Goal: Task Accomplishment & Management: Use online tool/utility

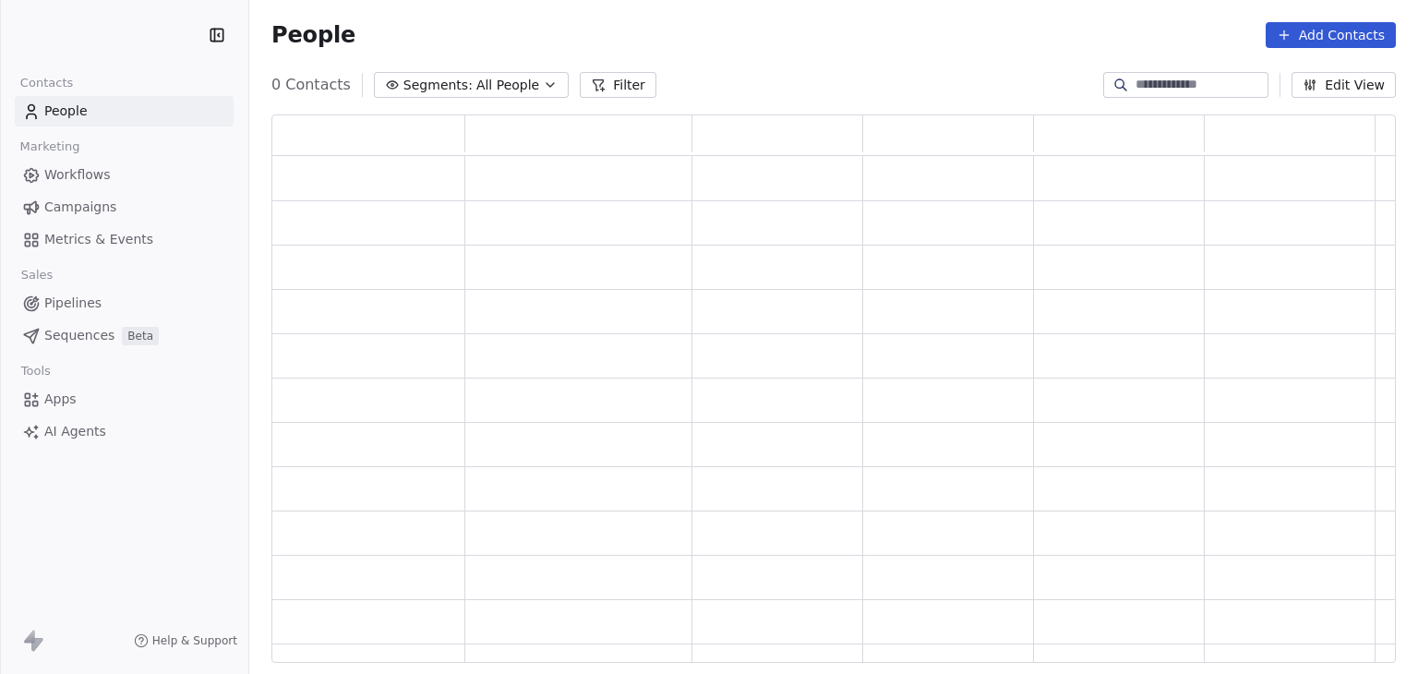
scroll to position [534, 1110]
click at [91, 300] on span "Pipelines" at bounding box center [72, 303] width 57 height 19
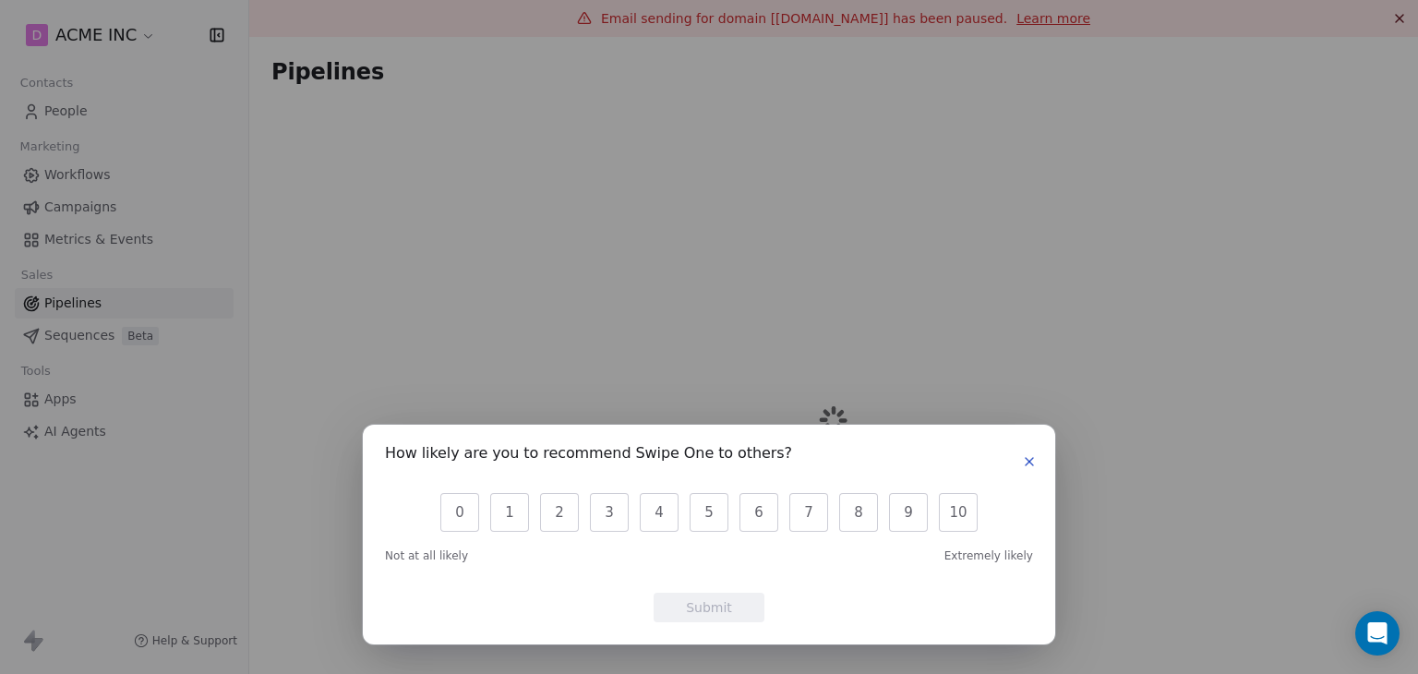
click at [1023, 462] on icon "button" at bounding box center [1029, 461] width 15 height 15
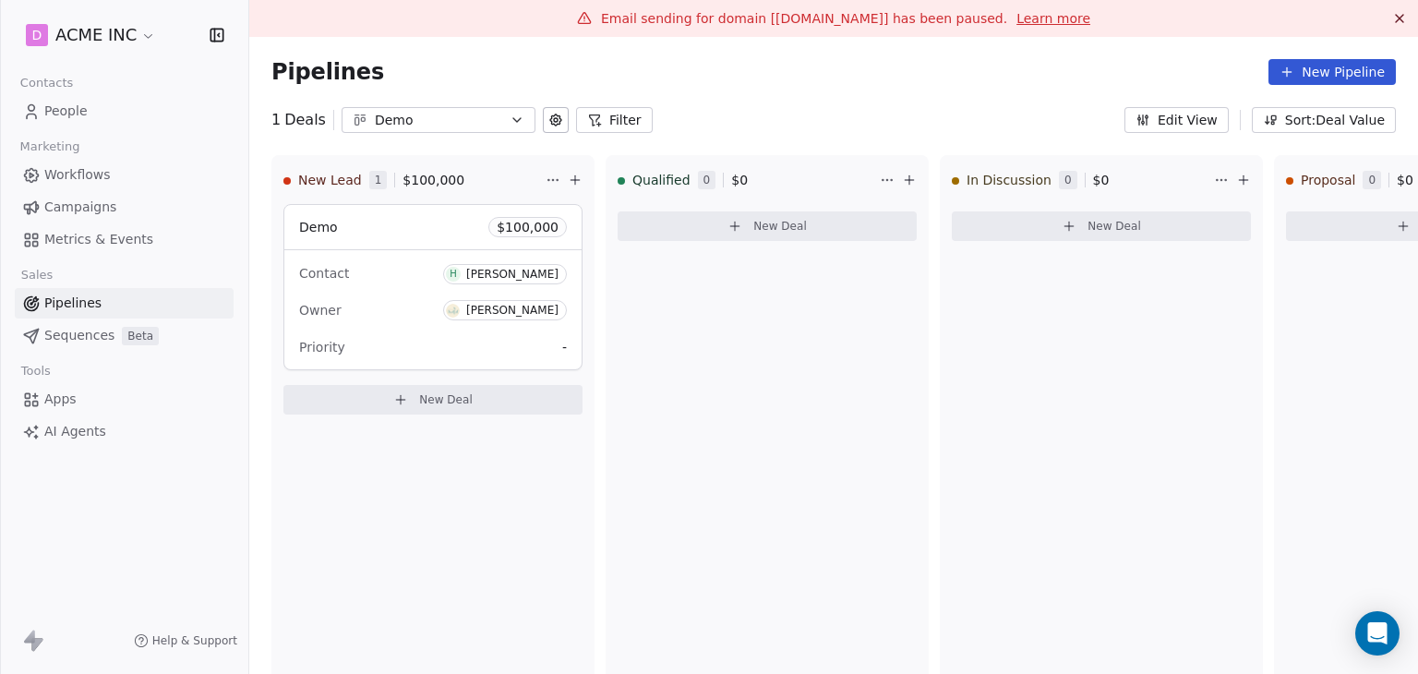
click at [473, 129] on div "Demo" at bounding box center [438, 120] width 127 height 19
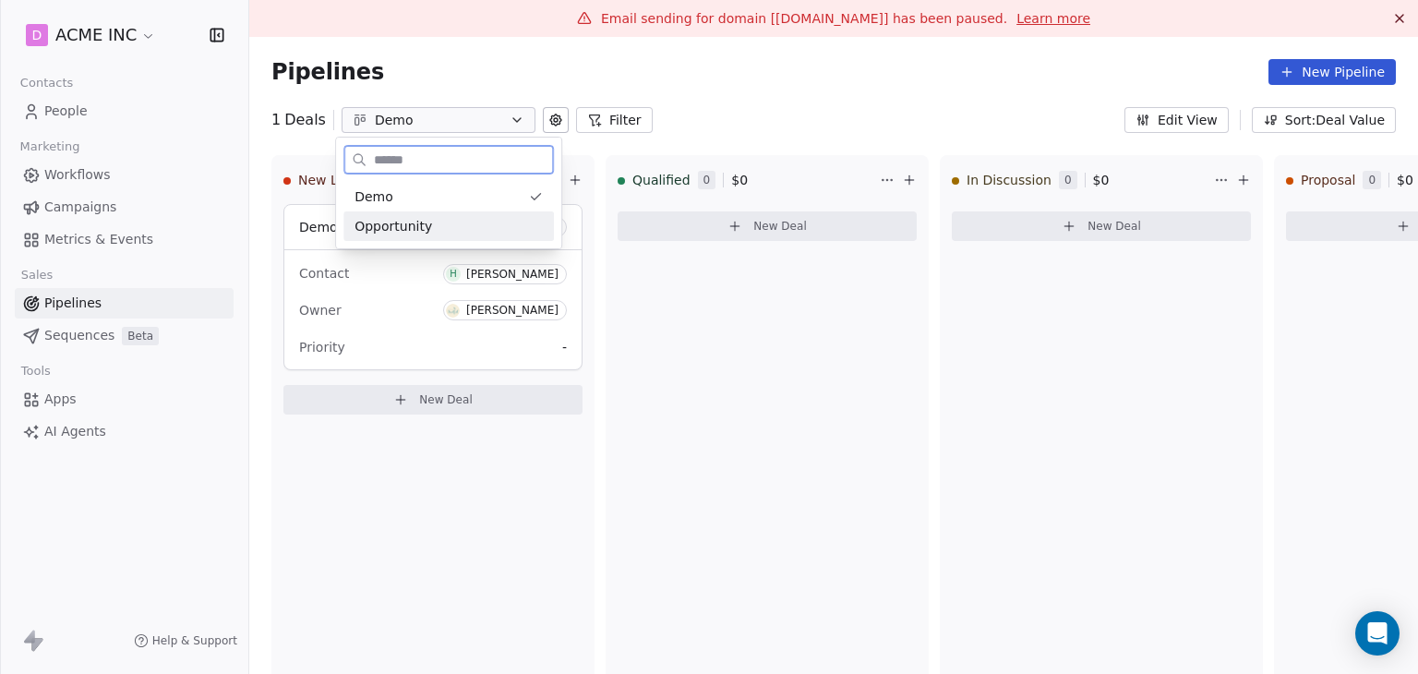
click at [400, 217] on span "Opportunity" at bounding box center [393, 226] width 78 height 19
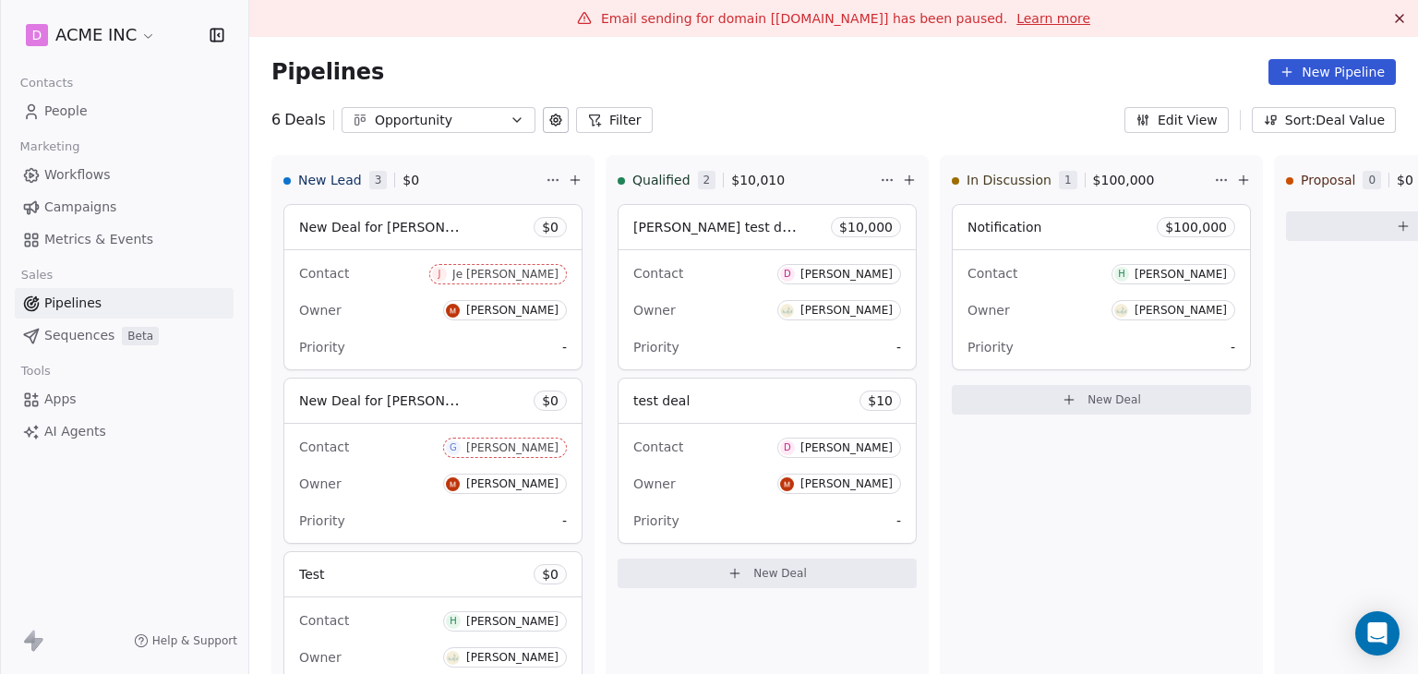
click at [634, 124] on button "Filter" at bounding box center [614, 120] width 77 height 26
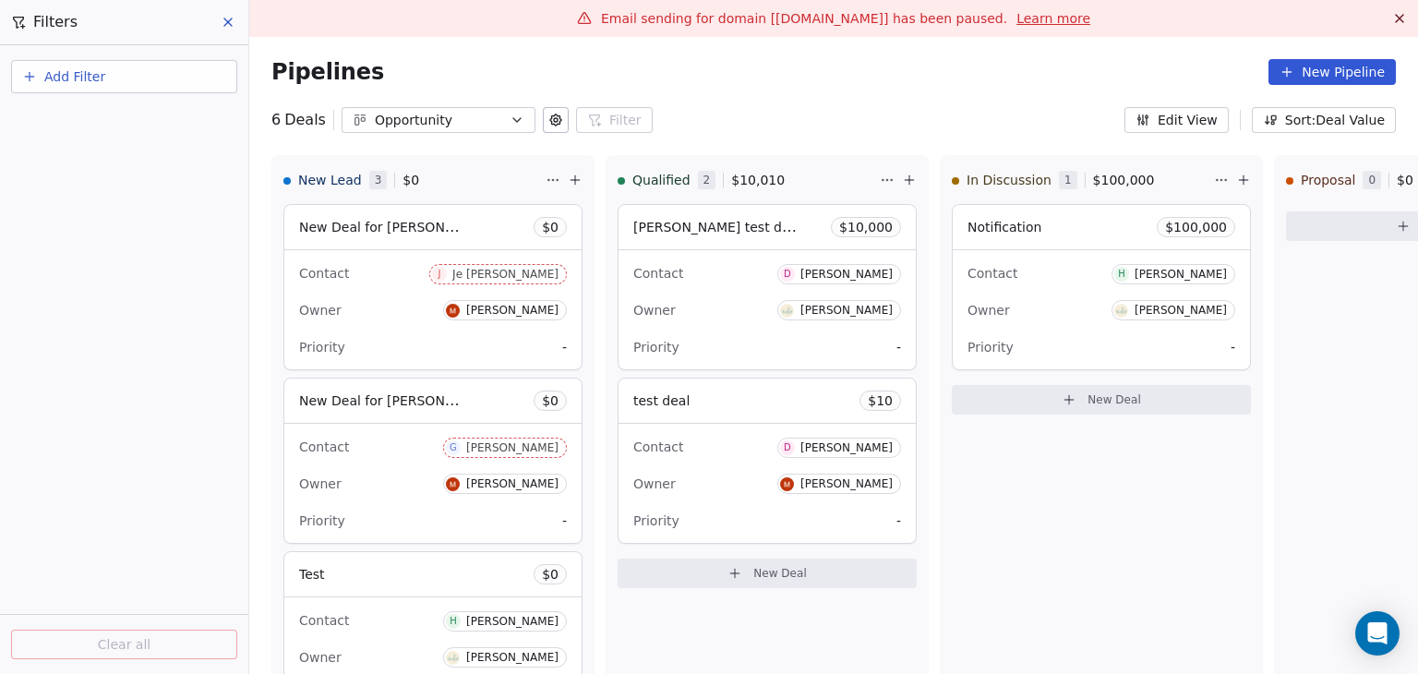
click at [85, 74] on span "Add Filter" at bounding box center [74, 76] width 61 height 19
click at [114, 121] on span "Deal properties" at bounding box center [80, 119] width 100 height 19
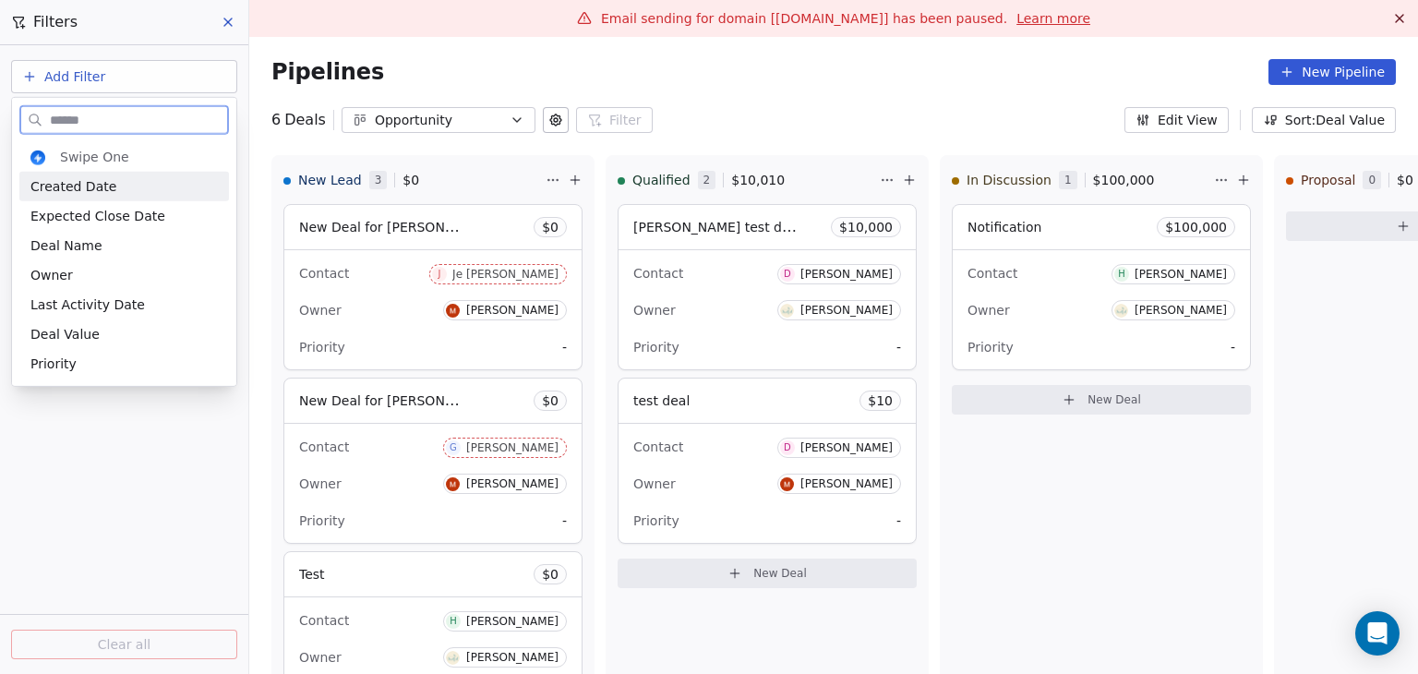
click at [96, 177] on span "Created Date" at bounding box center [73, 186] width 86 height 18
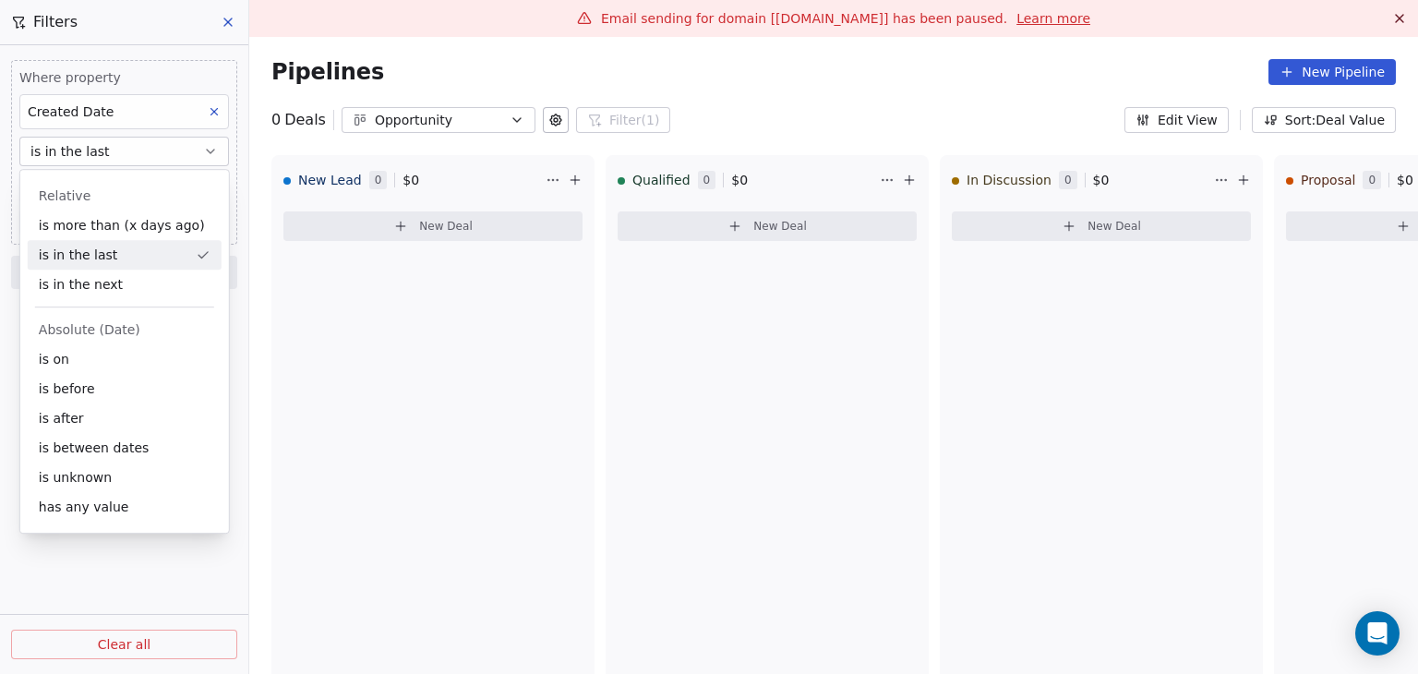
click at [136, 144] on button "is in the last" at bounding box center [124, 152] width 210 height 30
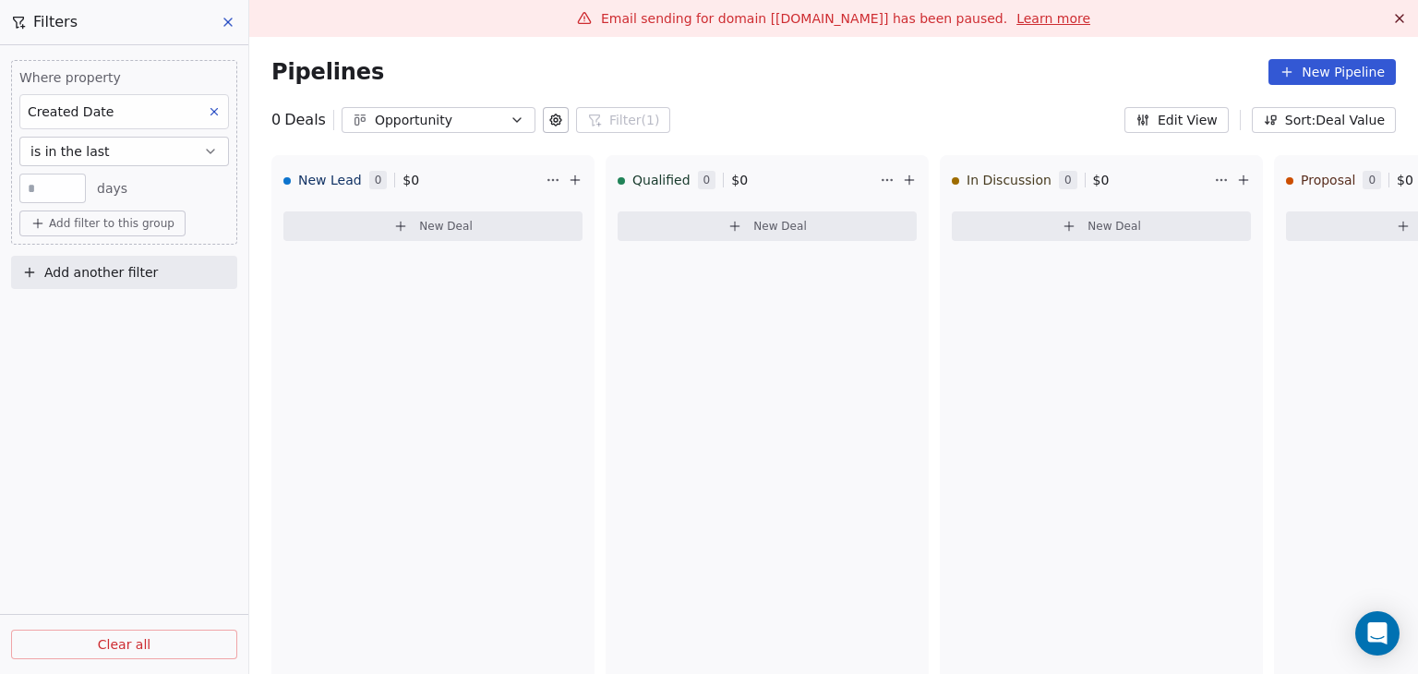
click at [136, 147] on button "is in the last" at bounding box center [124, 152] width 210 height 30
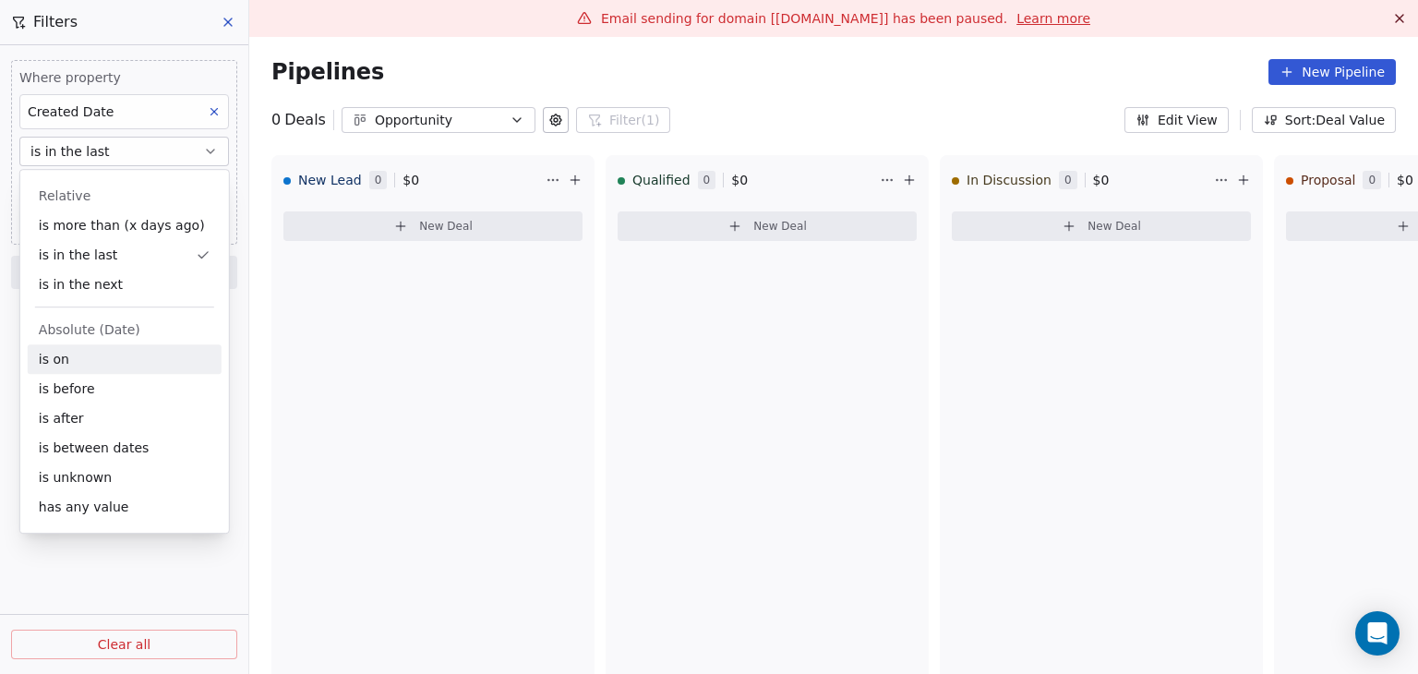
click at [72, 372] on div "is on" at bounding box center [125, 359] width 194 height 30
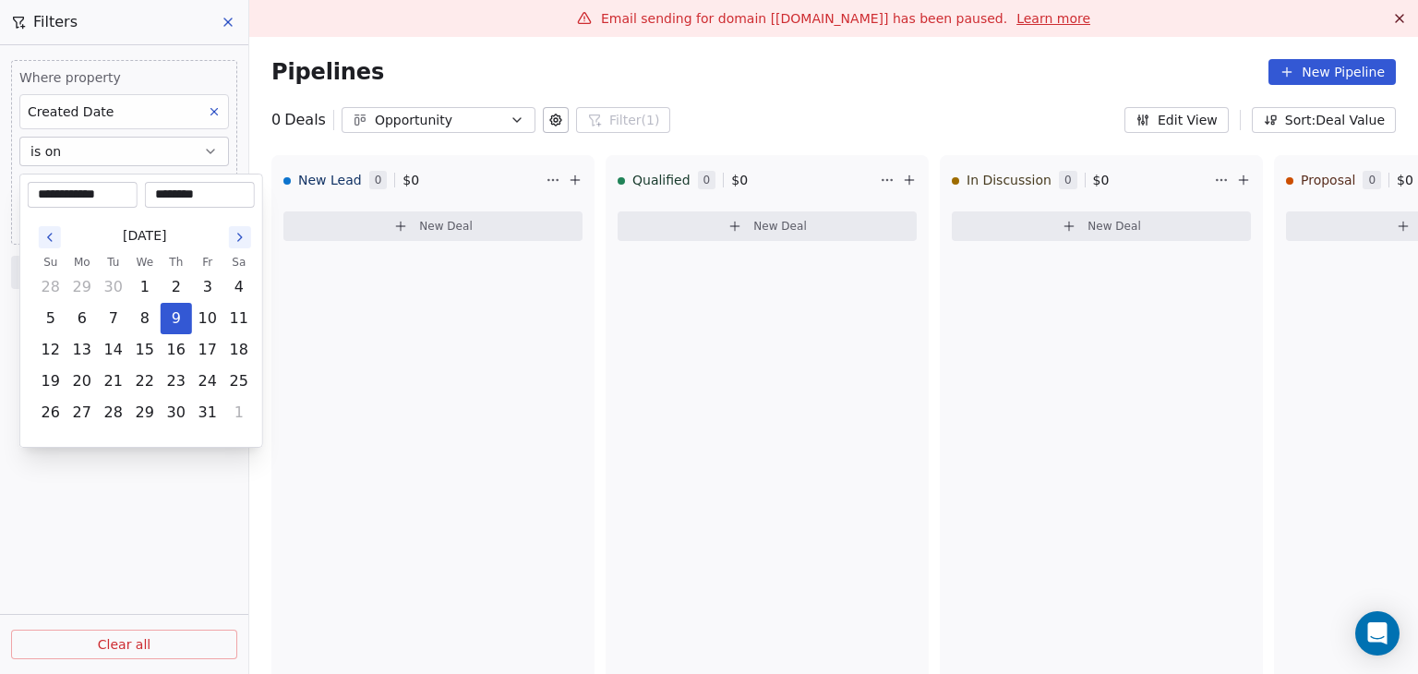
click at [126, 190] on body "**********" at bounding box center [709, 337] width 1418 height 674
click at [130, 155] on html "**********" at bounding box center [709, 337] width 1418 height 674
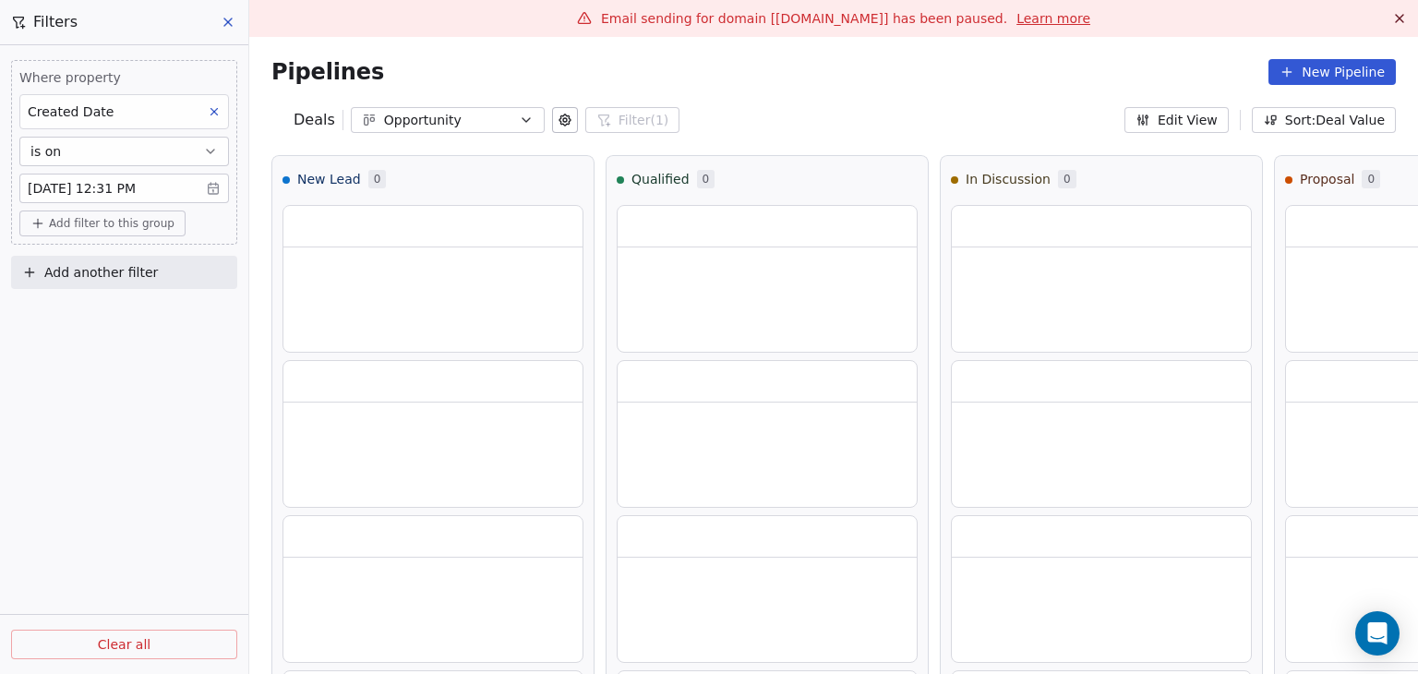
click at [130, 155] on button "is on" at bounding box center [124, 152] width 210 height 30
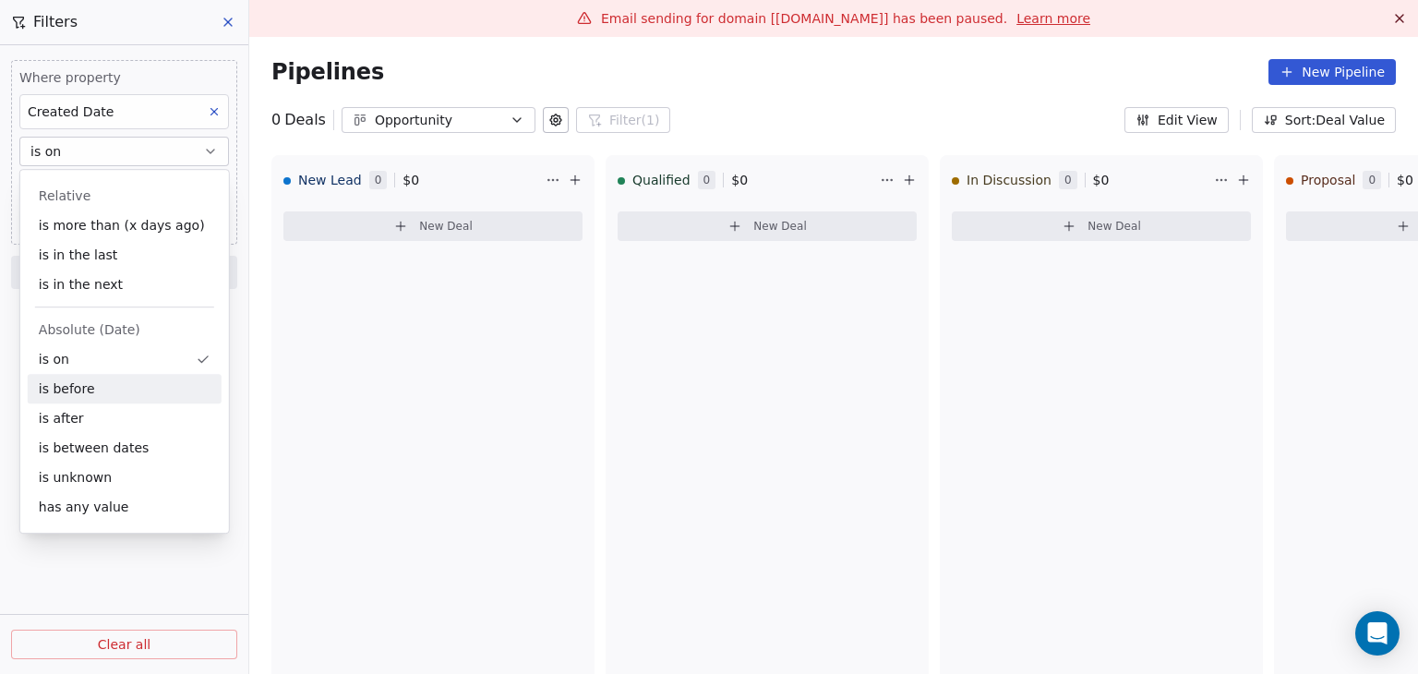
click at [101, 397] on div "is before" at bounding box center [125, 389] width 194 height 30
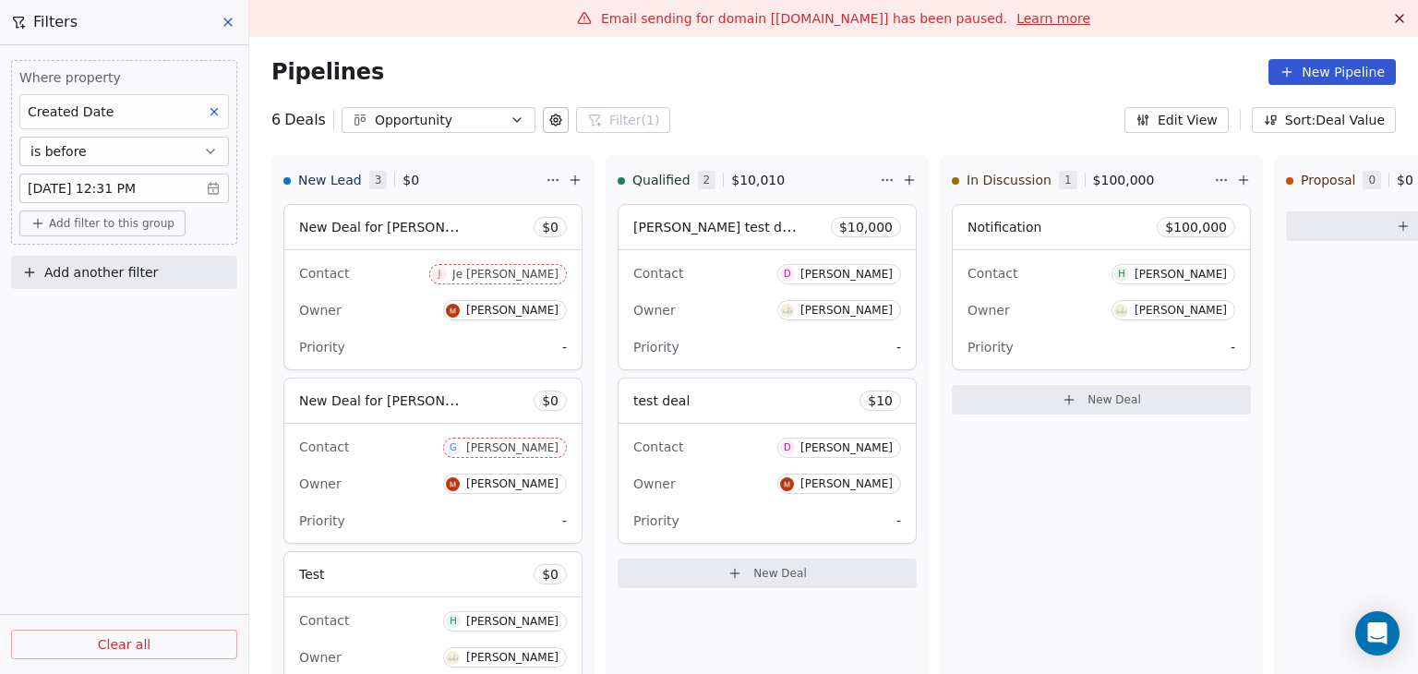
click at [126, 152] on button "is before" at bounding box center [124, 152] width 210 height 30
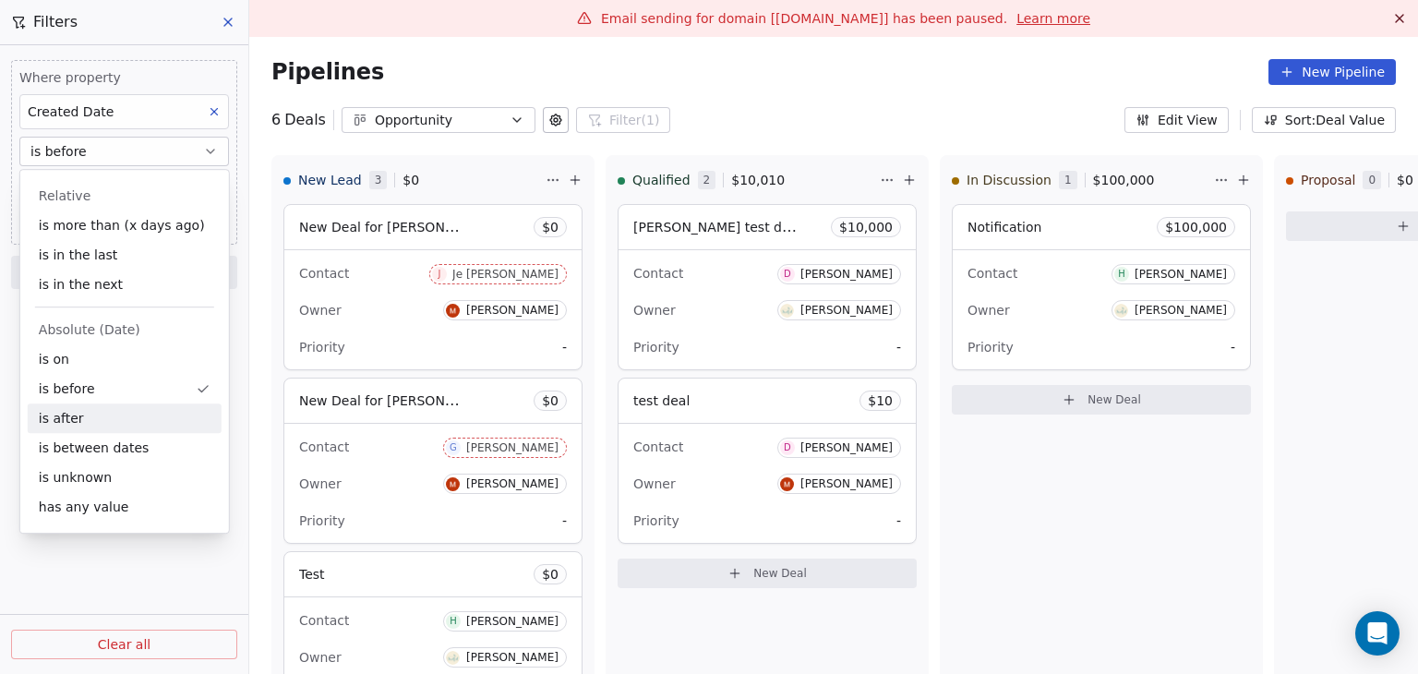
click at [73, 418] on div "is after" at bounding box center [125, 418] width 194 height 30
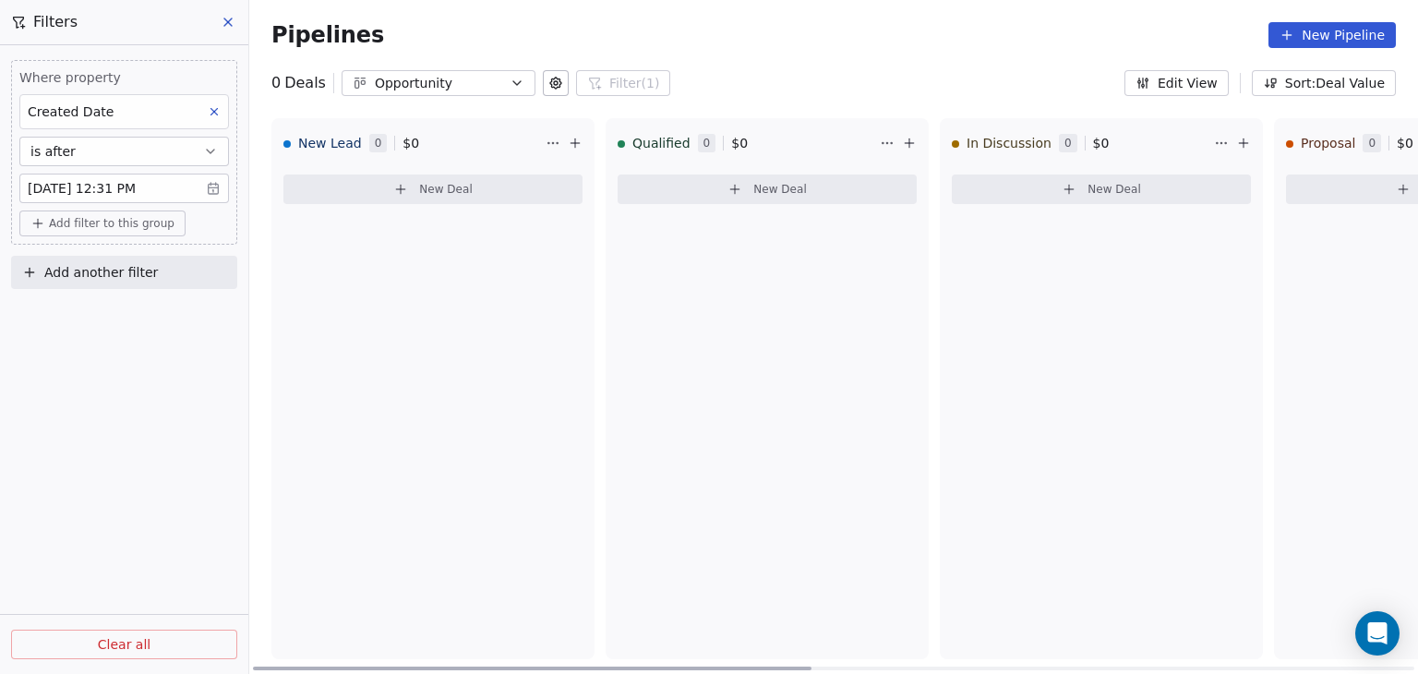
drag, startPoint x: 711, startPoint y: 669, endPoint x: 523, endPoint y: 650, distance: 188.4
click at [523, 667] on div at bounding box center [532, 669] width 559 height 4
click at [173, 155] on button "is after" at bounding box center [124, 152] width 210 height 30
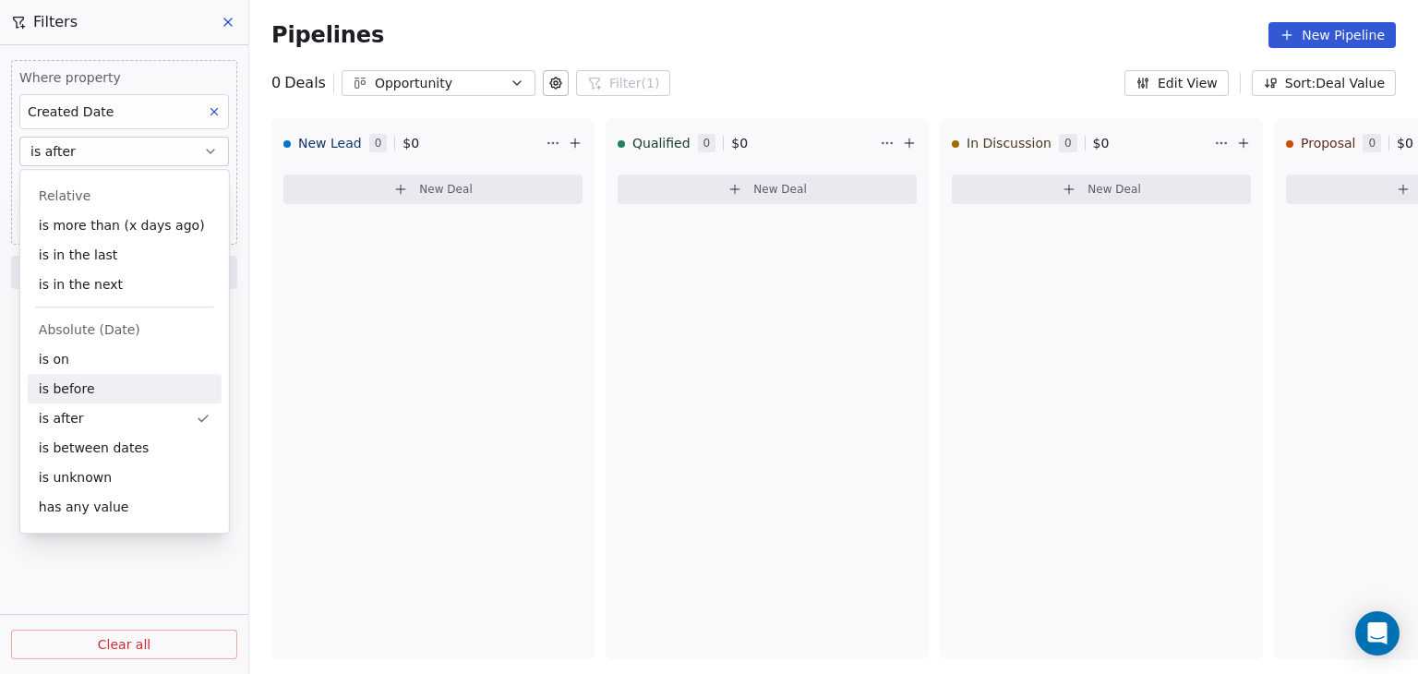
click at [89, 380] on div "is before" at bounding box center [125, 389] width 194 height 30
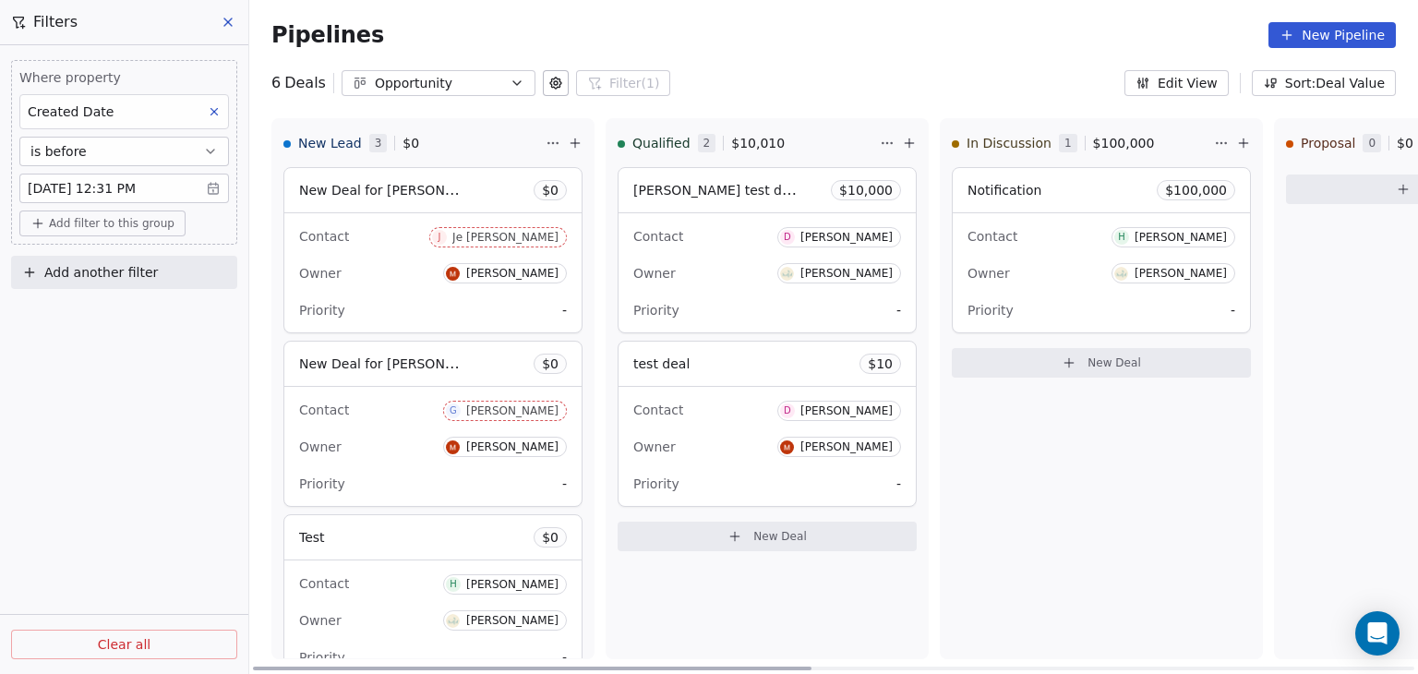
click at [393, 288] on div "Contact J Je [PERSON_NAME] Owner [PERSON_NAME] Priority -" at bounding box center [432, 272] width 297 height 119
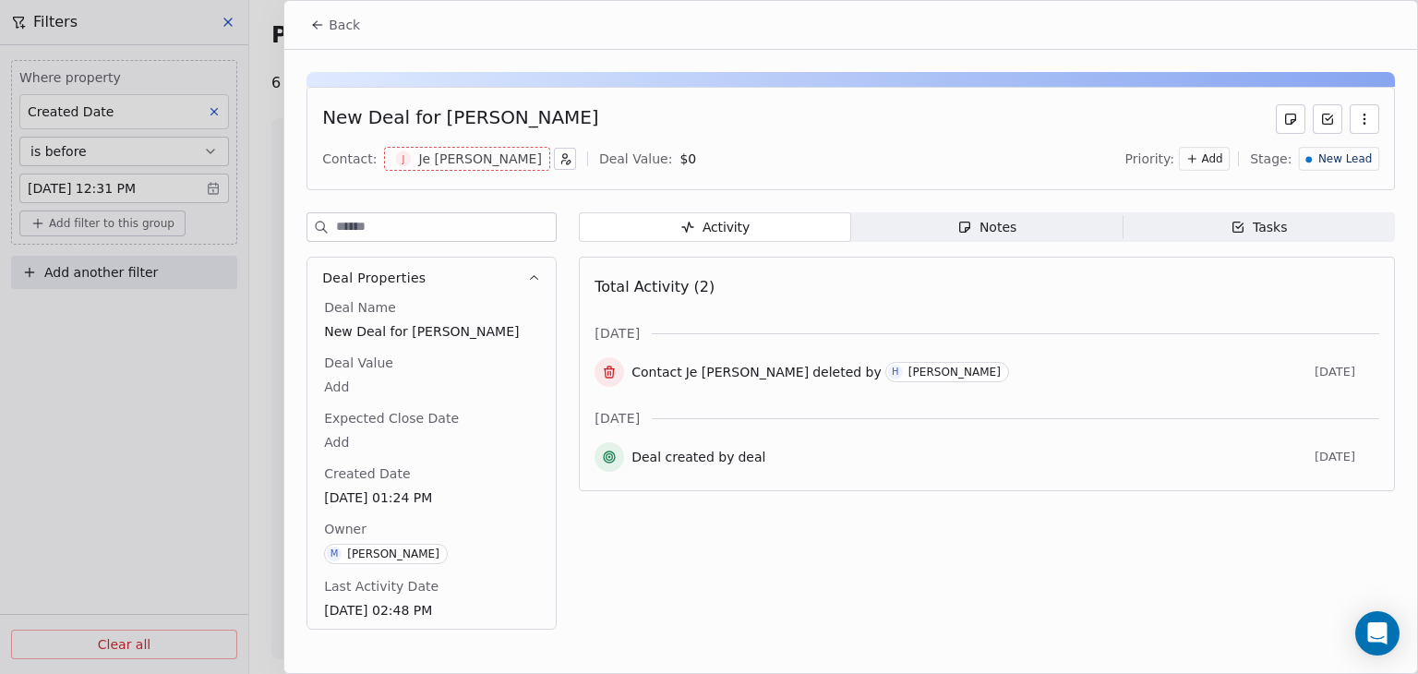
click at [338, 33] on span "Back" at bounding box center [344, 25] width 31 height 18
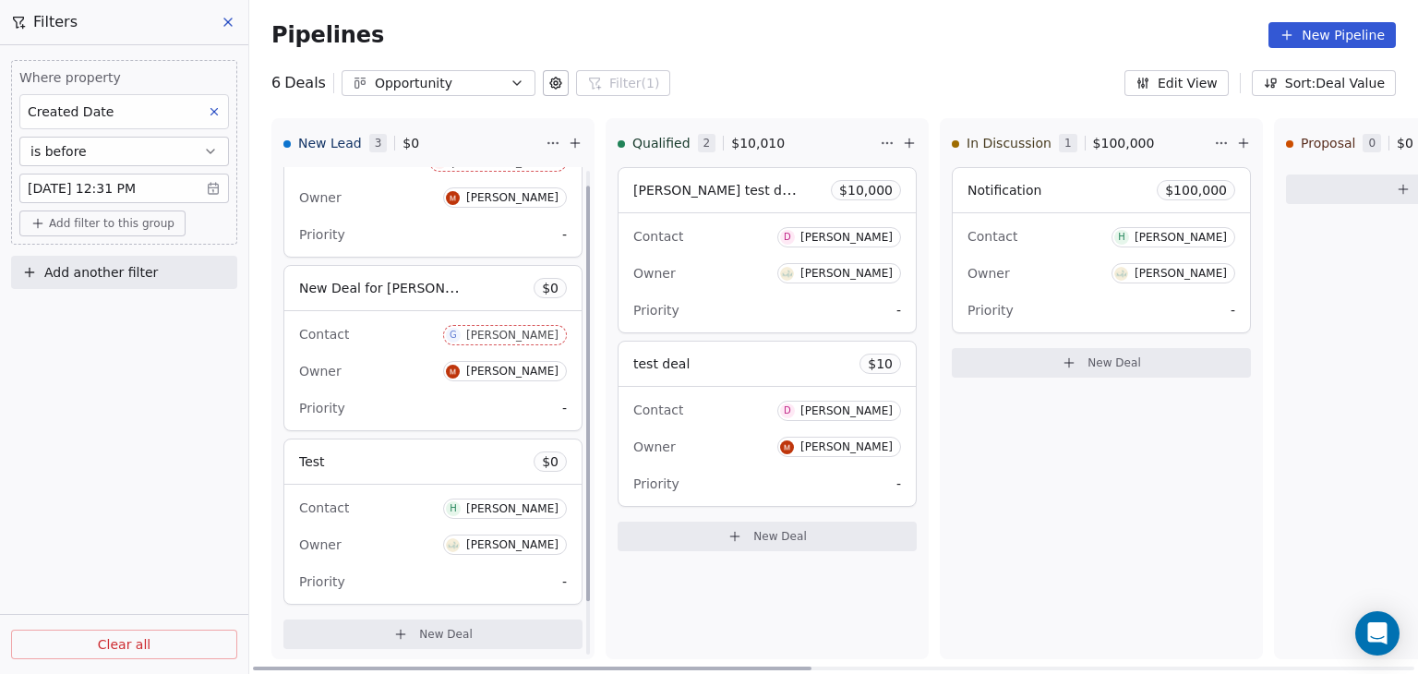
scroll to position [81, 0]
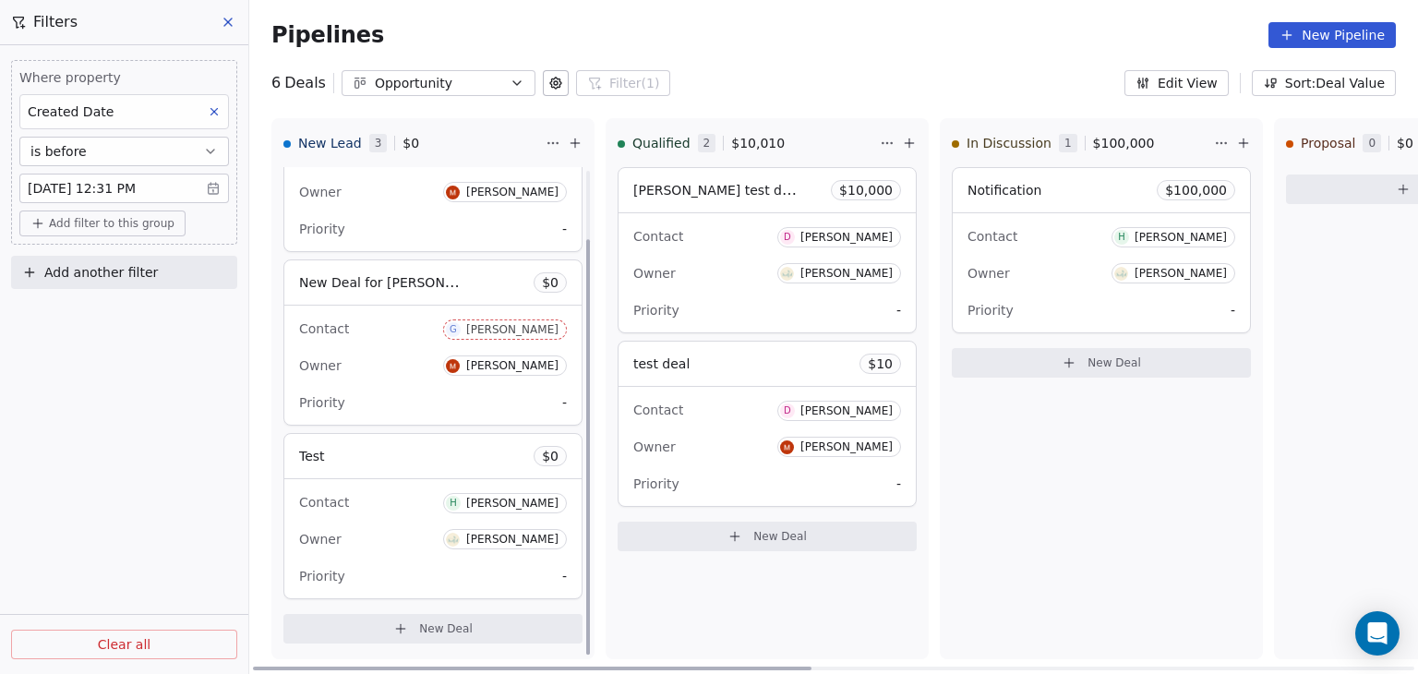
click at [376, 353] on div "Owner [PERSON_NAME]" at bounding box center [433, 366] width 268 height 30
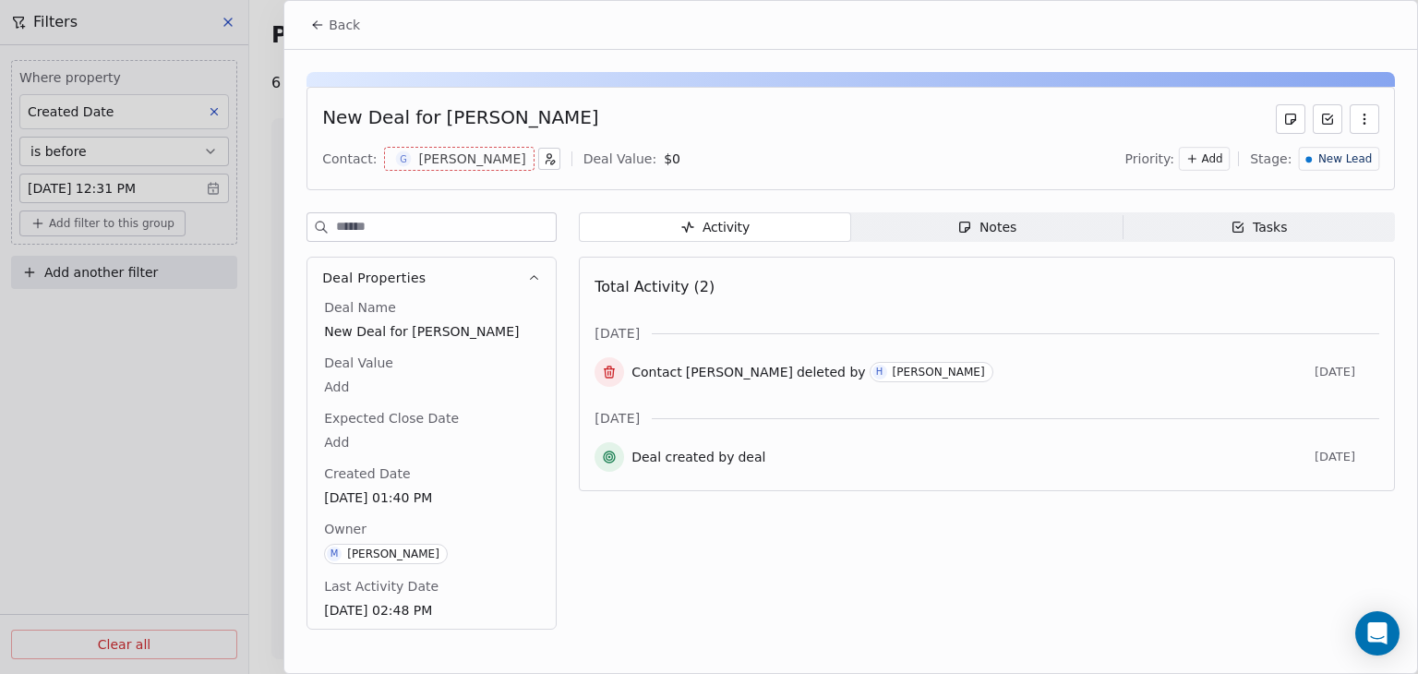
click at [342, 18] on span "Back" at bounding box center [344, 25] width 31 height 18
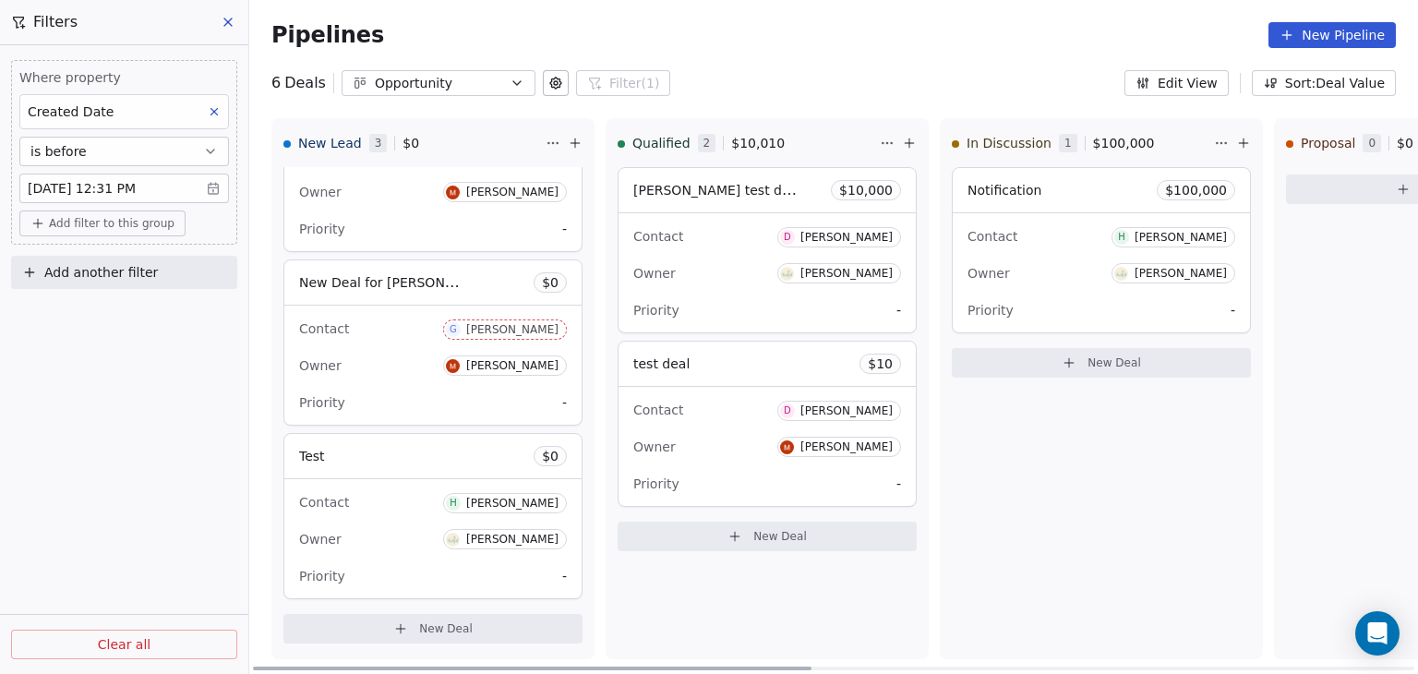
click at [392, 499] on div "Contact H [PERSON_NAME]" at bounding box center [433, 502] width 268 height 30
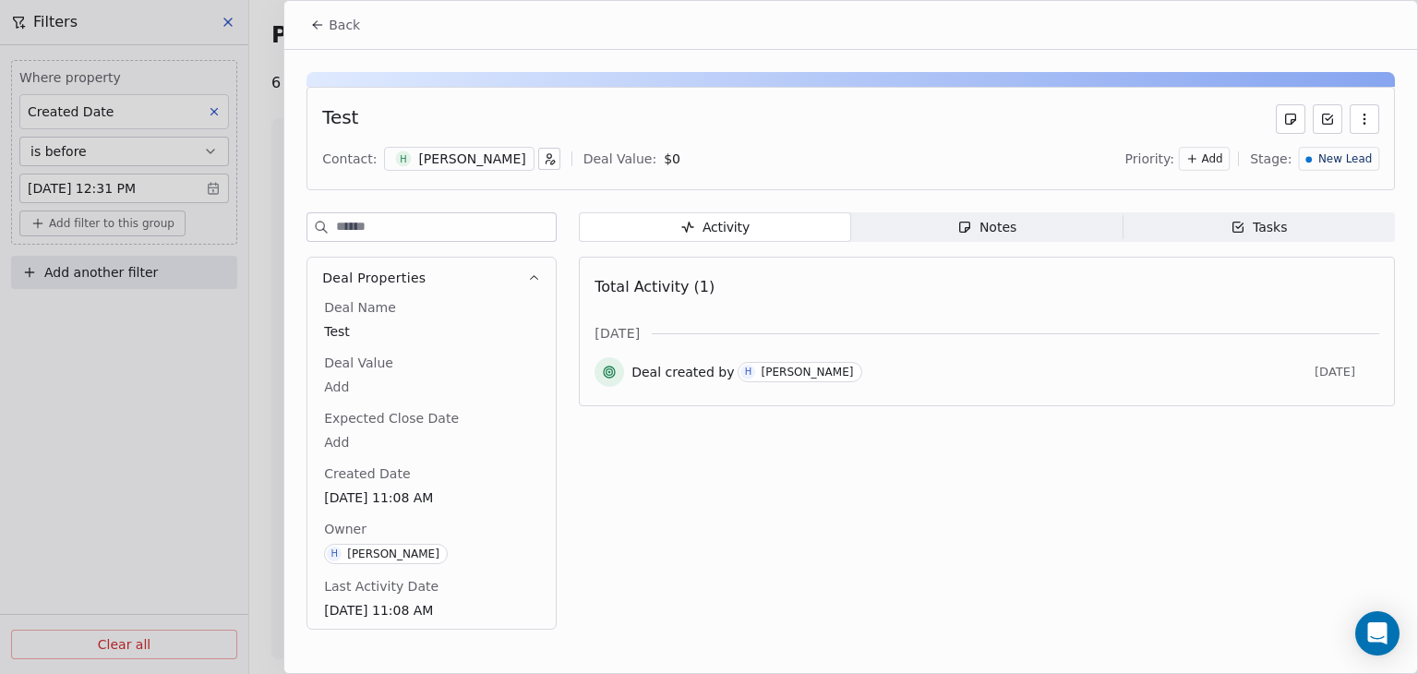
click at [352, 31] on span "Back" at bounding box center [344, 25] width 31 height 18
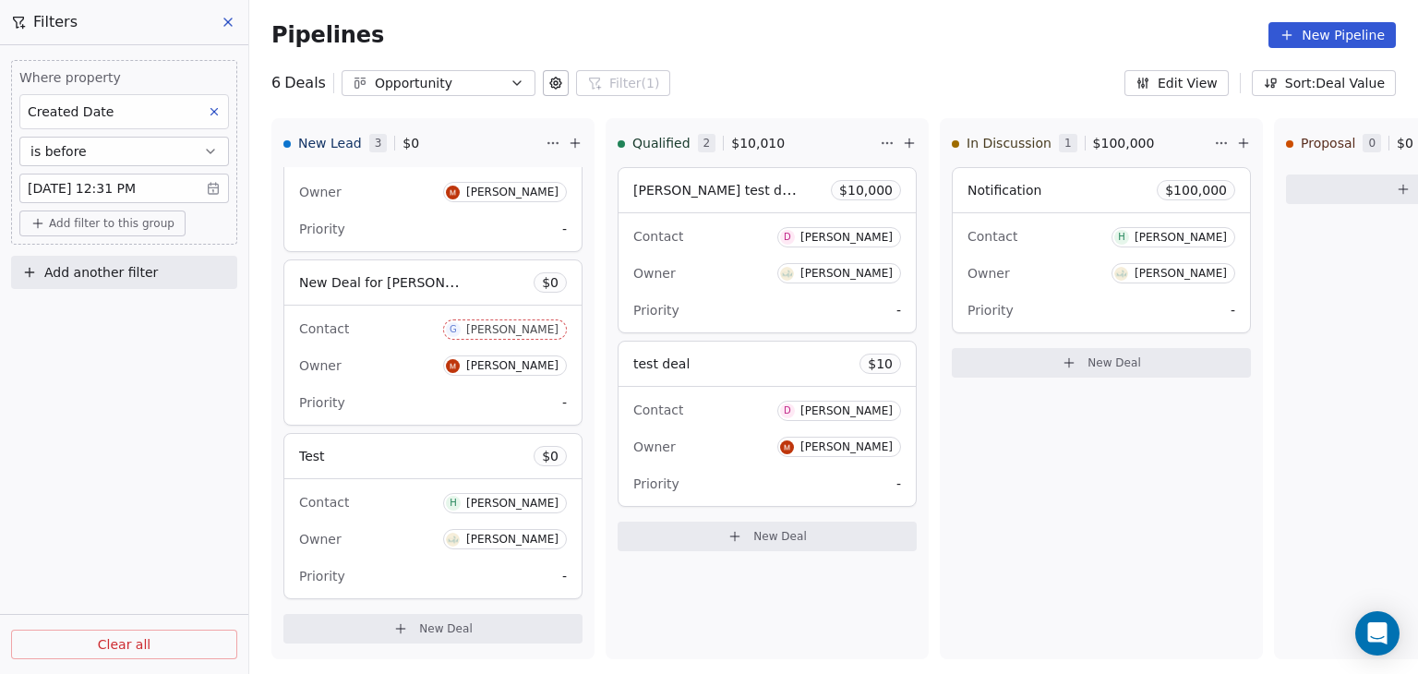
click at [174, 187] on body "D ACME INC Contacts People Marketing Workflows Campaigns Metrics & Events Sales…" at bounding box center [709, 337] width 1418 height 674
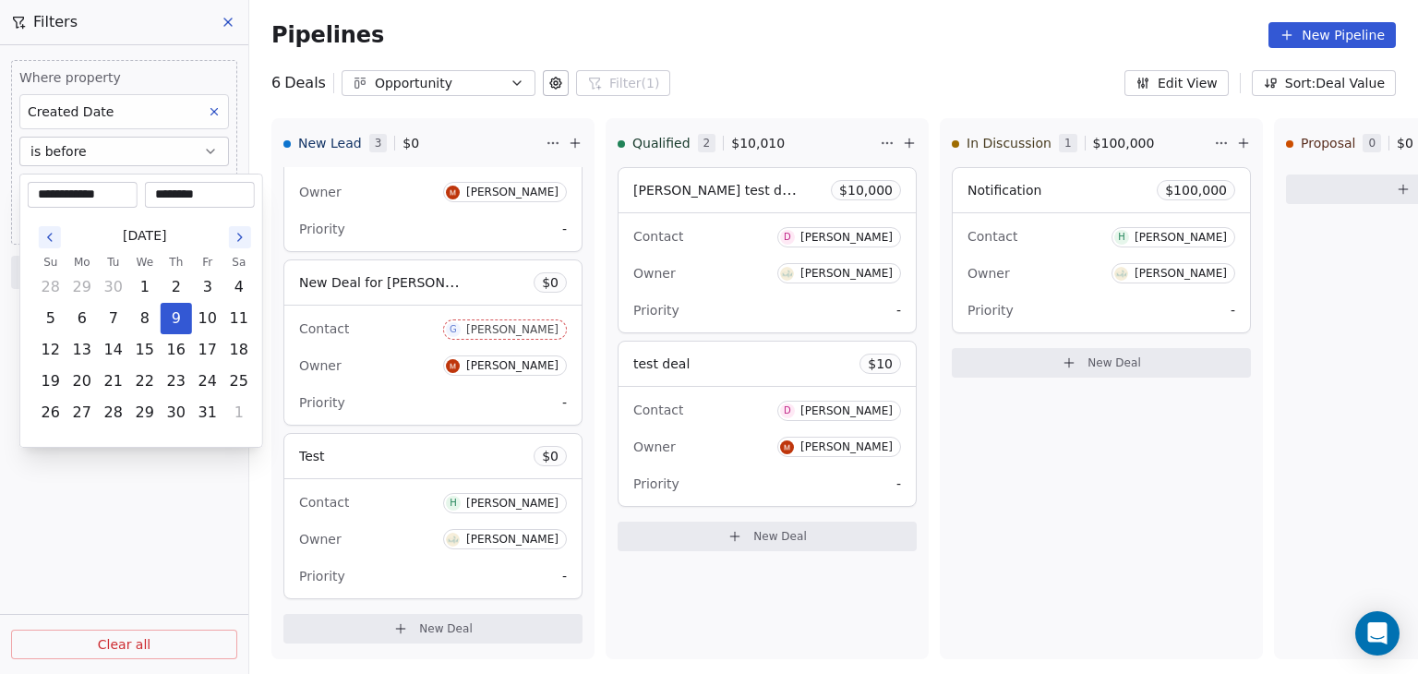
click at [52, 234] on icon "Go to the Previous Month" at bounding box center [49, 237] width 15 height 15
click at [235, 233] on icon "Go to the Next Month" at bounding box center [240, 237] width 15 height 15
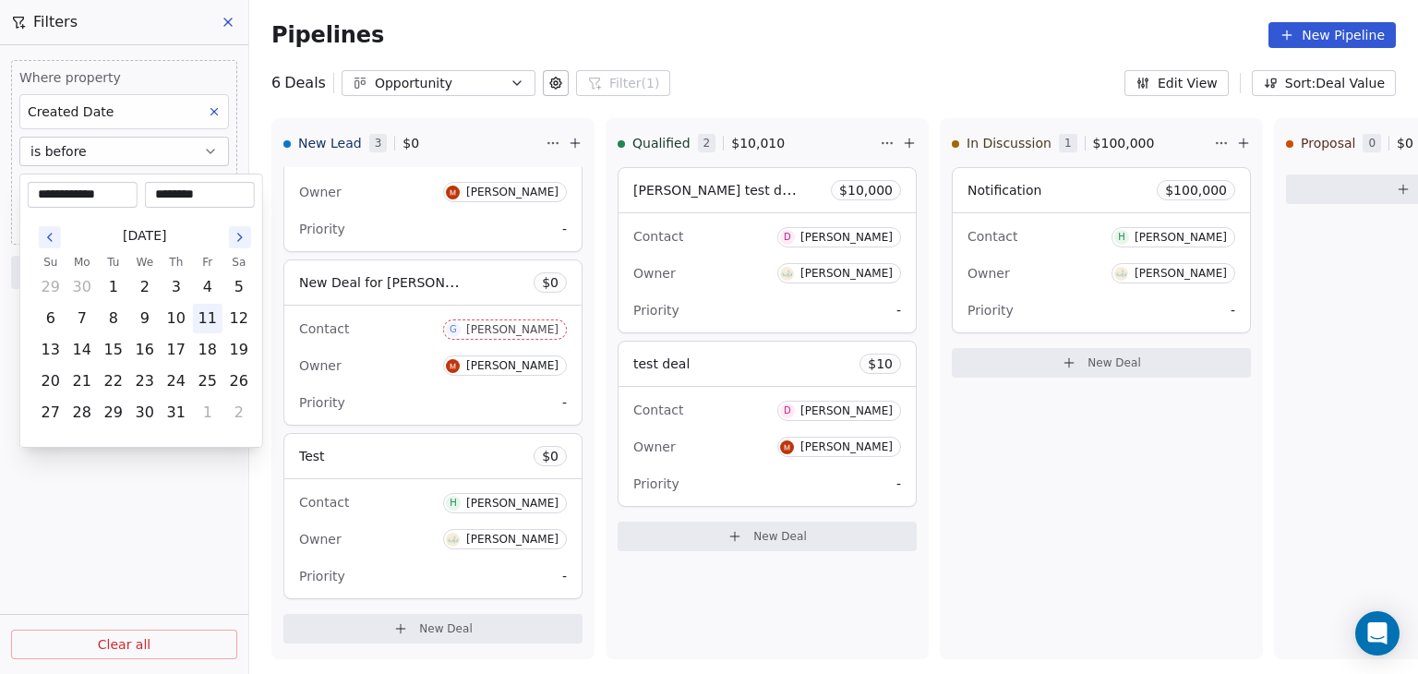
click at [216, 318] on button "11" at bounding box center [208, 319] width 30 height 30
type input "**********"
click at [151, 547] on html "D ACME INC Contacts People Marketing Workflows Campaigns Metrics & Events Sales…" at bounding box center [709, 337] width 1418 height 674
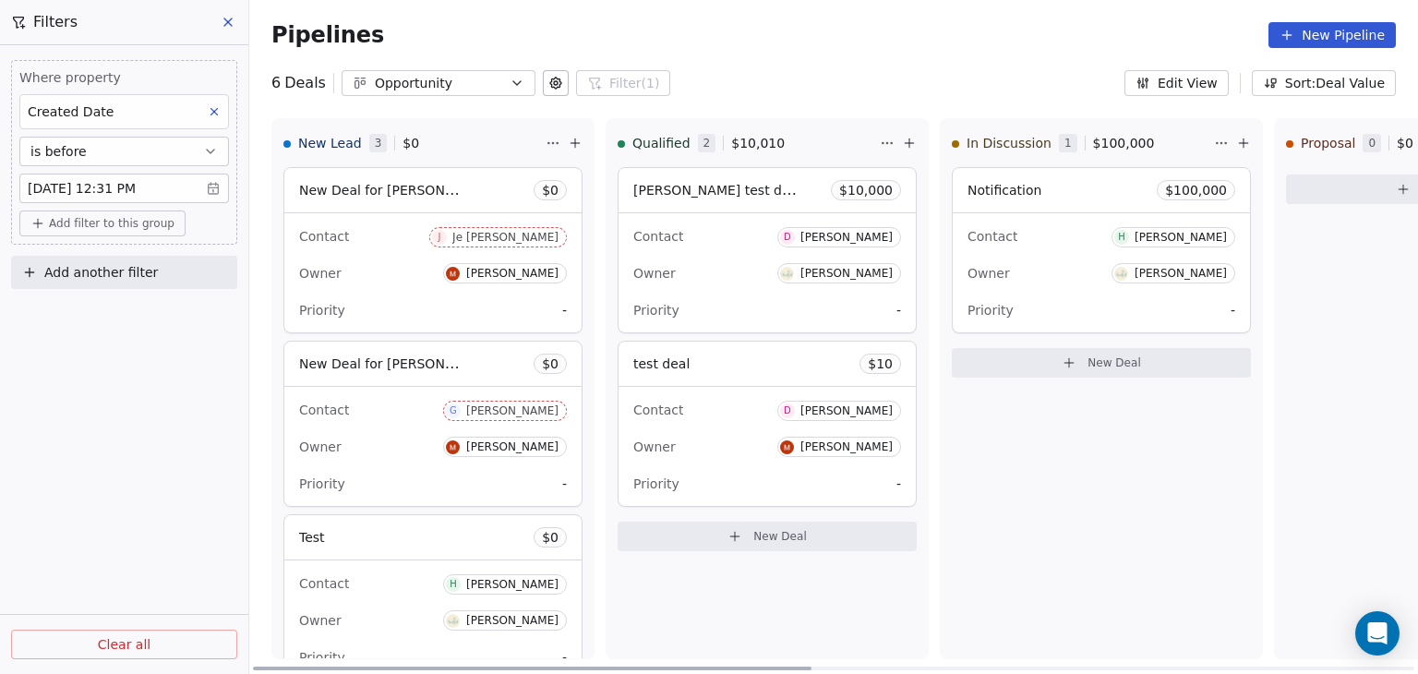
click at [399, 442] on div "Owner [PERSON_NAME]" at bounding box center [433, 447] width 268 height 30
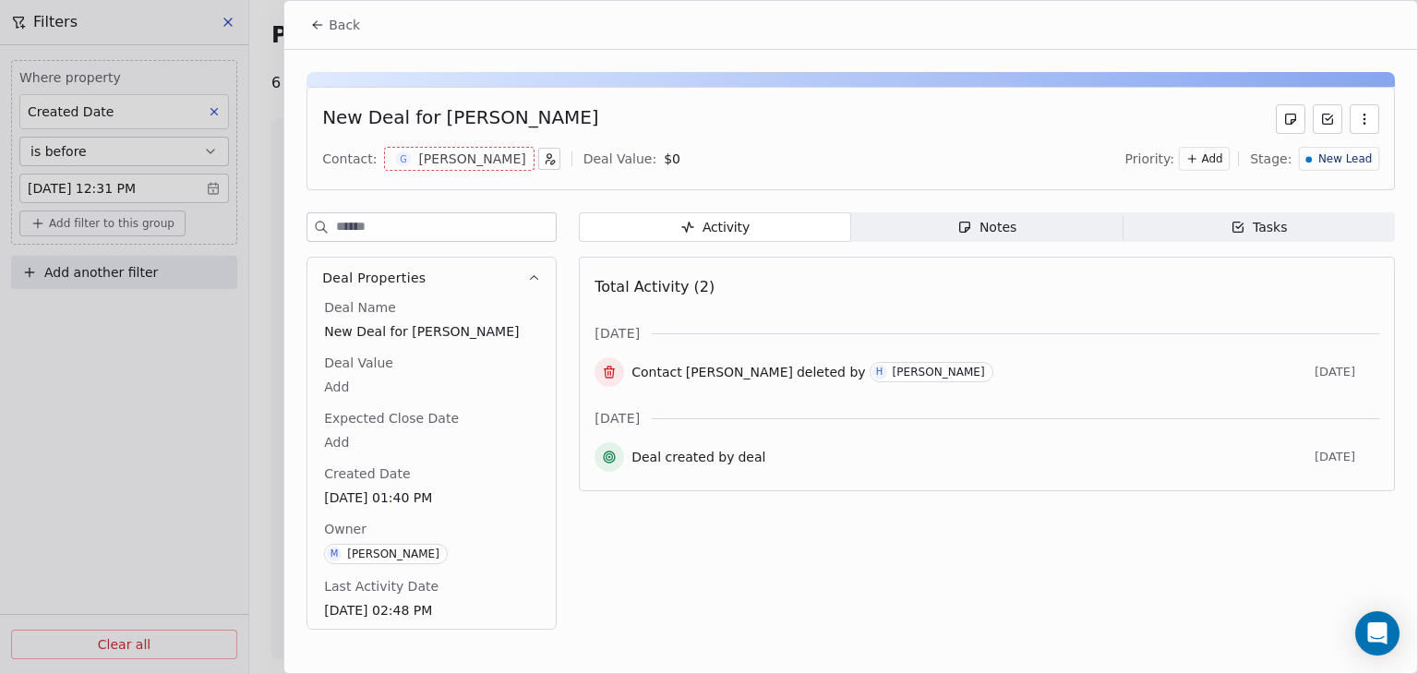
click at [325, 32] on button "Back" at bounding box center [335, 24] width 72 height 33
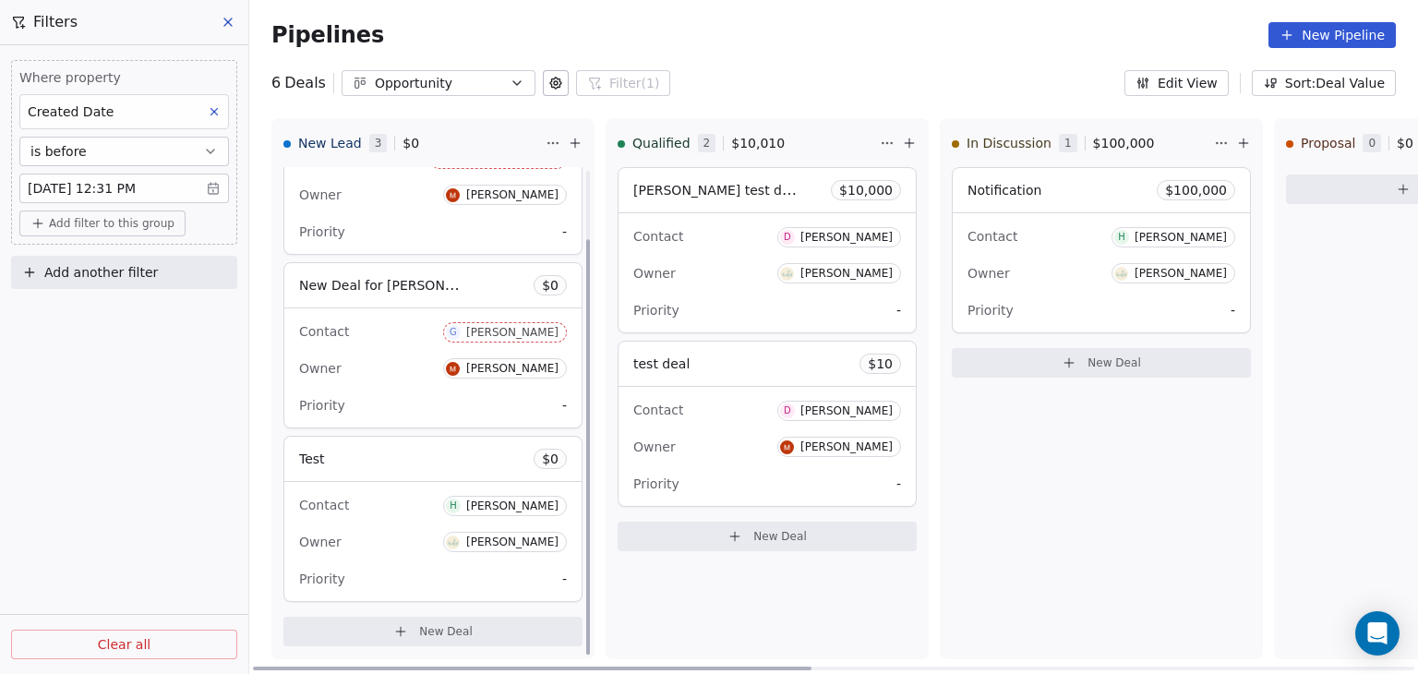
scroll to position [81, 0]
click at [407, 555] on div "Contact [PERSON_NAME] Owner [PERSON_NAME] Priority -" at bounding box center [432, 538] width 297 height 119
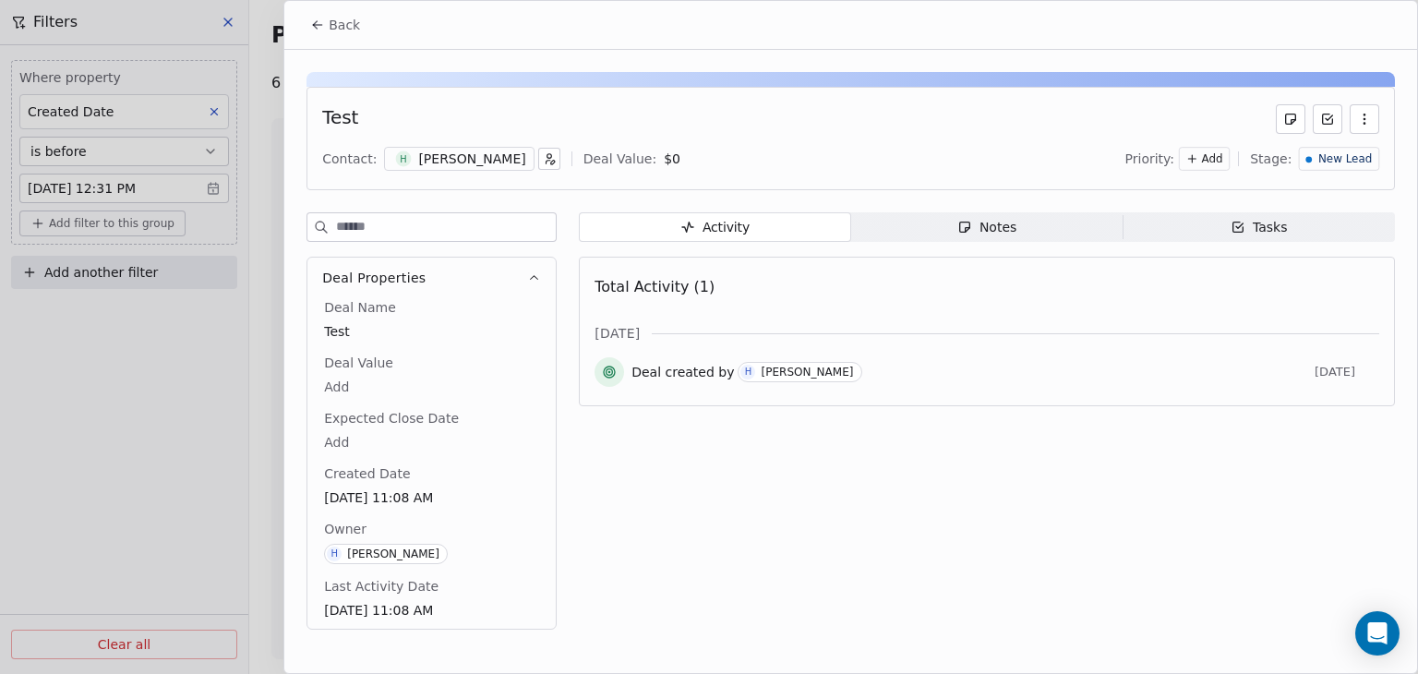
click at [336, 29] on span "Back" at bounding box center [344, 25] width 31 height 18
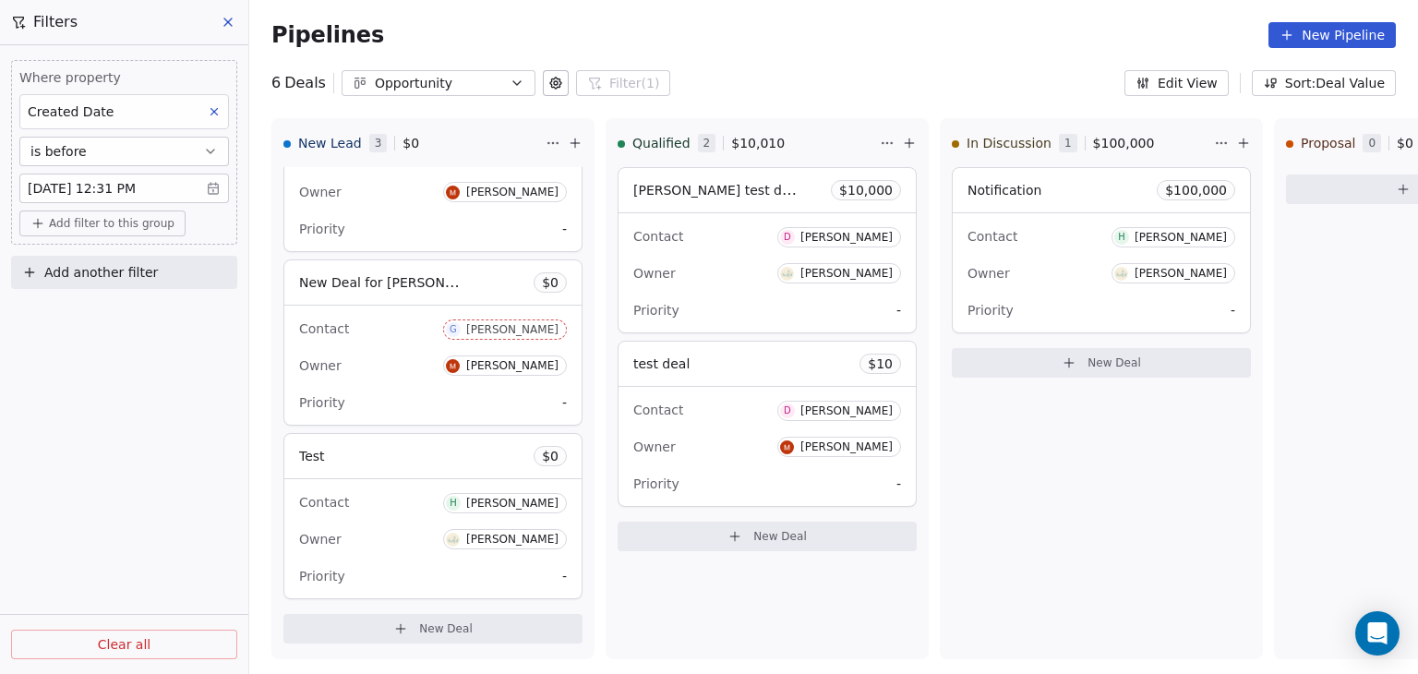
click at [214, 107] on icon at bounding box center [214, 111] width 13 height 13
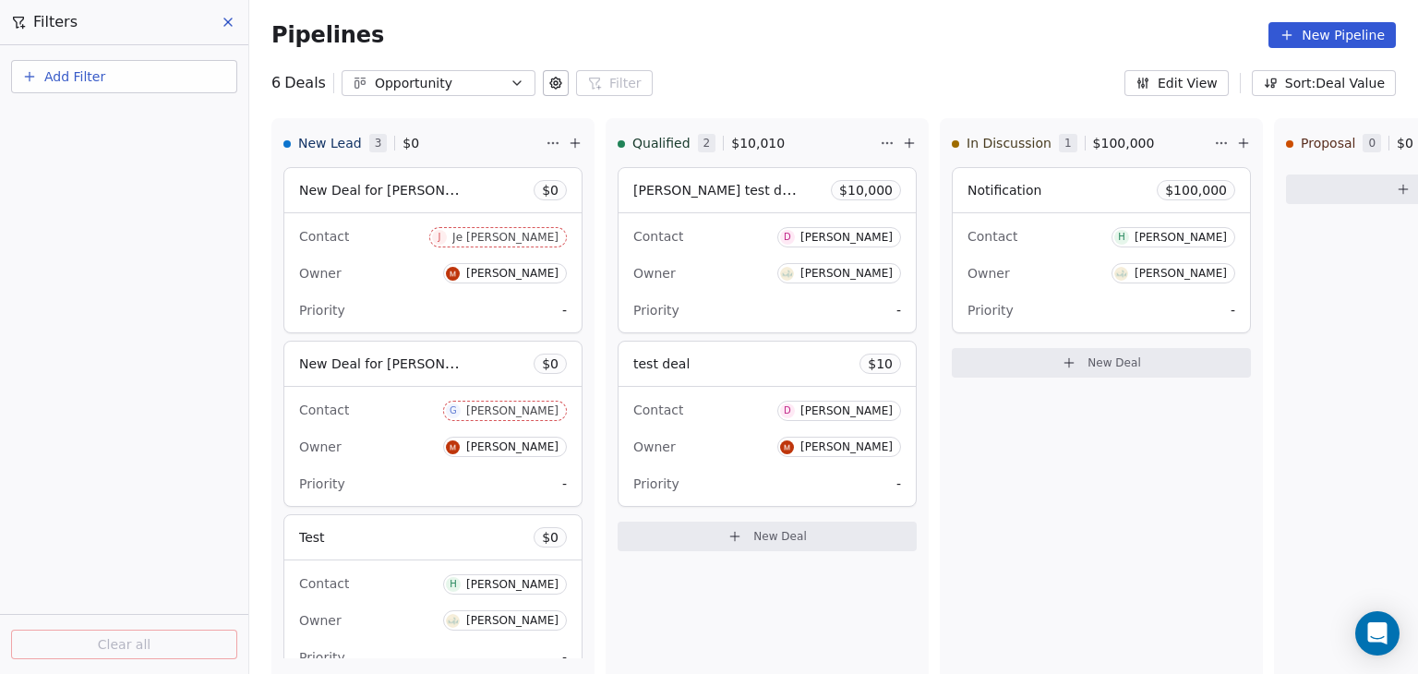
click at [137, 91] on button "Add Filter" at bounding box center [124, 76] width 226 height 33
click at [104, 115] on span "Deal properties" at bounding box center [80, 119] width 100 height 19
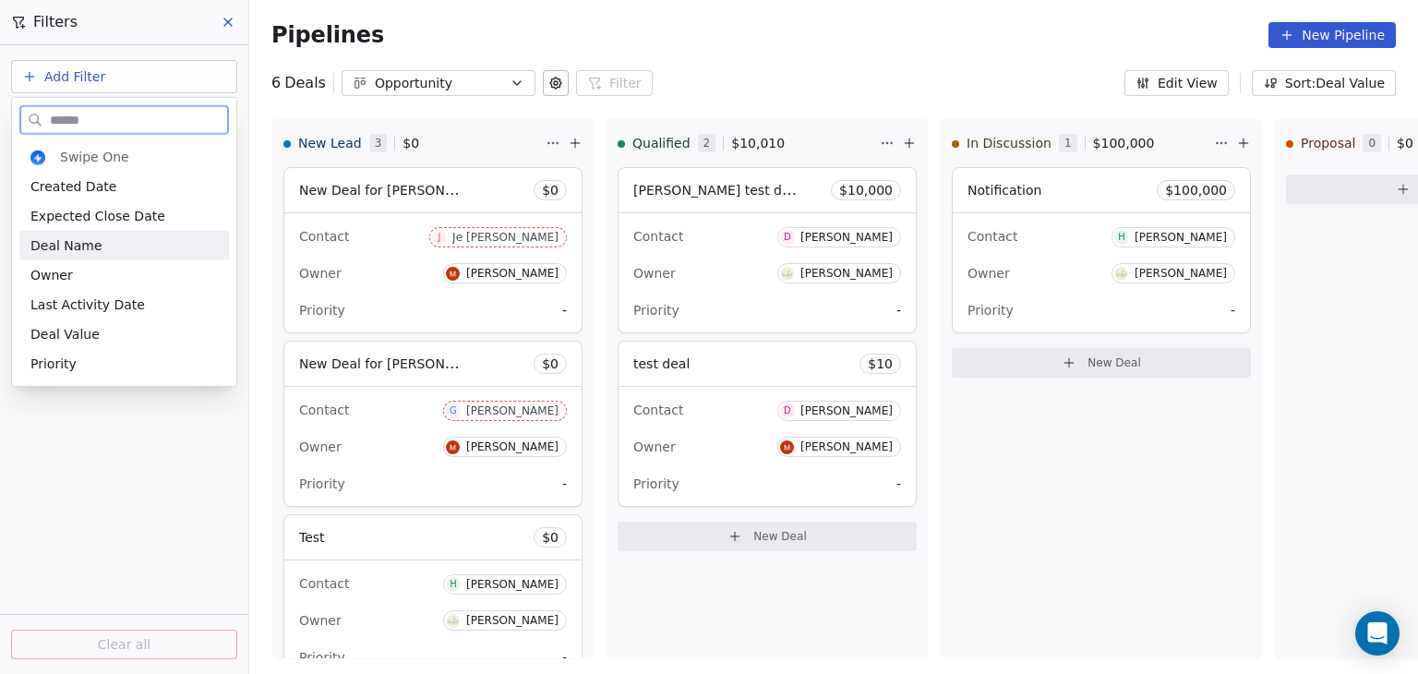
click at [109, 248] on div "Deal Name" at bounding box center [123, 245] width 187 height 18
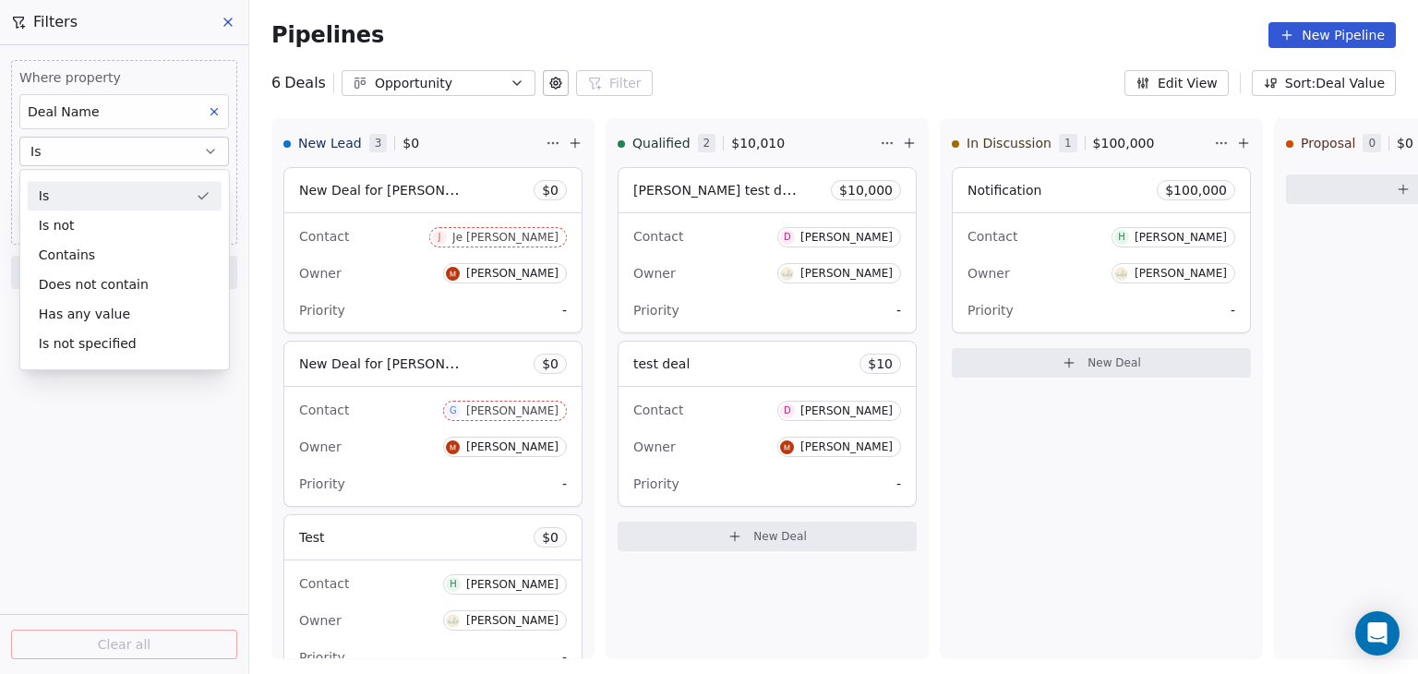
click at [118, 202] on div "Is" at bounding box center [125, 196] width 194 height 30
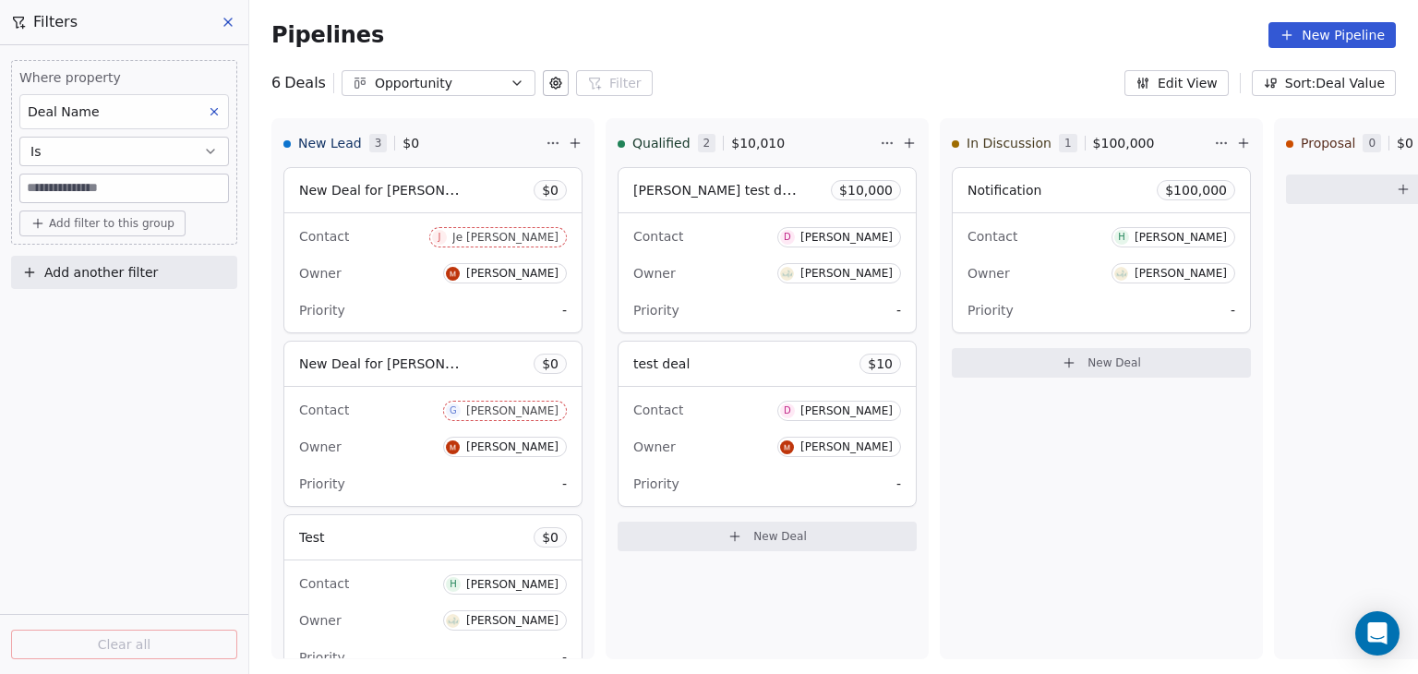
click at [119, 191] on input at bounding box center [124, 188] width 208 height 28
click at [391, 248] on div "Contact J Je [PERSON_NAME]" at bounding box center [433, 236] width 268 height 30
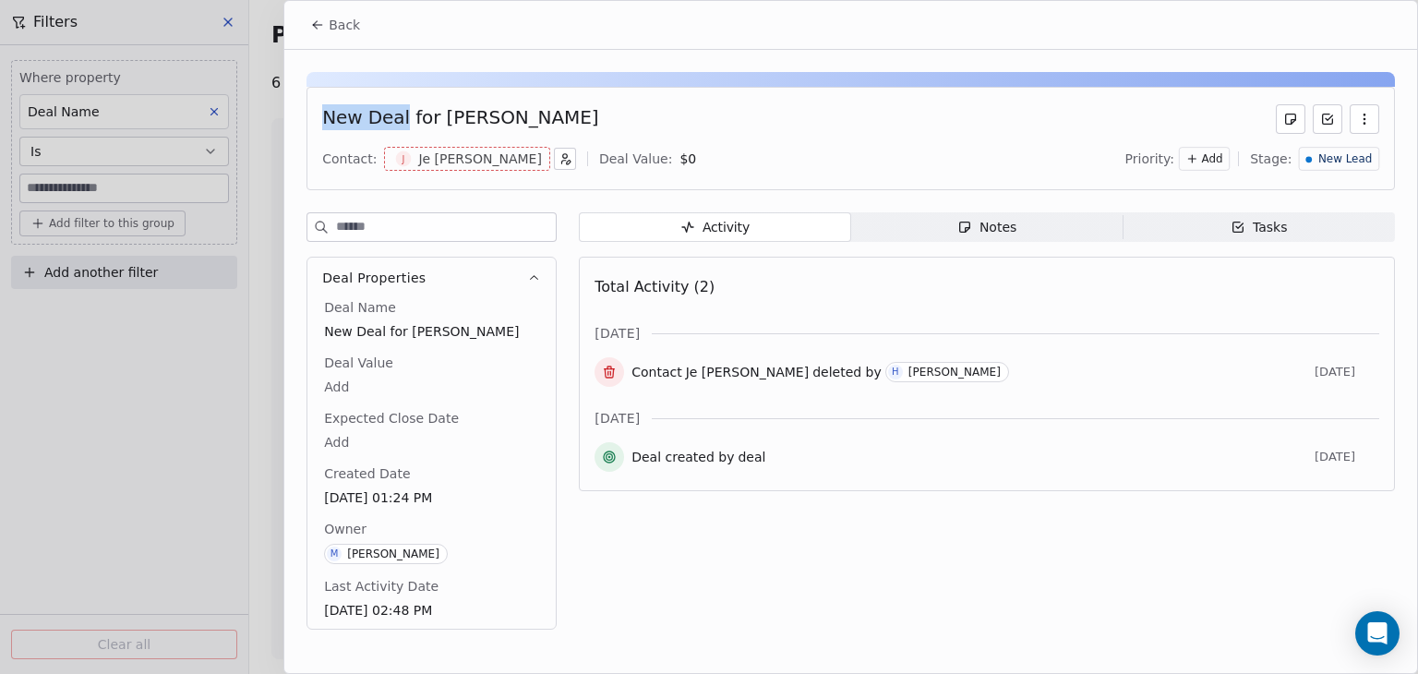
drag, startPoint x: 323, startPoint y: 118, endPoint x: 402, endPoint y: 119, distance: 79.4
click at [402, 119] on div "New Deal for [PERSON_NAME]" at bounding box center [460, 119] width 276 height 30
copy div "New Deal"
drag, startPoint x: 338, startPoint y: 23, endPoint x: 328, endPoint y: 28, distance: 11.2
click at [338, 23] on span "Back" at bounding box center [344, 25] width 31 height 18
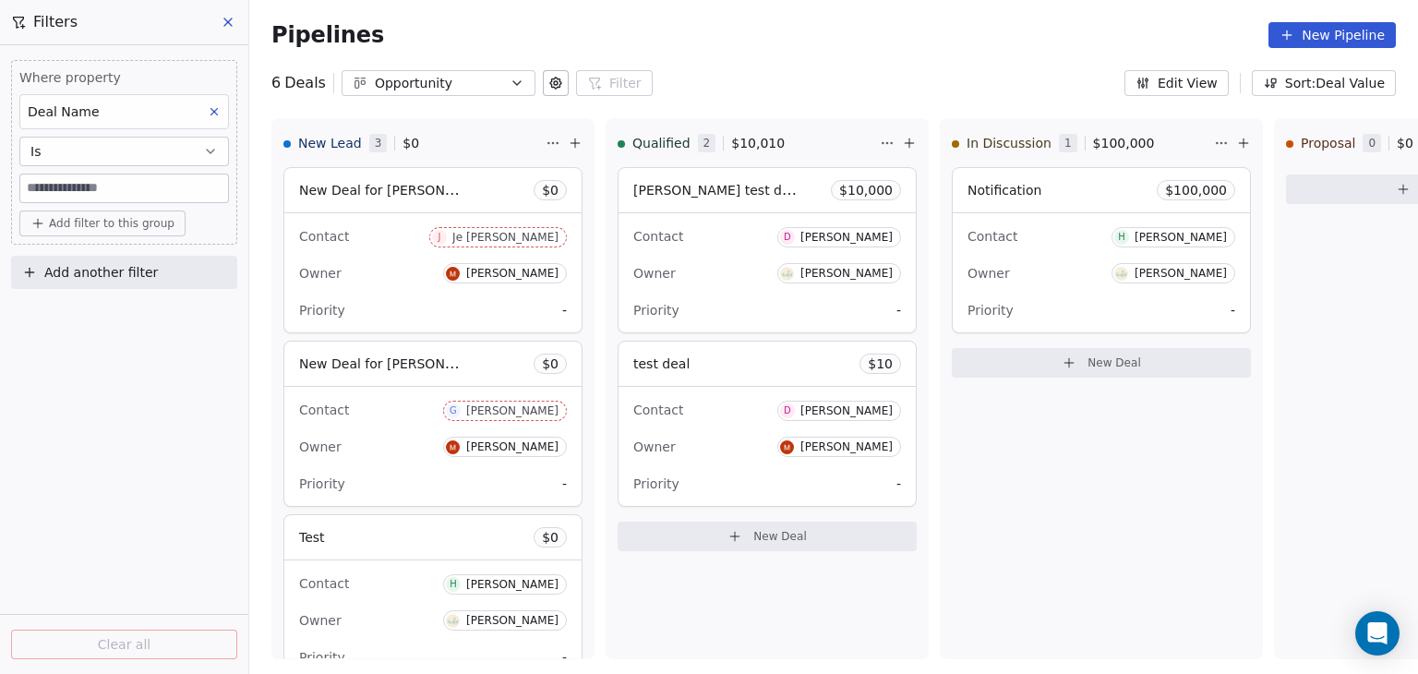
click at [95, 157] on button "Is" at bounding box center [124, 152] width 210 height 30
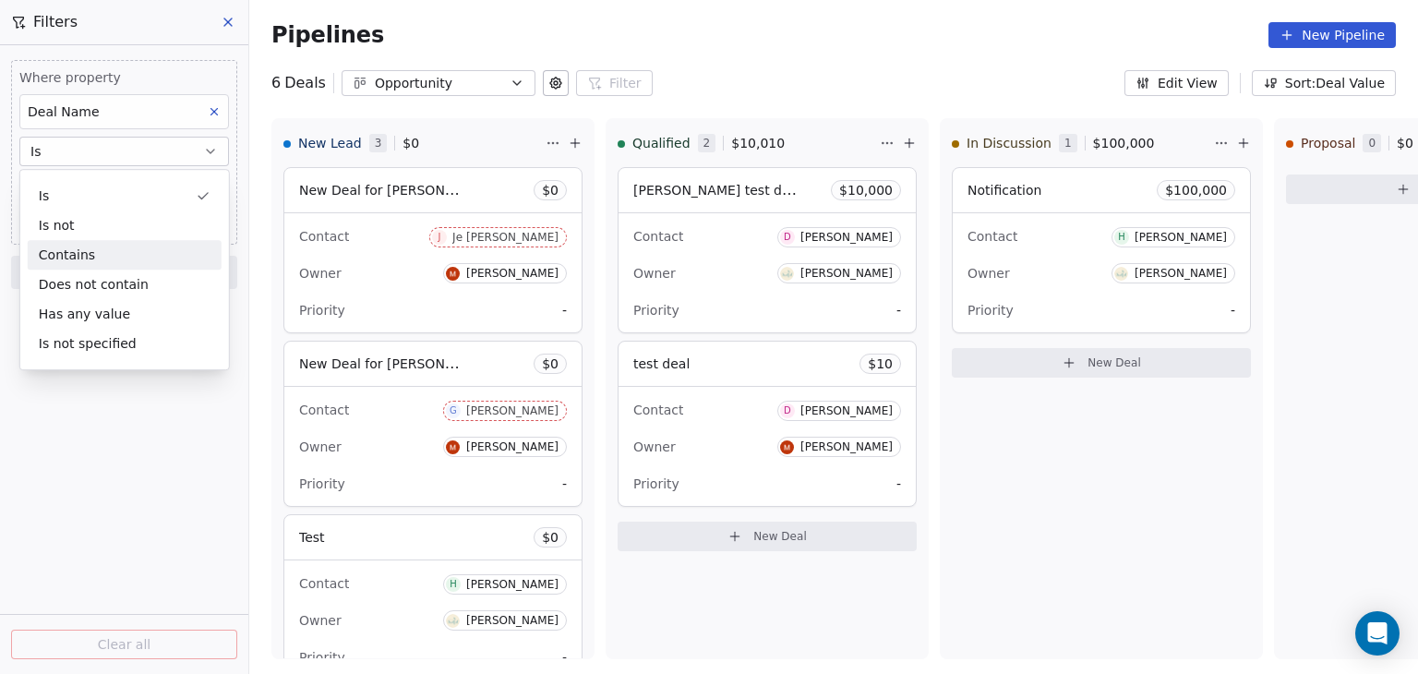
click at [79, 261] on div "Contains" at bounding box center [125, 255] width 194 height 30
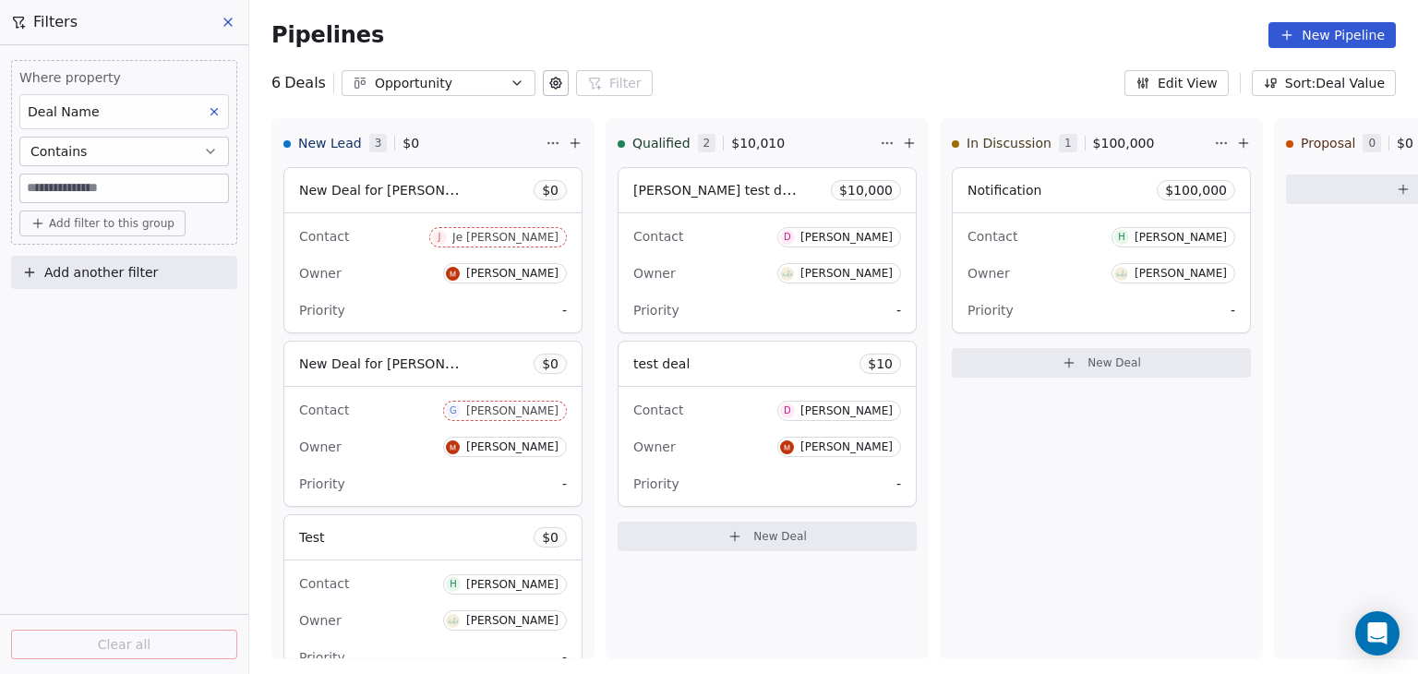
click at [134, 195] on input at bounding box center [124, 188] width 208 height 28
paste input "********"
type input "********"
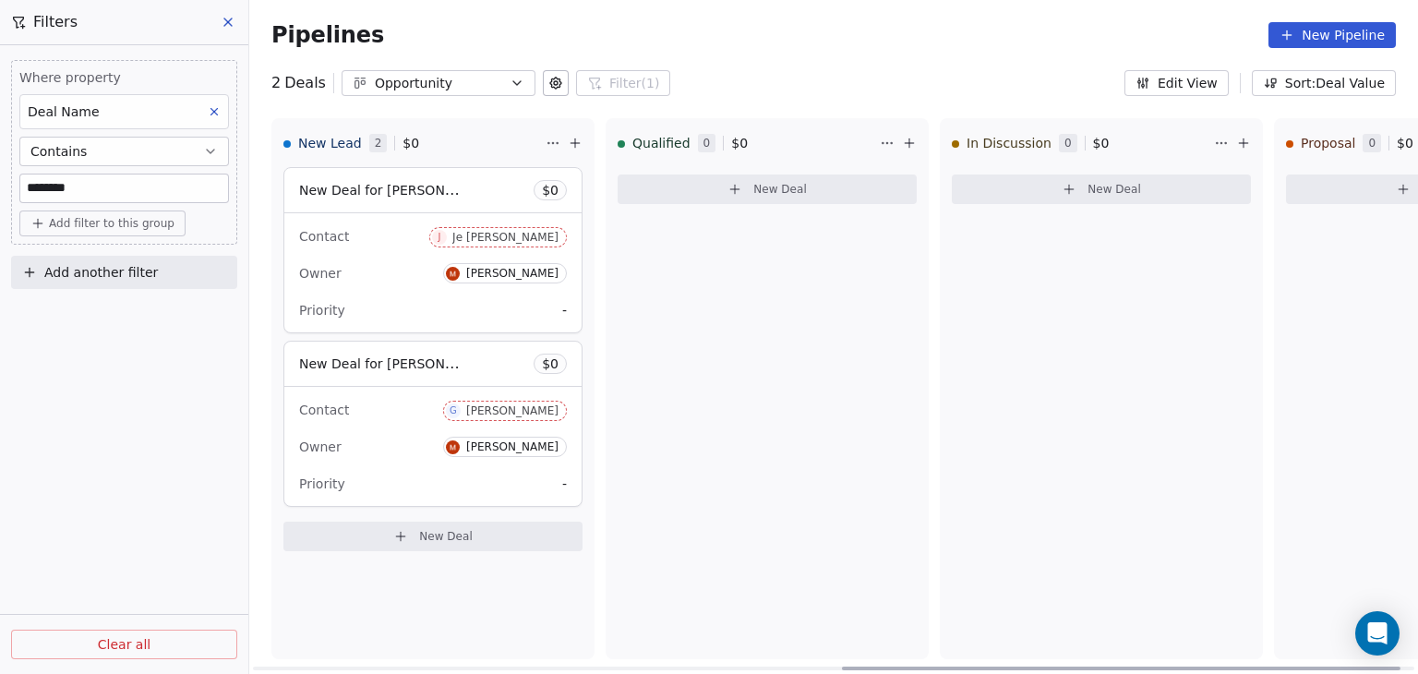
drag, startPoint x: 691, startPoint y: 665, endPoint x: 439, endPoint y: 562, distance: 272.1
click at [842, 667] on div at bounding box center [1121, 669] width 559 height 4
drag, startPoint x: 133, startPoint y: 183, endPoint x: 0, endPoint y: 182, distance: 132.9
click at [0, 182] on div "Where property Deal Name Contains ******** Add filter to this group Add another…" at bounding box center [124, 170] width 248 height 251
click at [212, 120] on button at bounding box center [214, 112] width 24 height 24
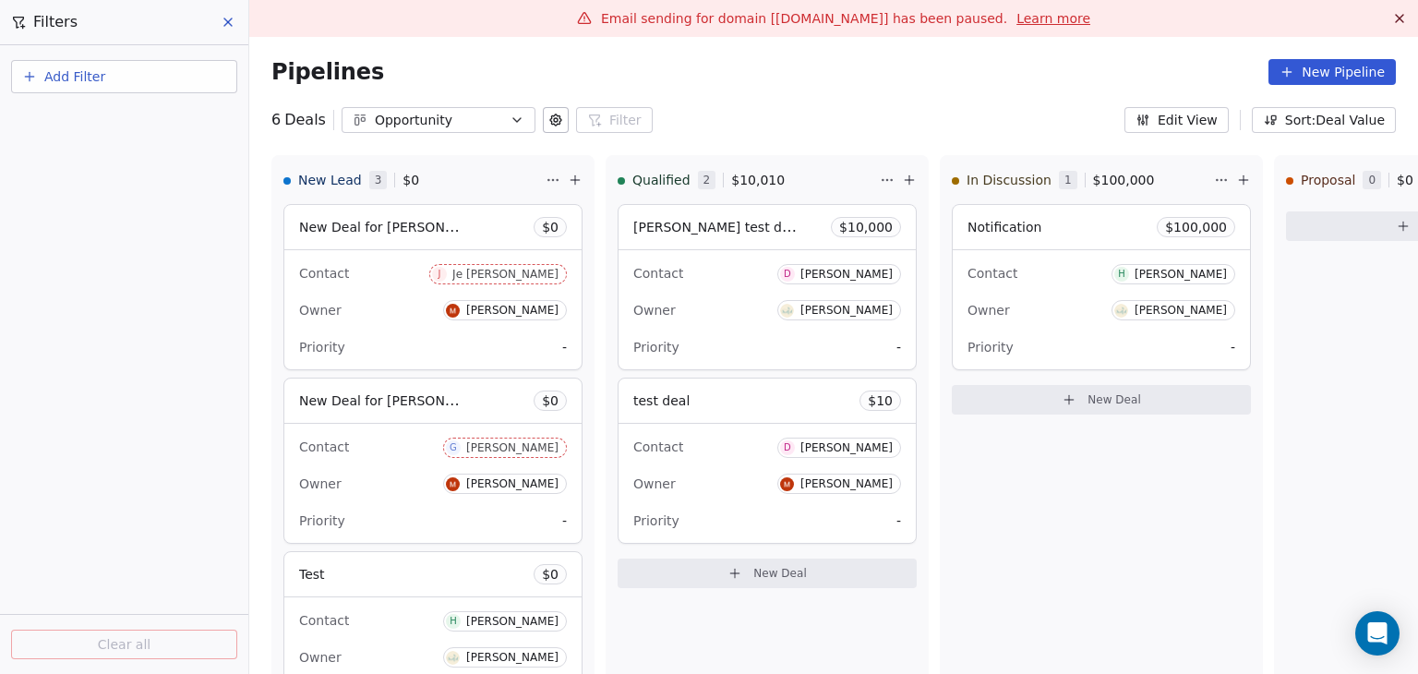
click at [150, 76] on button "Add Filter" at bounding box center [124, 76] width 226 height 33
click at [117, 126] on span "Deal properties" at bounding box center [80, 119] width 100 height 19
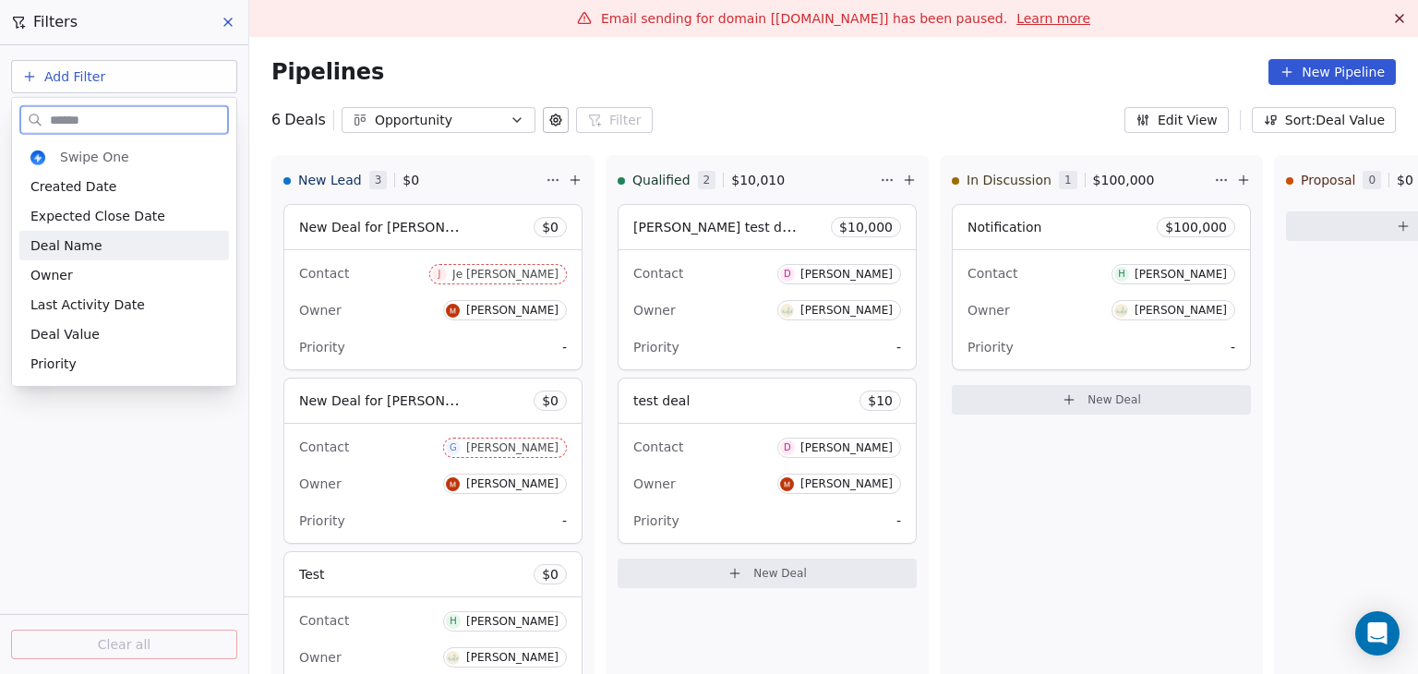
click at [83, 236] on span "Deal Name" at bounding box center [66, 245] width 72 height 18
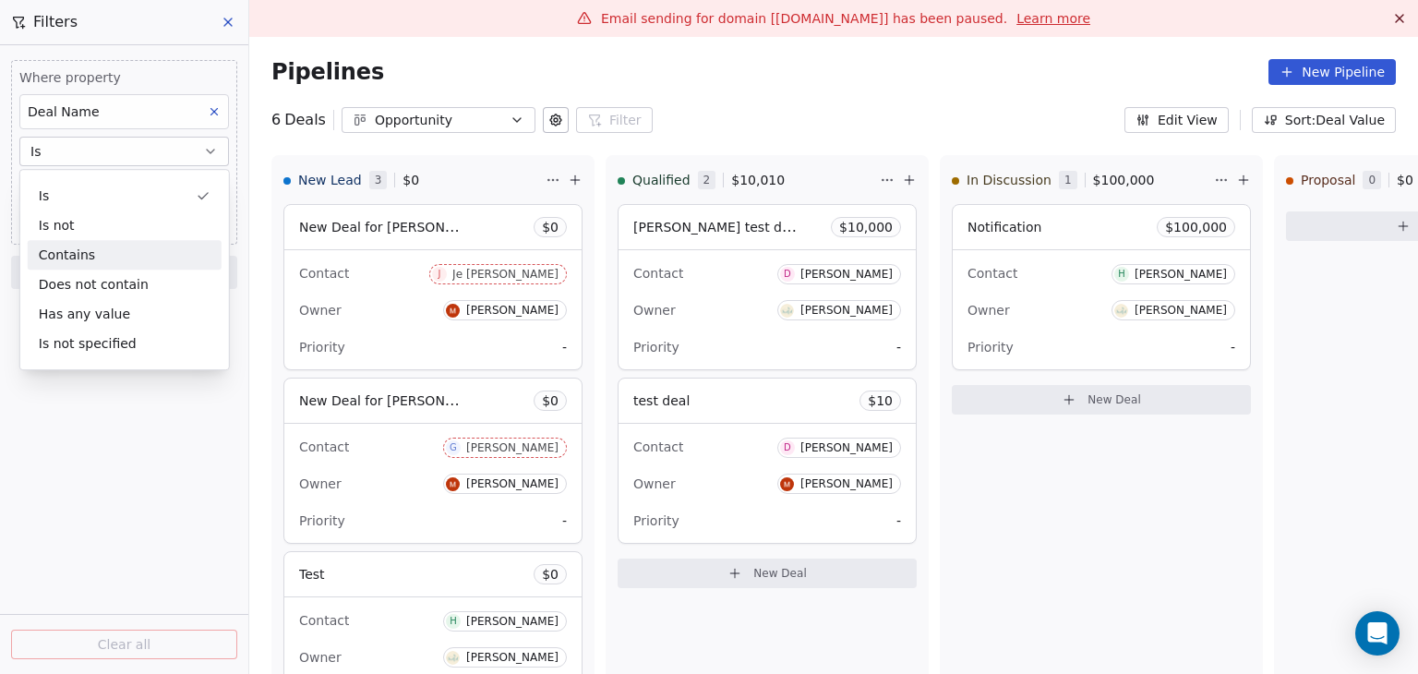
click at [83, 252] on div "Contains" at bounding box center [125, 255] width 194 height 30
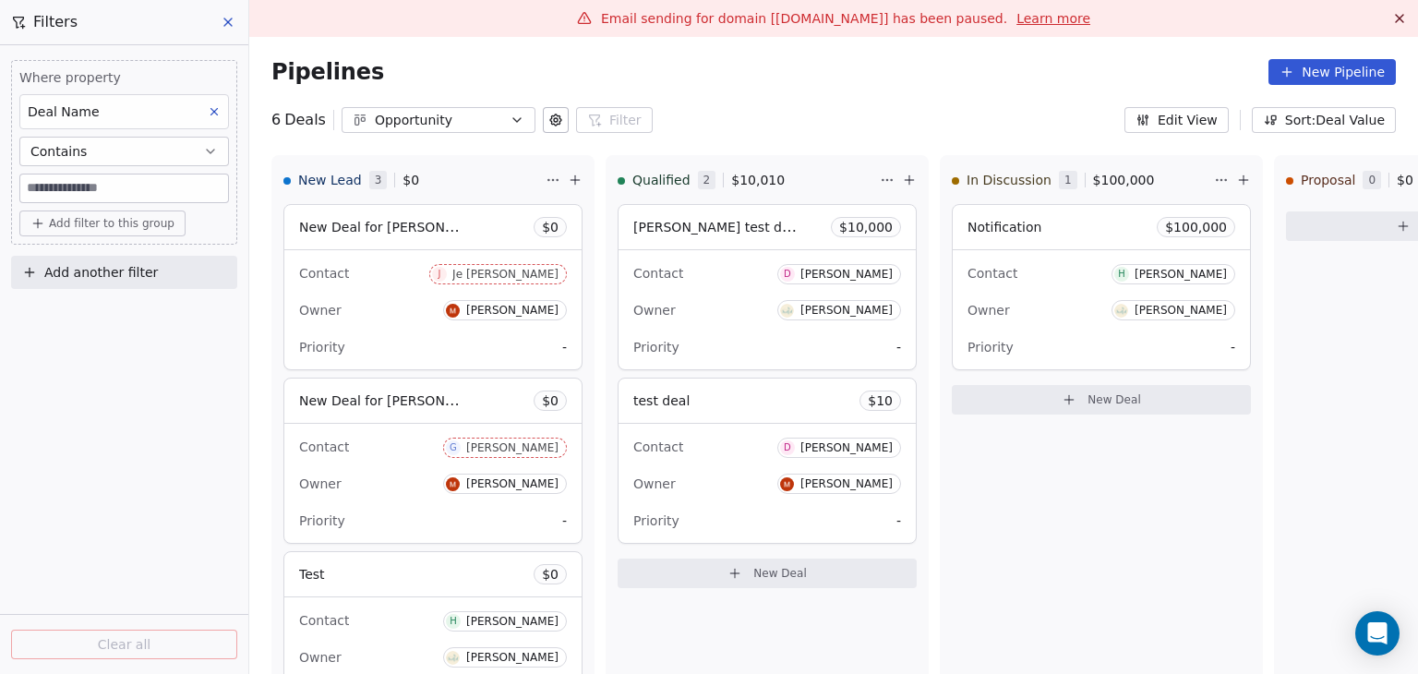
click at [95, 190] on input at bounding box center [124, 188] width 208 height 28
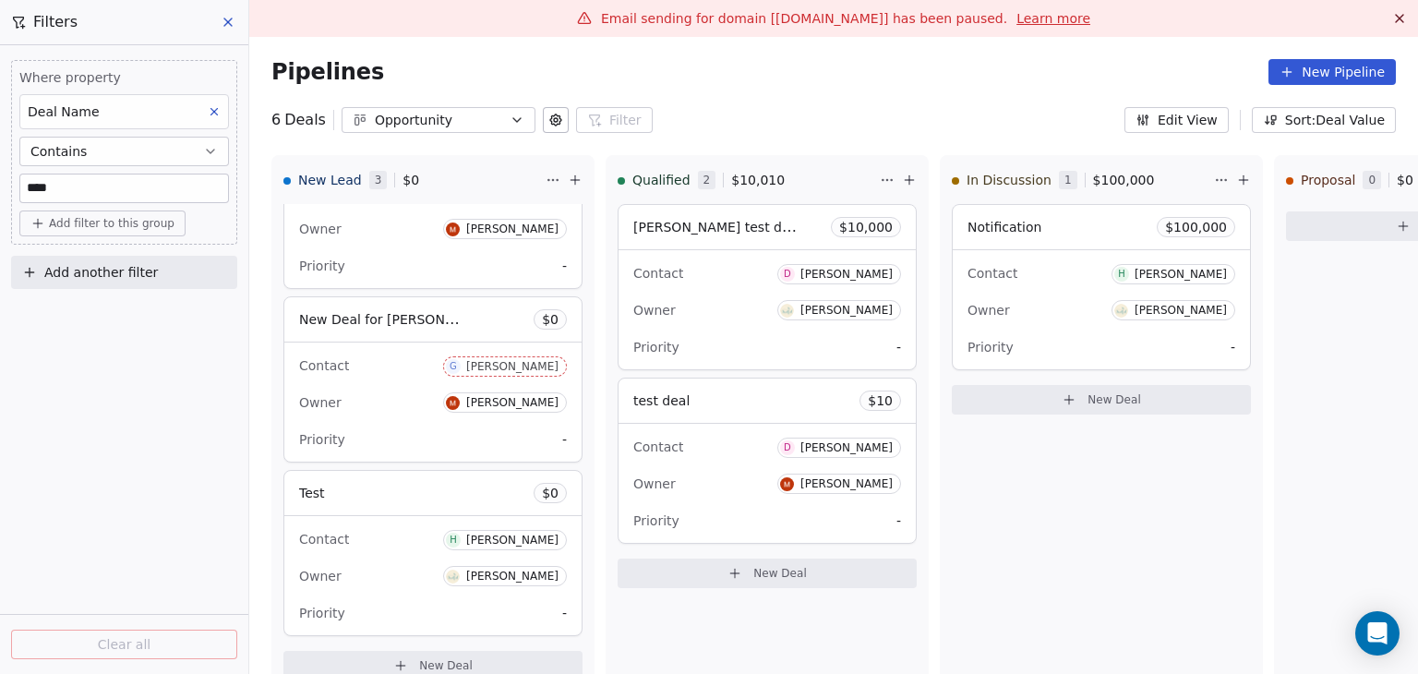
type input "****"
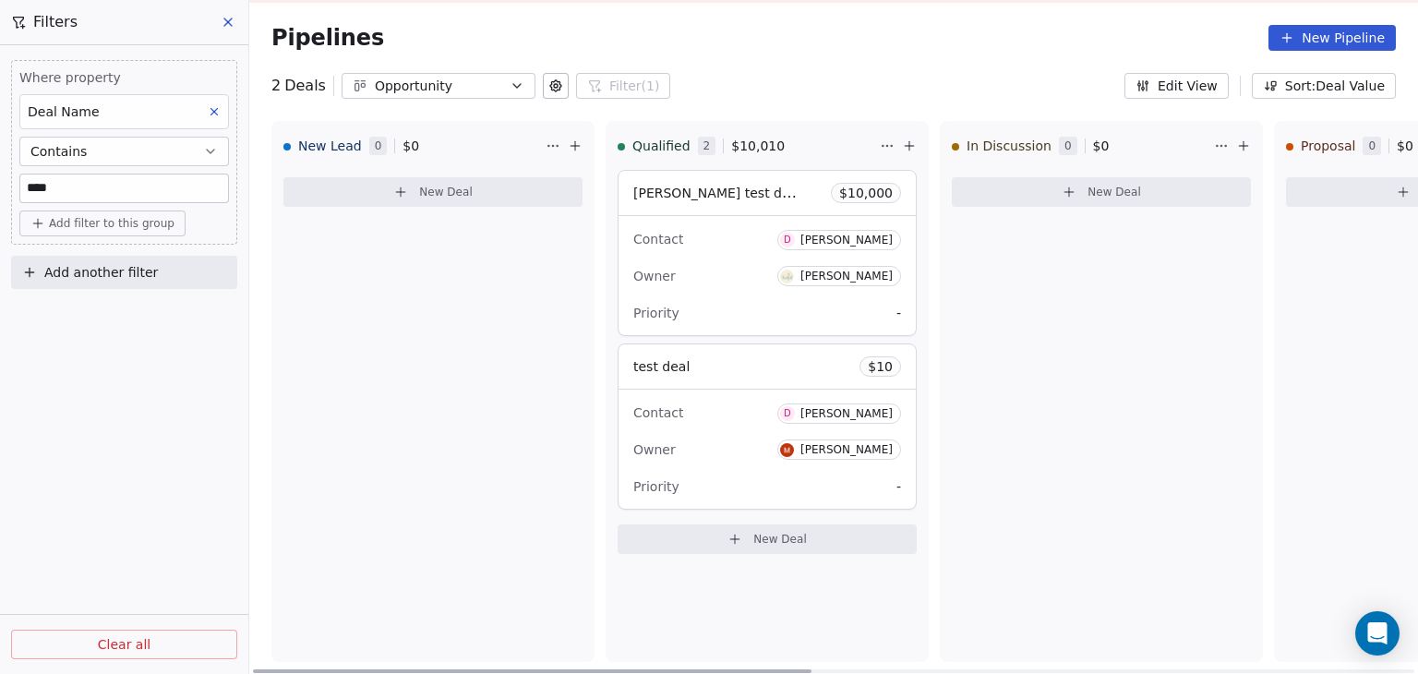
scroll to position [37, 0]
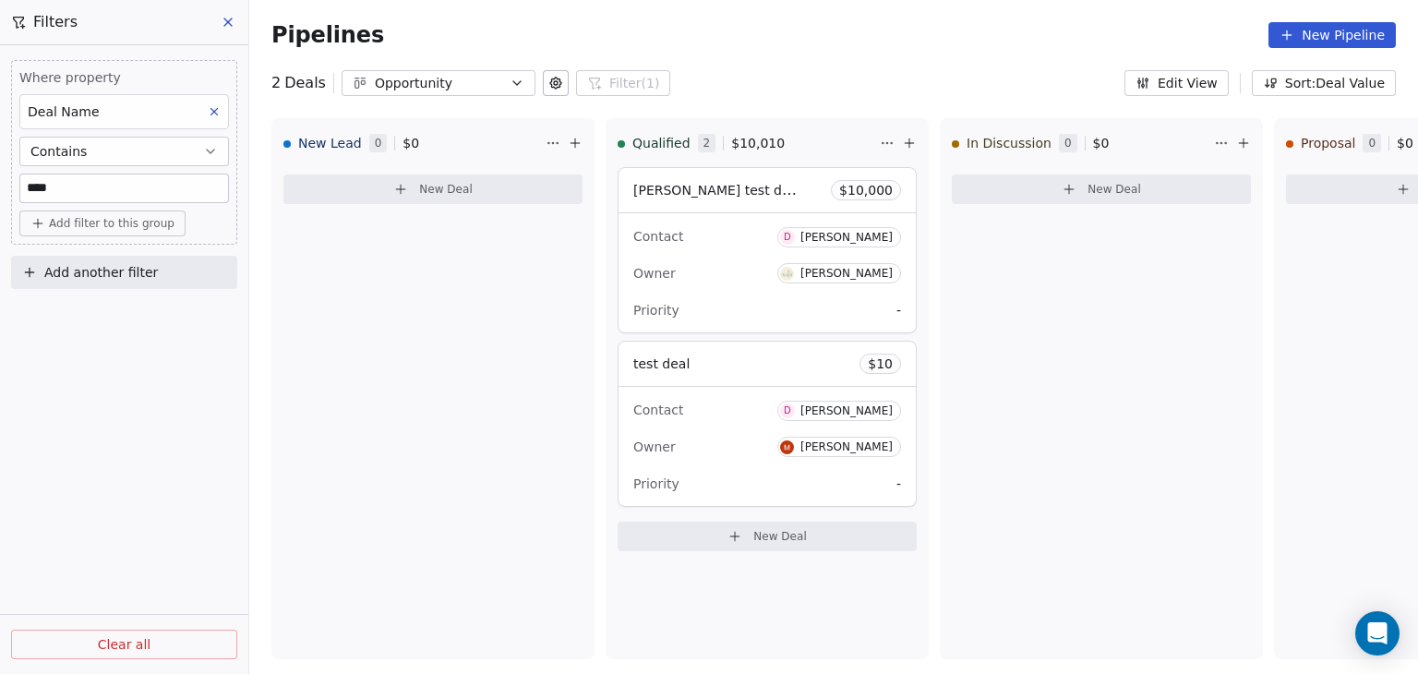
click at [212, 102] on button at bounding box center [214, 112] width 24 height 24
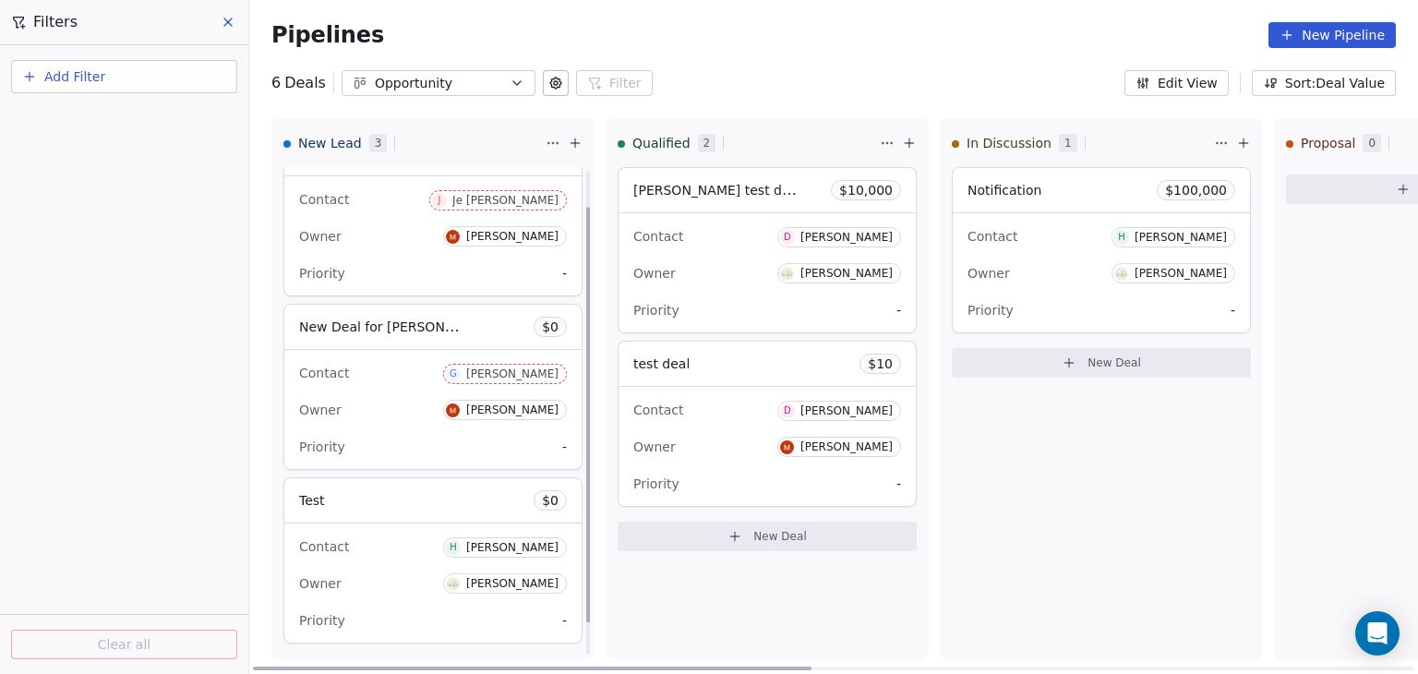
scroll to position [81, 0]
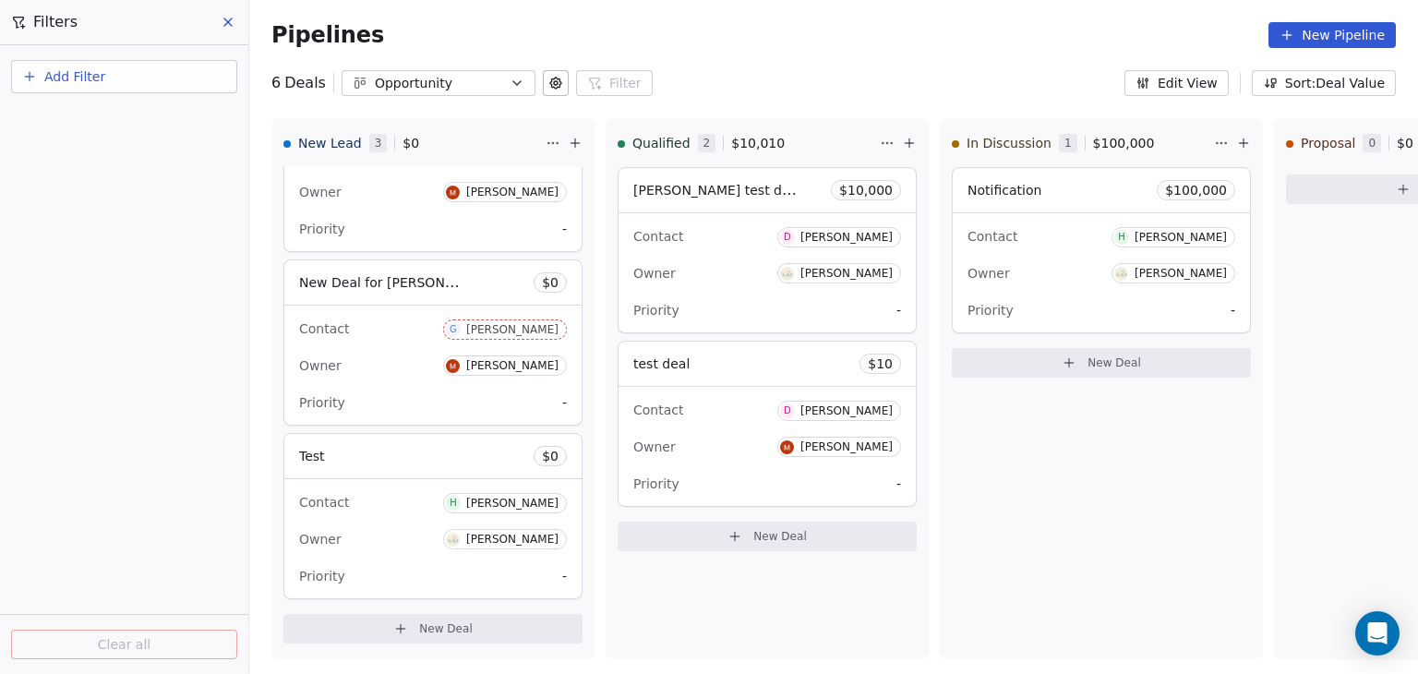
click at [107, 80] on button "Add Filter" at bounding box center [124, 76] width 226 height 33
click at [110, 119] on span "Deal properties" at bounding box center [80, 119] width 100 height 19
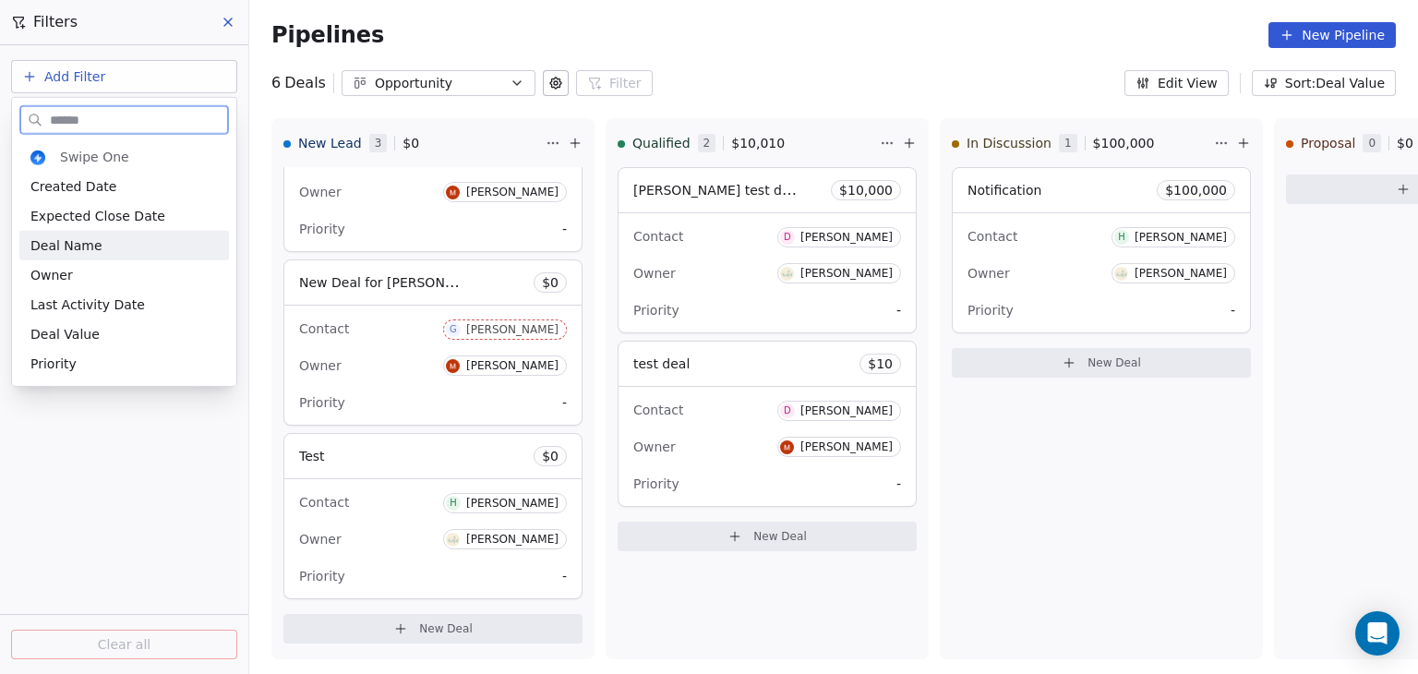
click at [78, 239] on span "Deal Name" at bounding box center [66, 245] width 72 height 18
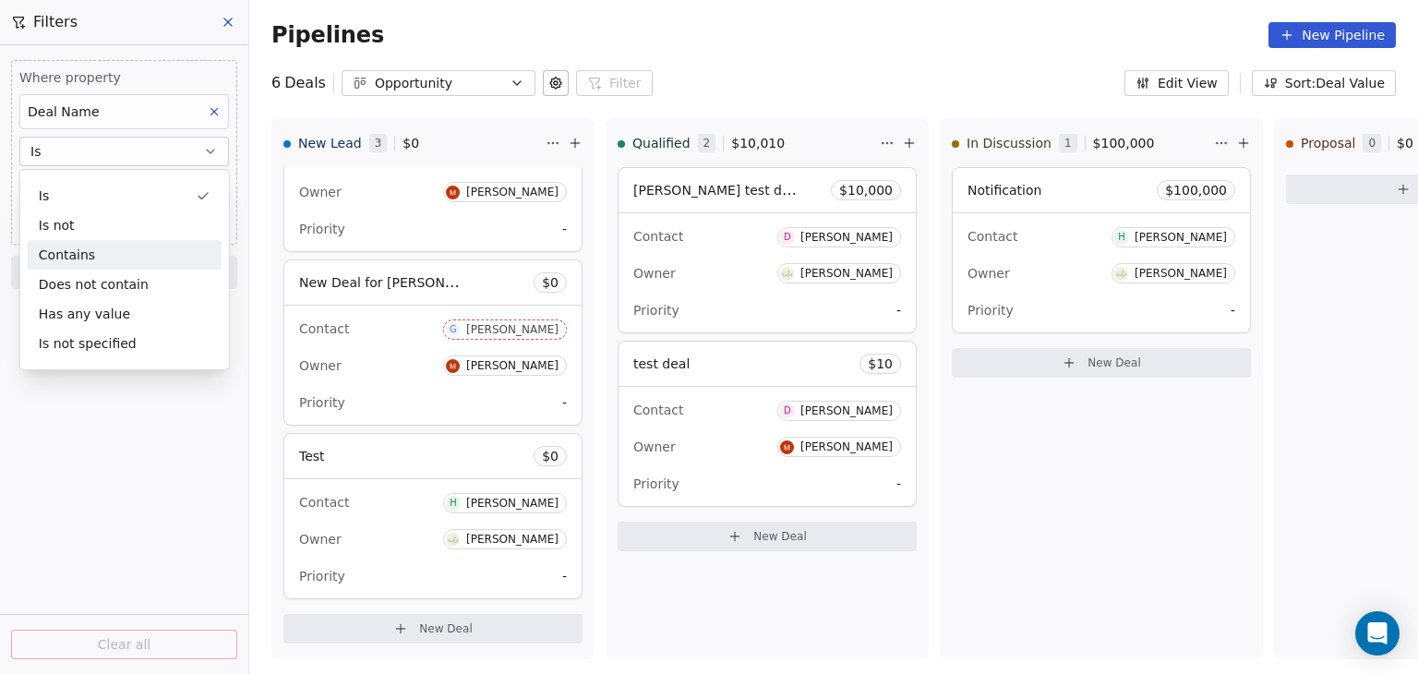
click at [70, 250] on div "Contains" at bounding box center [125, 255] width 194 height 30
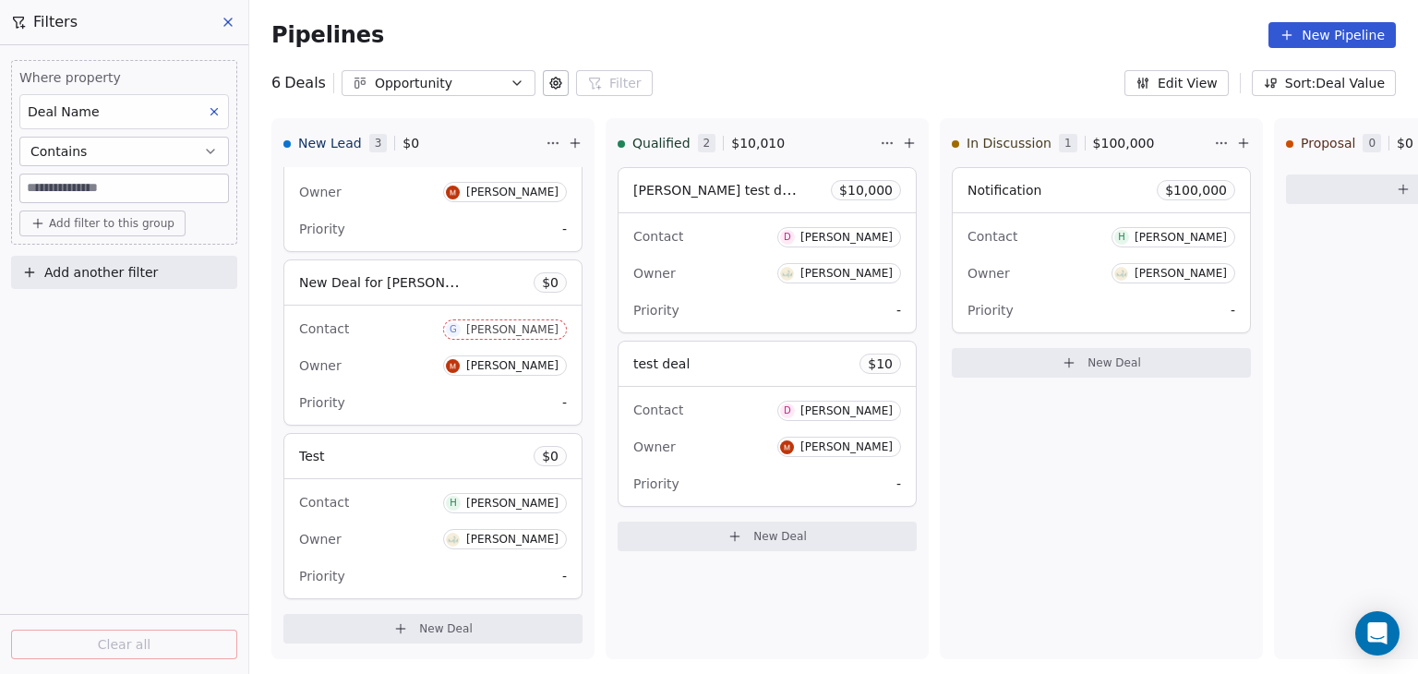
click at [73, 193] on input at bounding box center [124, 188] width 208 height 28
type input "****"
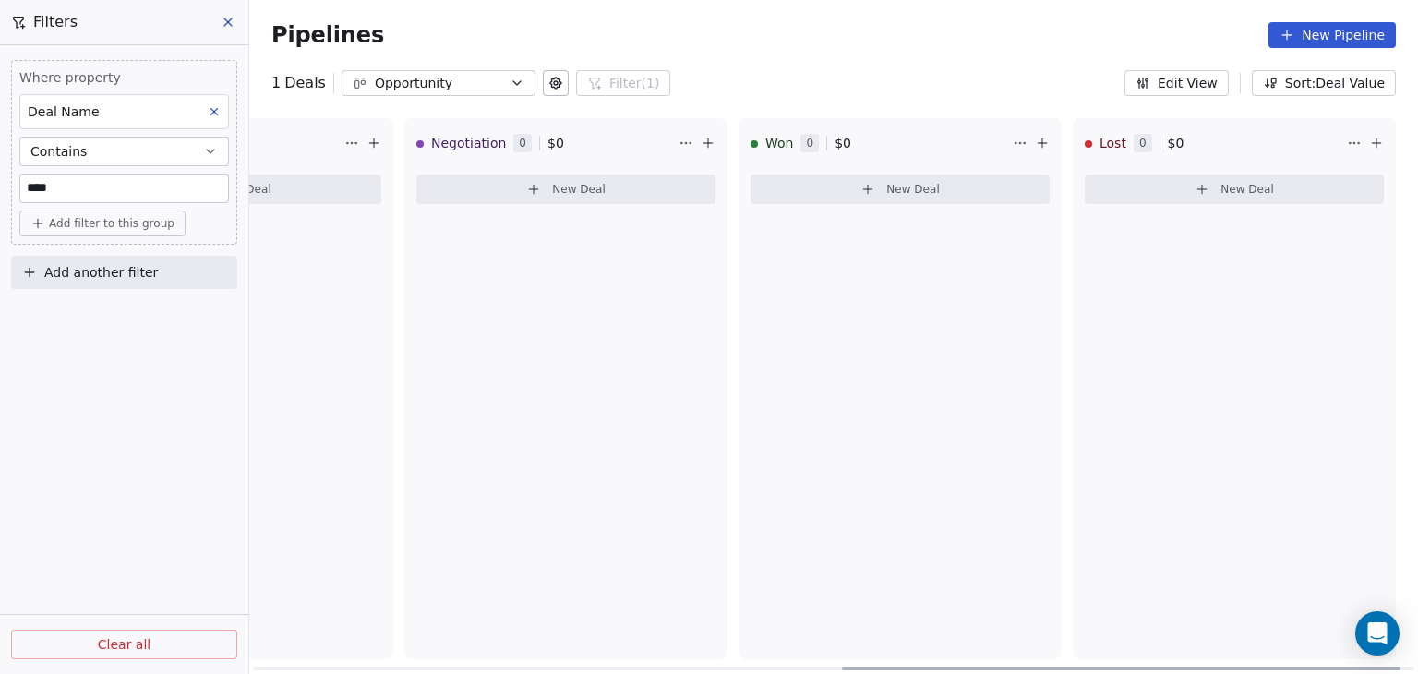
scroll to position [0, 0]
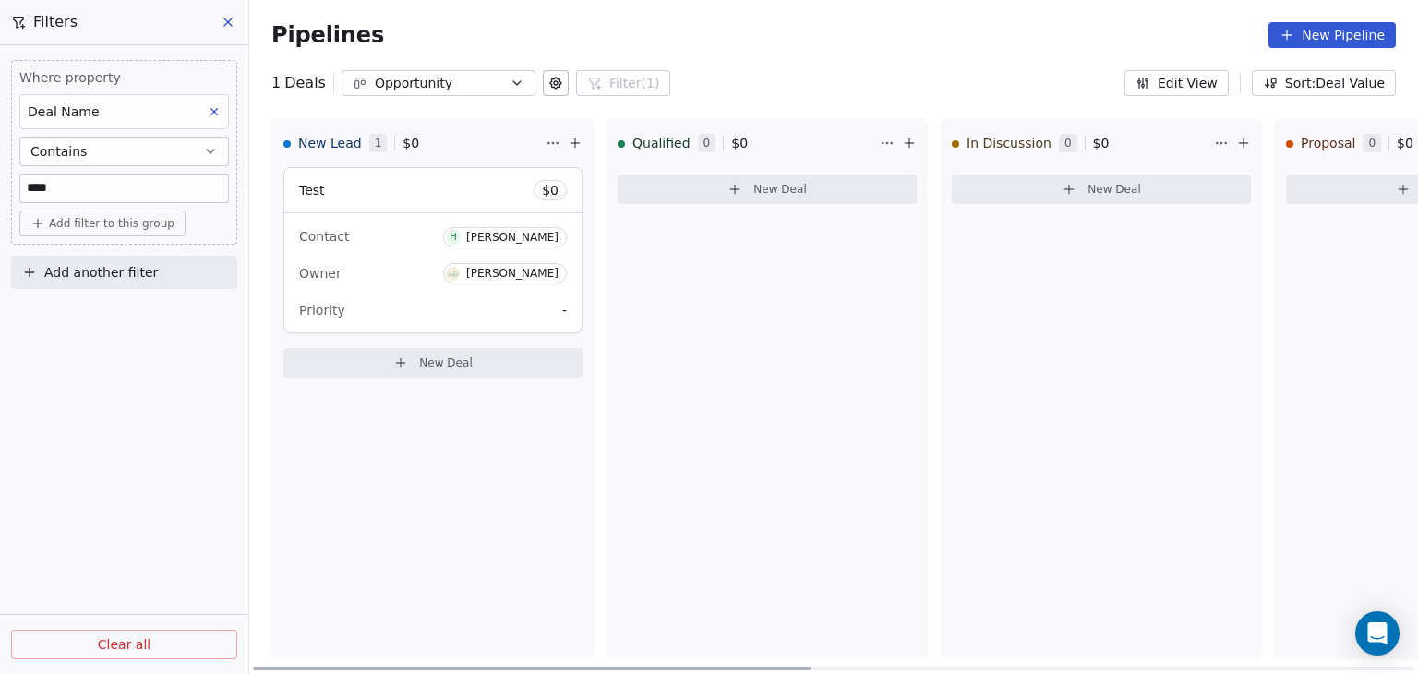
drag, startPoint x: 631, startPoint y: 663, endPoint x: 52, endPoint y: 556, distance: 589.5
click at [253, 667] on div at bounding box center [532, 669] width 559 height 4
click at [116, 153] on button "Contains" at bounding box center [124, 152] width 210 height 30
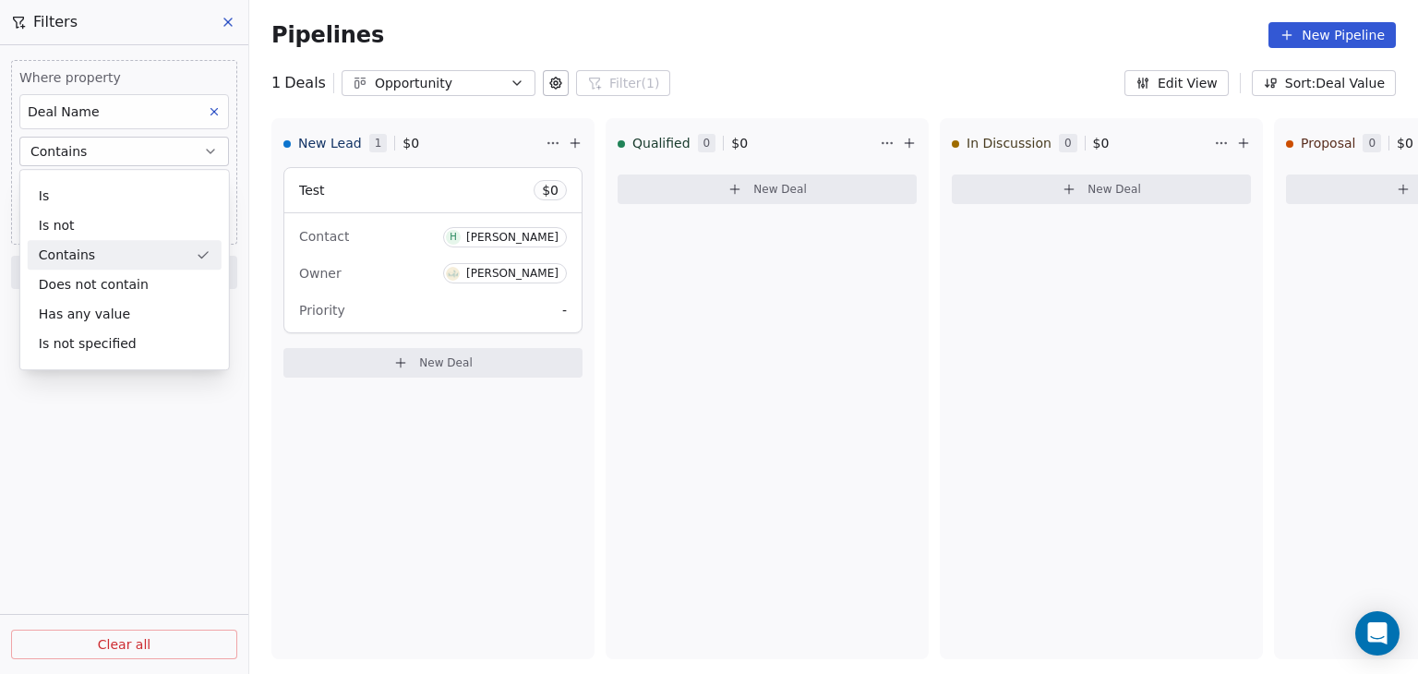
click at [149, 112] on div "Deal Name" at bounding box center [124, 111] width 210 height 35
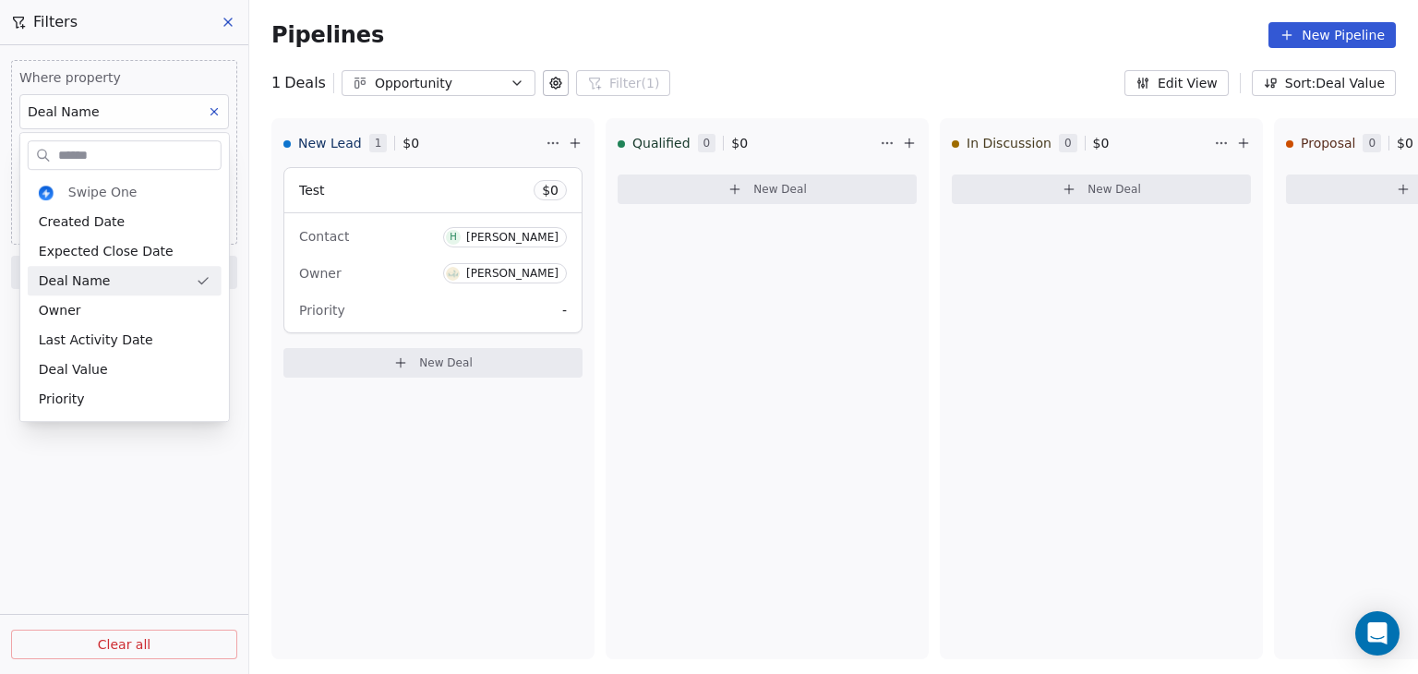
click at [149, 112] on html "D ACME INC Contacts People Marketing Workflows Campaigns Metrics & Events Sales…" at bounding box center [709, 337] width 1418 height 674
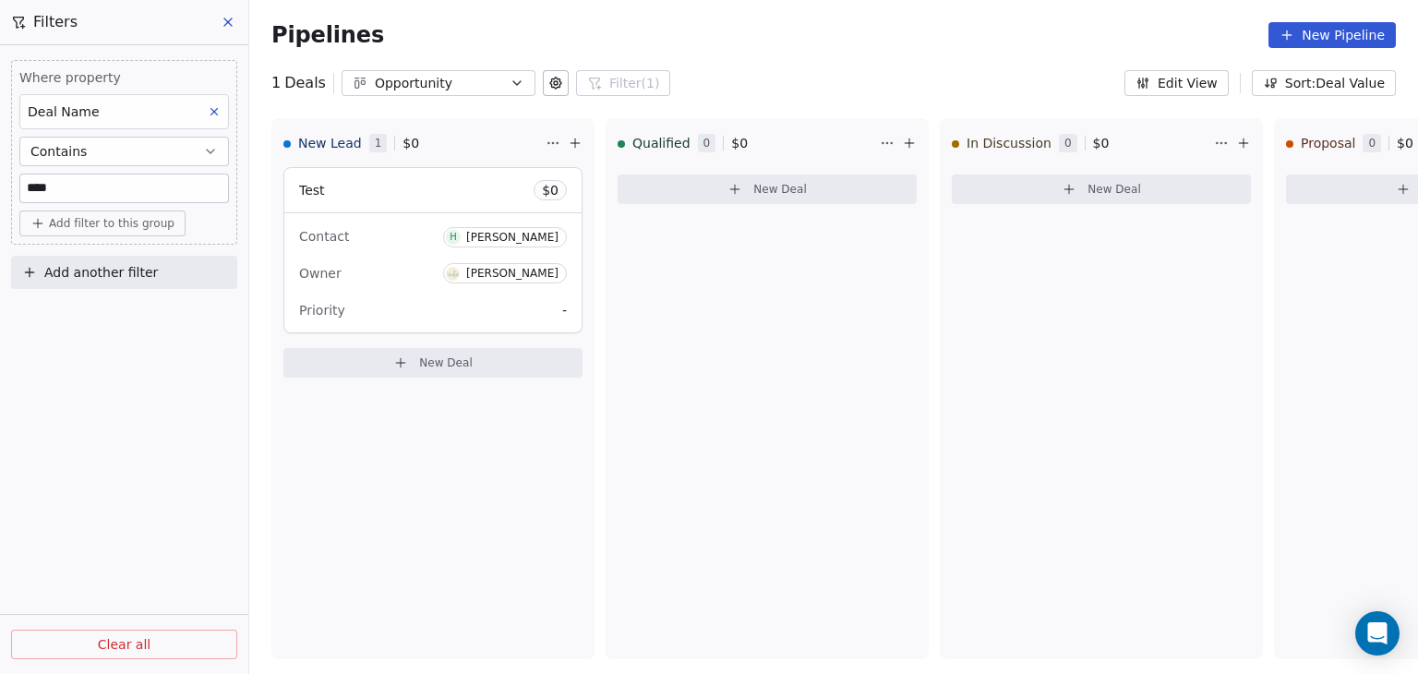
click at [218, 102] on button at bounding box center [214, 112] width 24 height 24
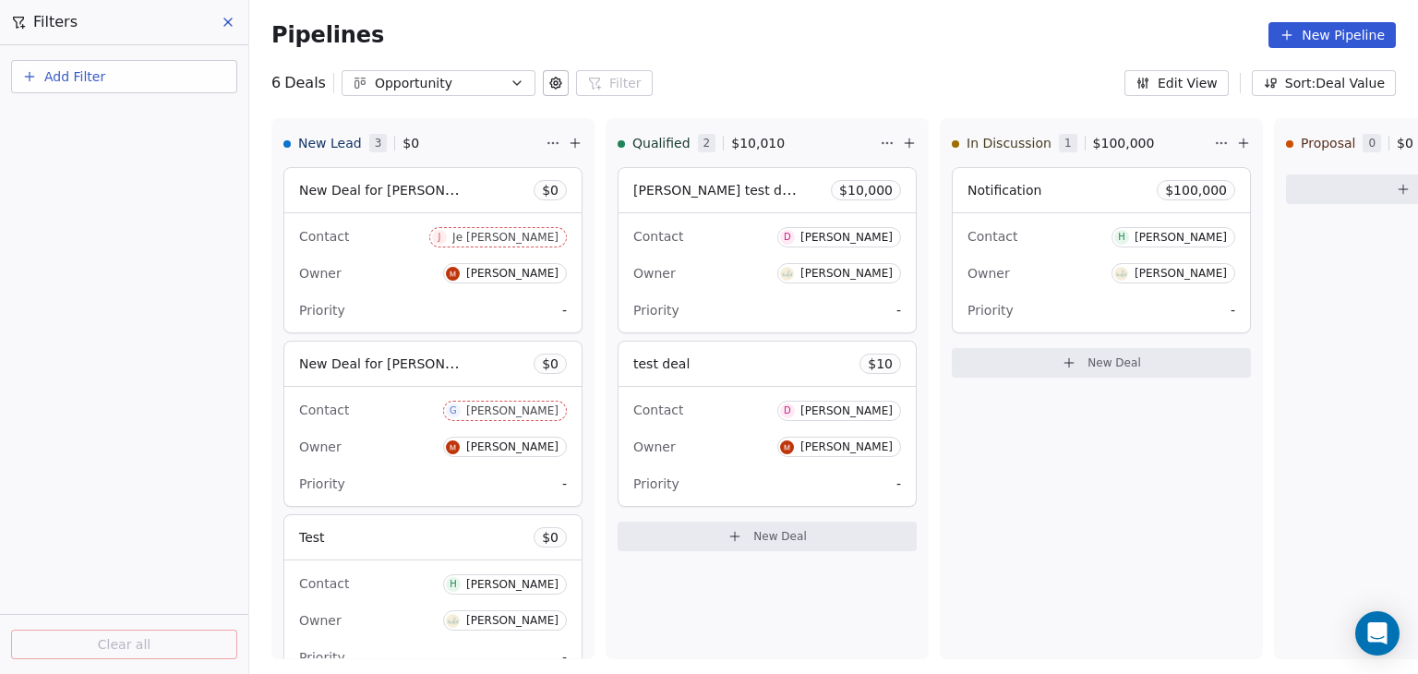
click at [107, 72] on button "Add Filter" at bounding box center [124, 76] width 226 height 33
click at [107, 120] on span "Deal properties" at bounding box center [80, 119] width 100 height 19
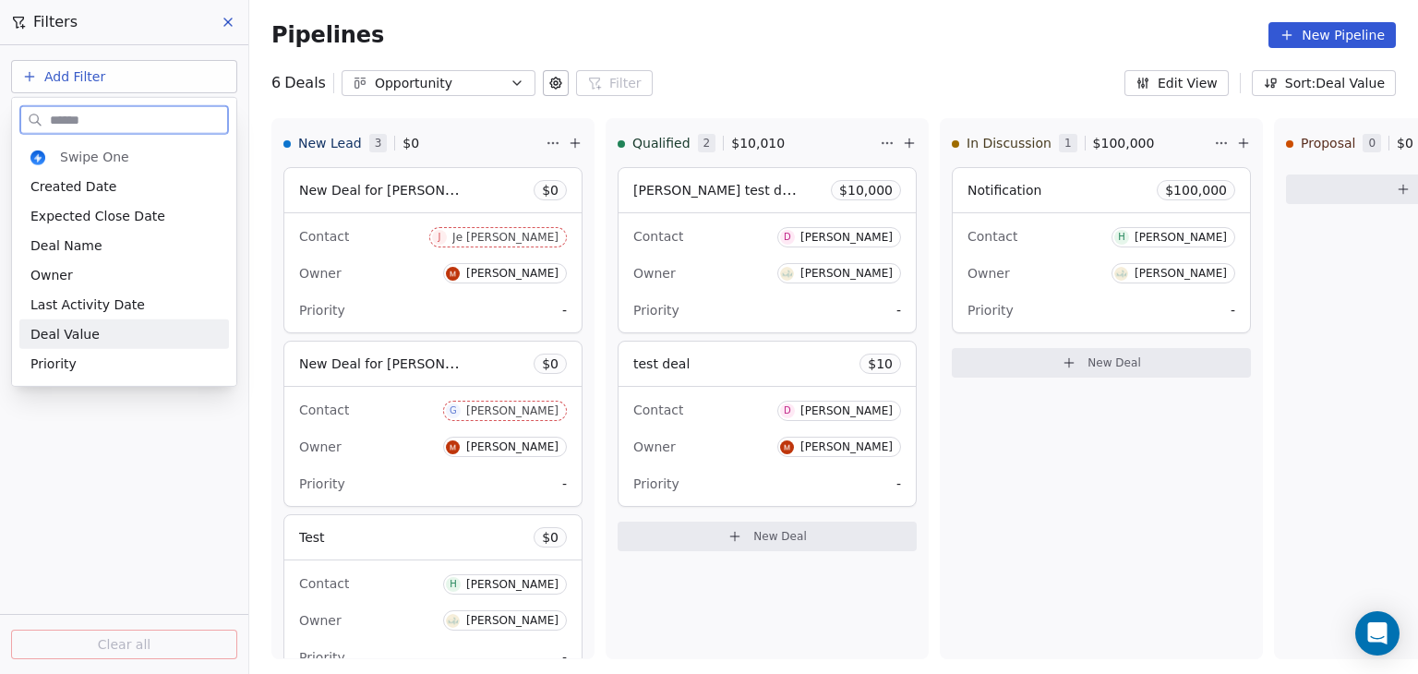
click at [89, 337] on span "Deal Value" at bounding box center [64, 334] width 69 height 18
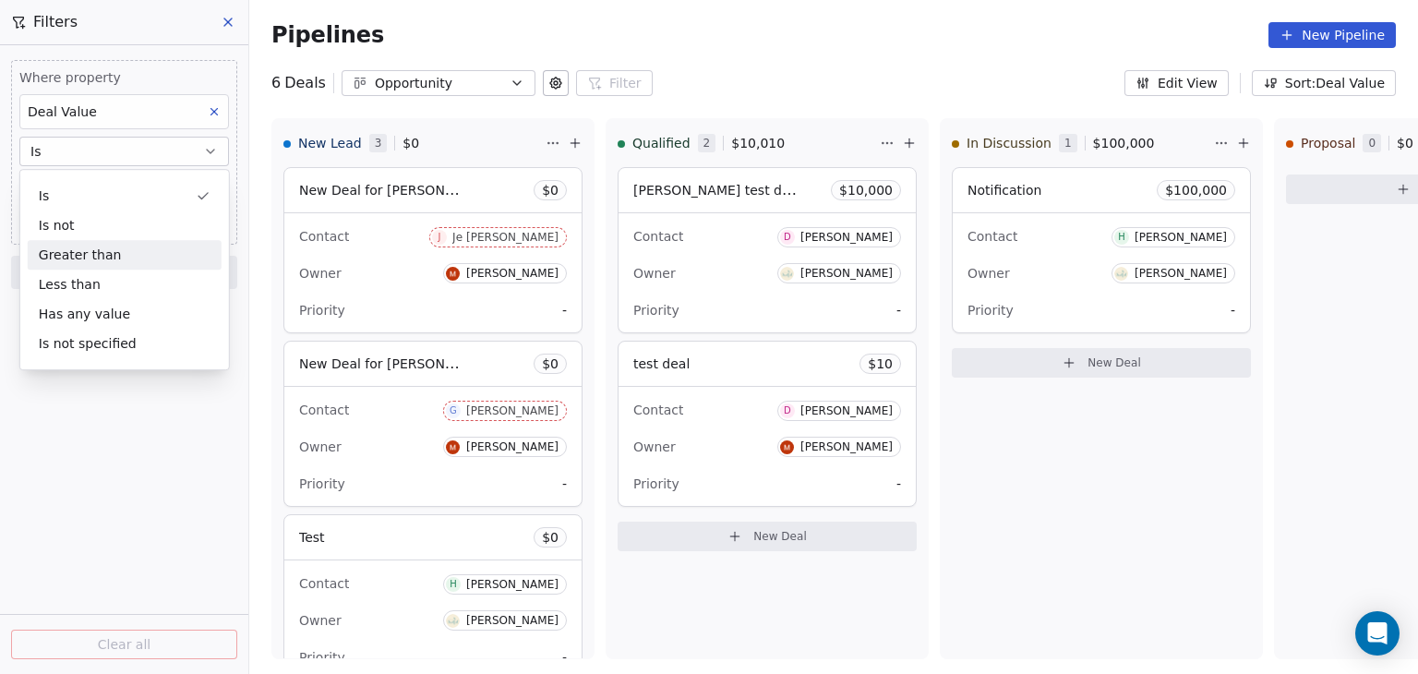
click at [96, 243] on div "Greater than" at bounding box center [125, 255] width 194 height 30
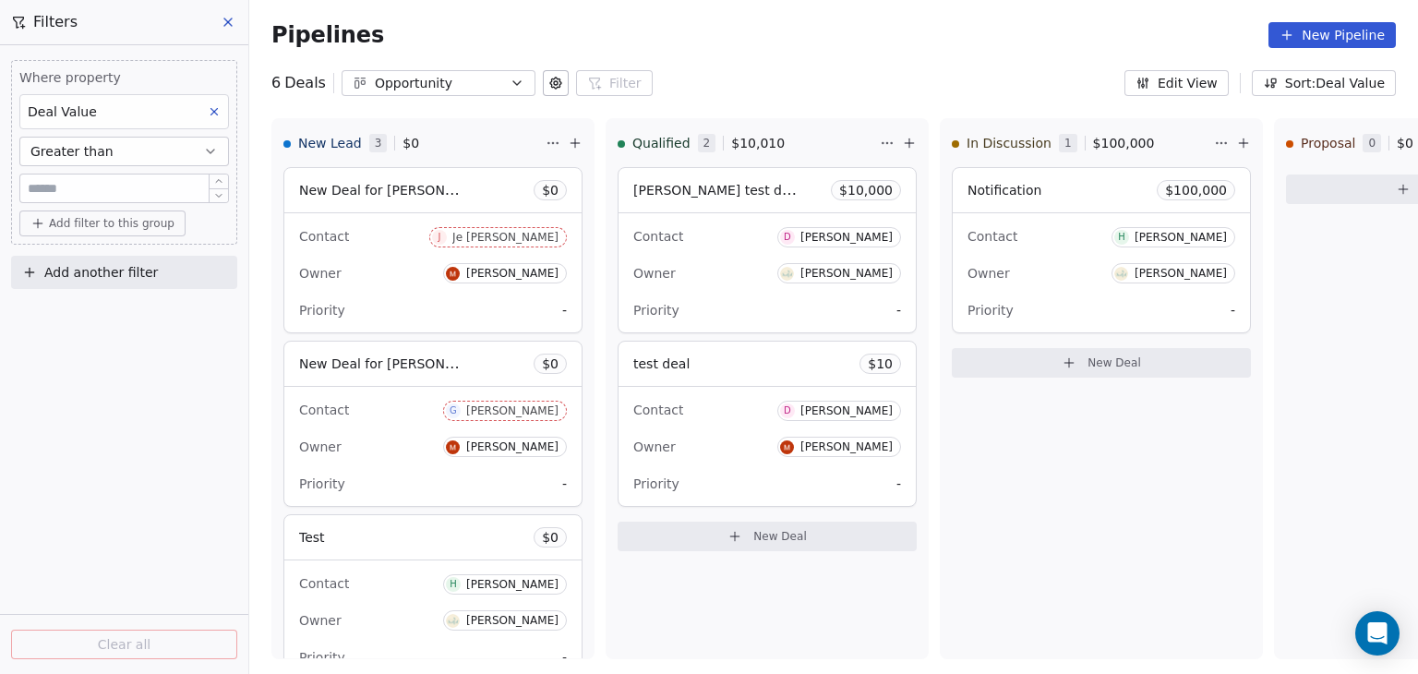
click at [122, 184] on input "text" at bounding box center [124, 189] width 200 height 14
type input "*****"
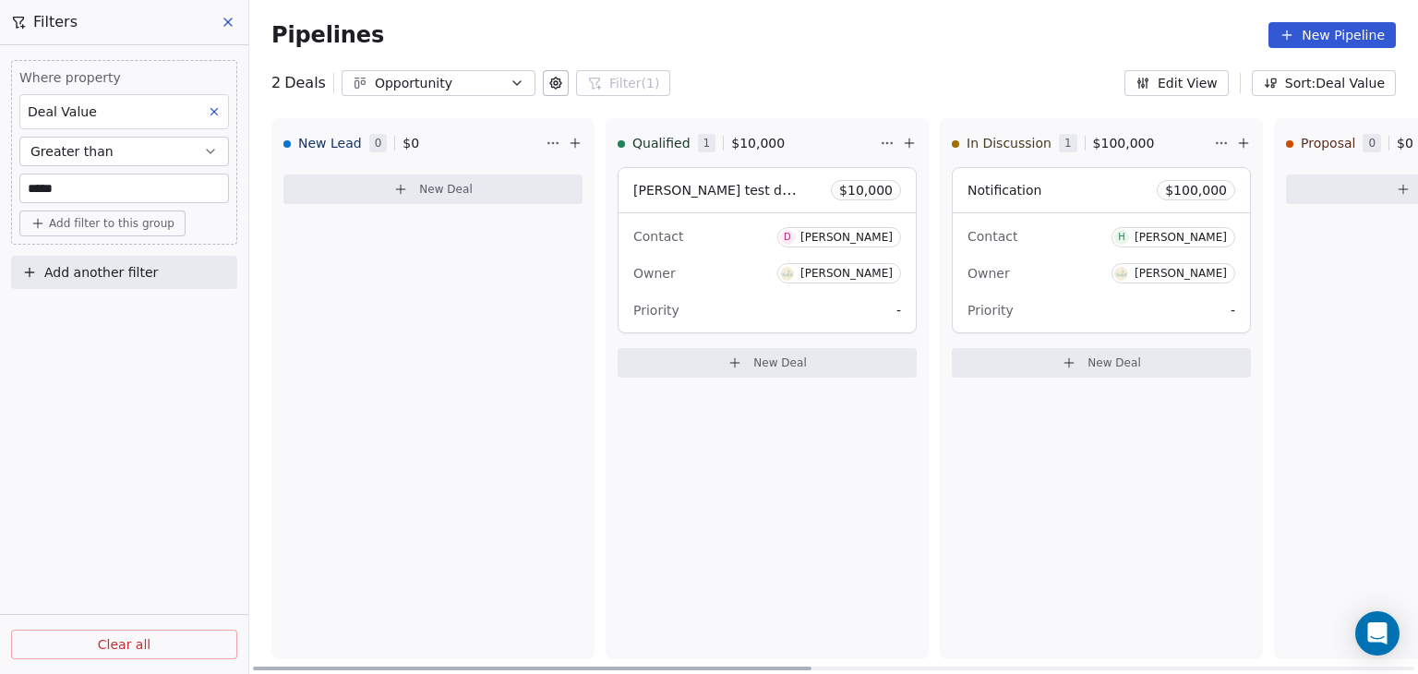
drag, startPoint x: 687, startPoint y: 662, endPoint x: 521, endPoint y: 648, distance: 166.7
click at [521, 667] on div at bounding box center [532, 669] width 559 height 4
click at [209, 117] on icon at bounding box center [214, 111] width 13 height 13
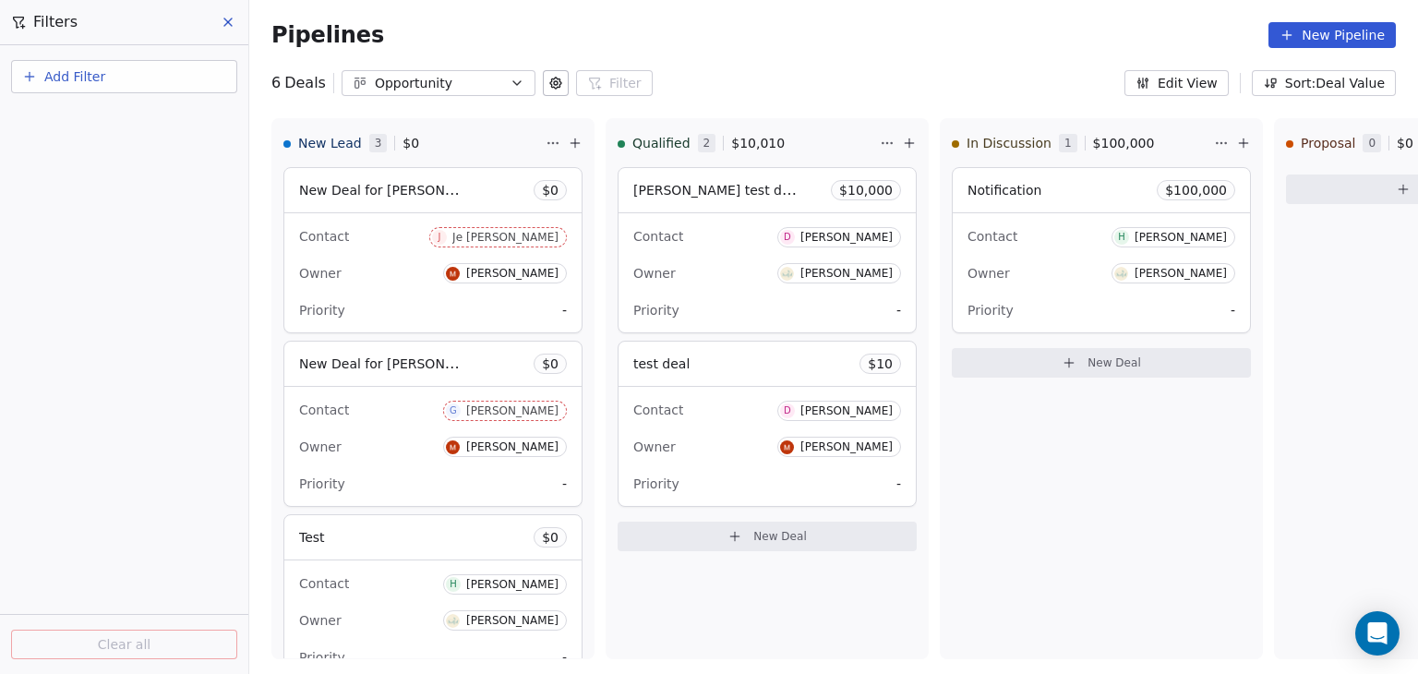
click at [148, 82] on button "Add Filter" at bounding box center [124, 76] width 226 height 33
click at [111, 152] on span "Contact properties" at bounding box center [90, 148] width 120 height 19
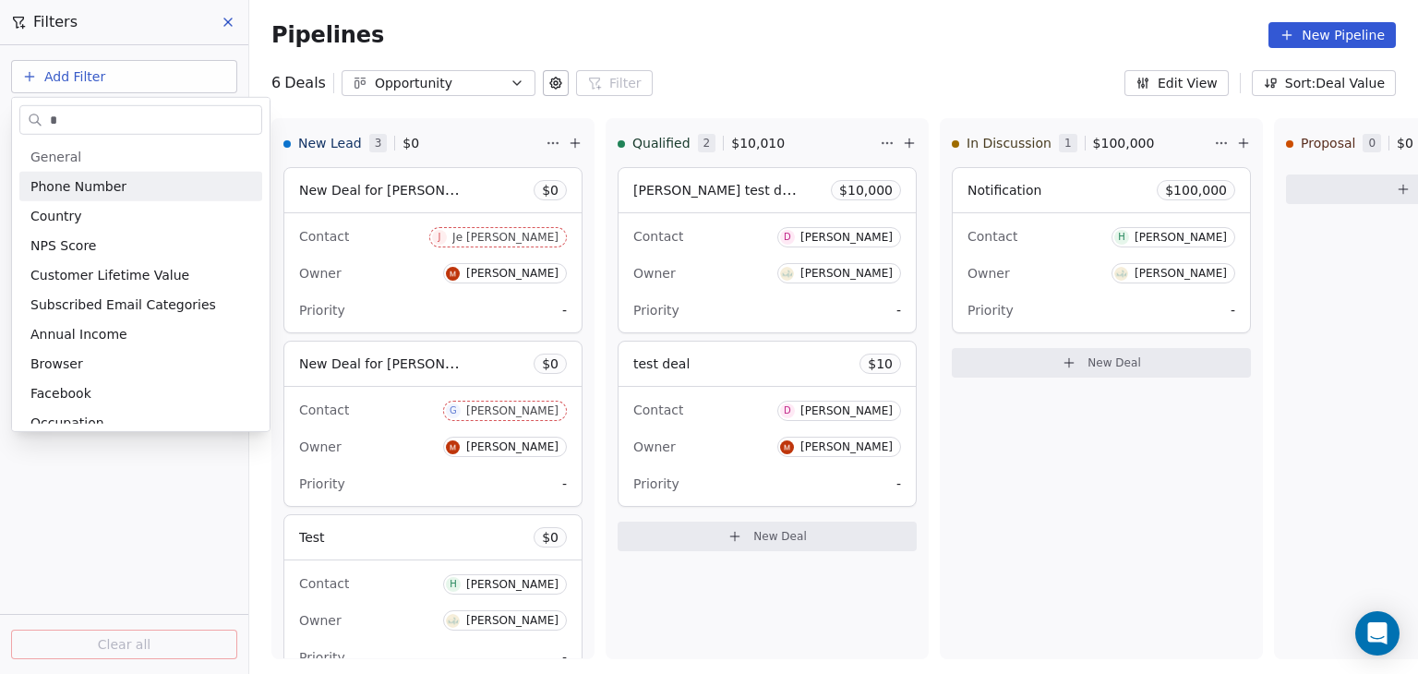
type input "*"
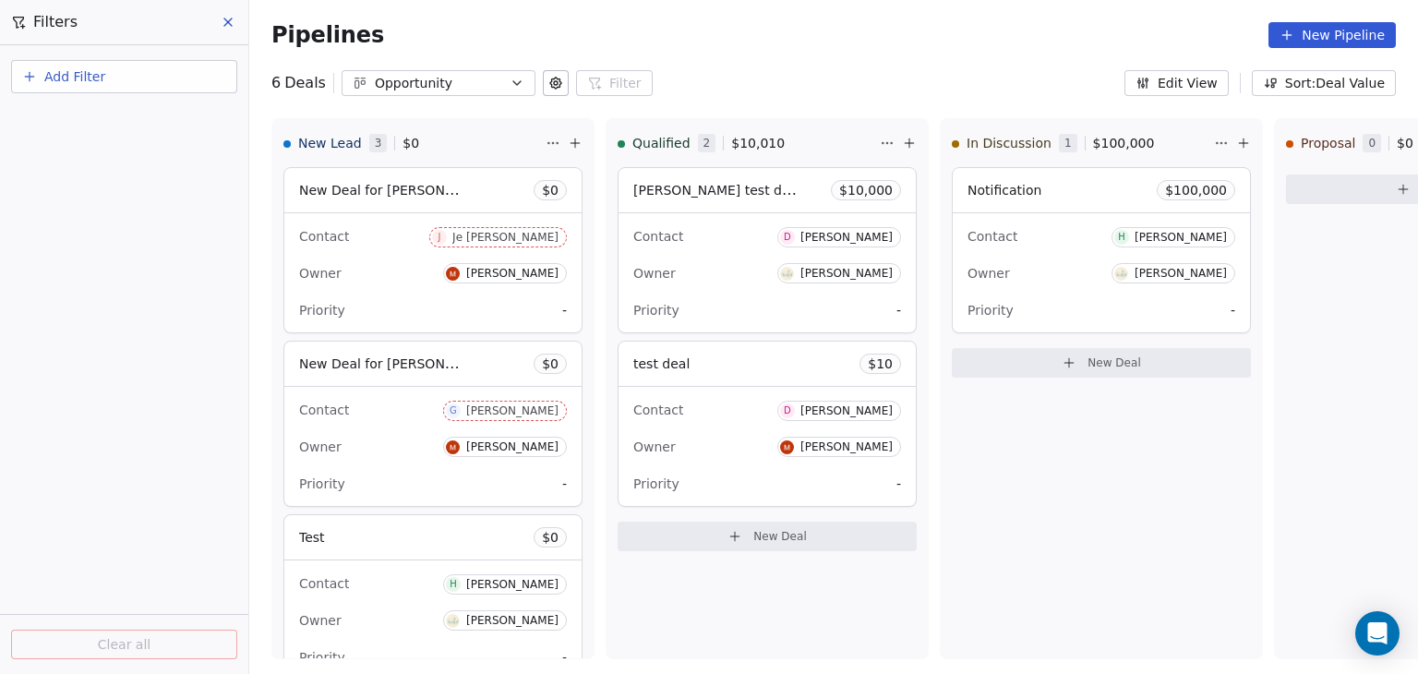
click at [119, 566] on html "D ACME INC Contacts People Marketing Workflows Campaigns Metrics & Events Sales…" at bounding box center [709, 337] width 1418 height 674
click at [50, 66] on button "Add Filter" at bounding box center [124, 76] width 226 height 33
click at [63, 124] on span "Deal properties" at bounding box center [80, 119] width 100 height 19
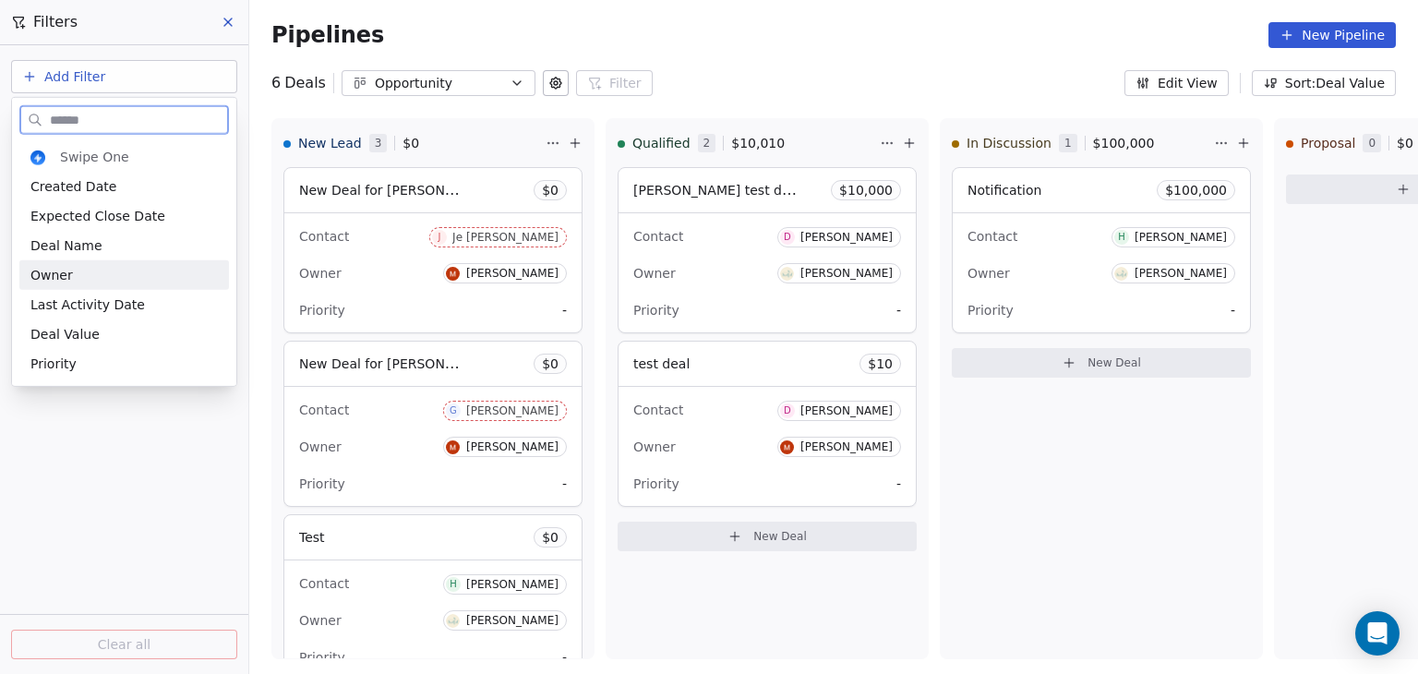
click at [71, 282] on div "Owner" at bounding box center [123, 275] width 187 height 18
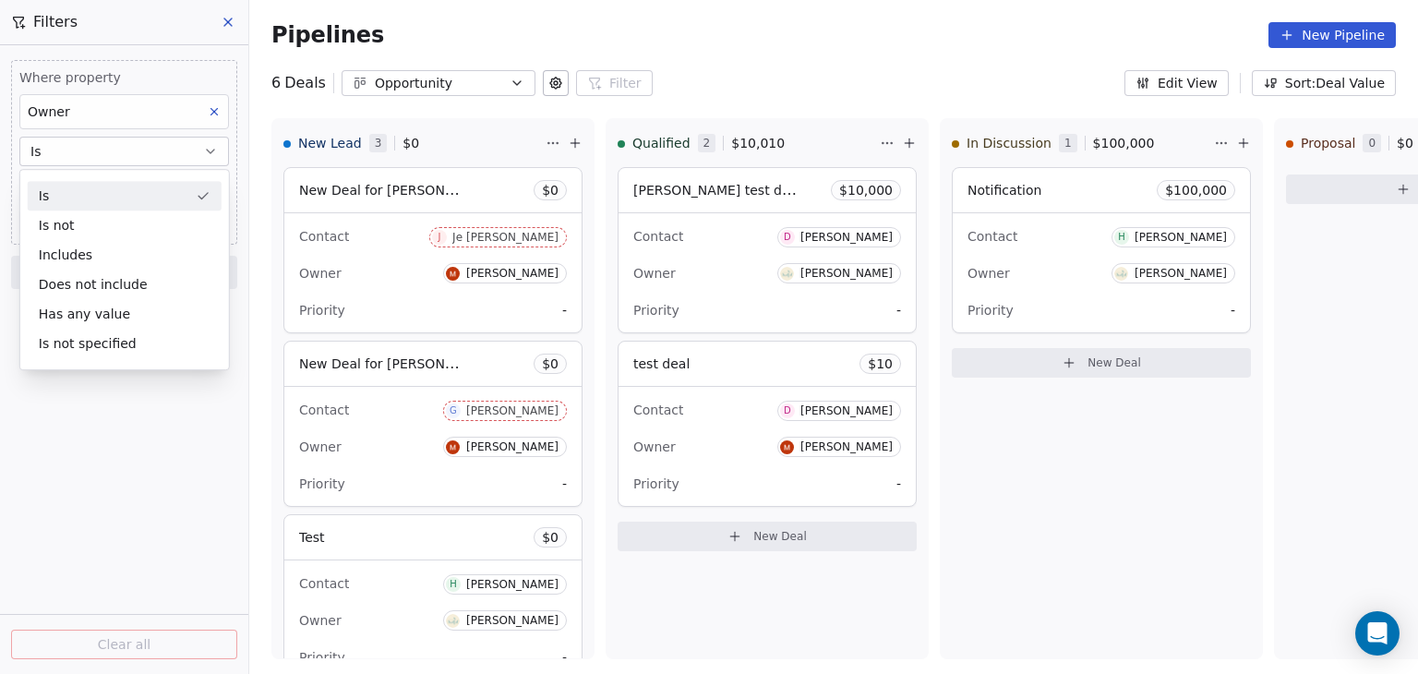
click at [76, 197] on div "Is" at bounding box center [125, 196] width 194 height 30
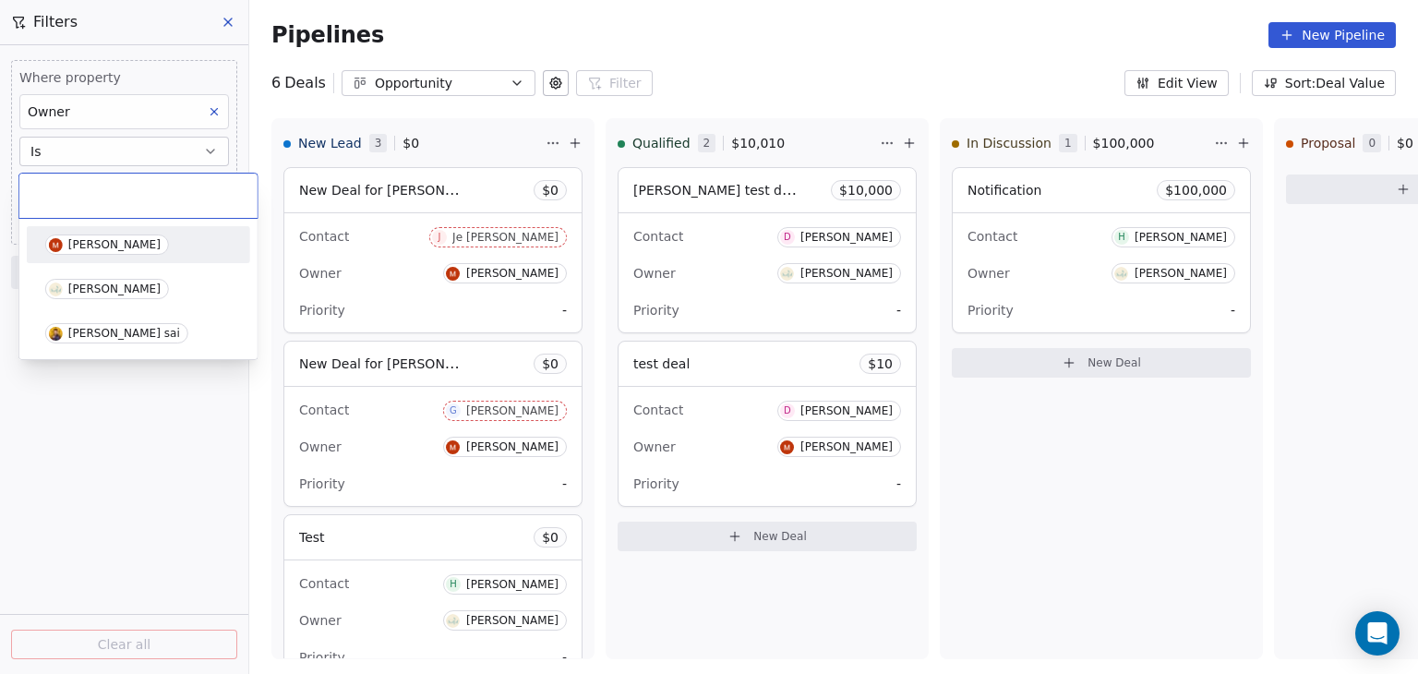
click at [81, 185] on body "D ACME INC Contacts People Marketing Workflows Campaigns Metrics & Events Sales…" at bounding box center [709, 337] width 1418 height 674
click at [180, 279] on div "[PERSON_NAME]" at bounding box center [138, 289] width 186 height 20
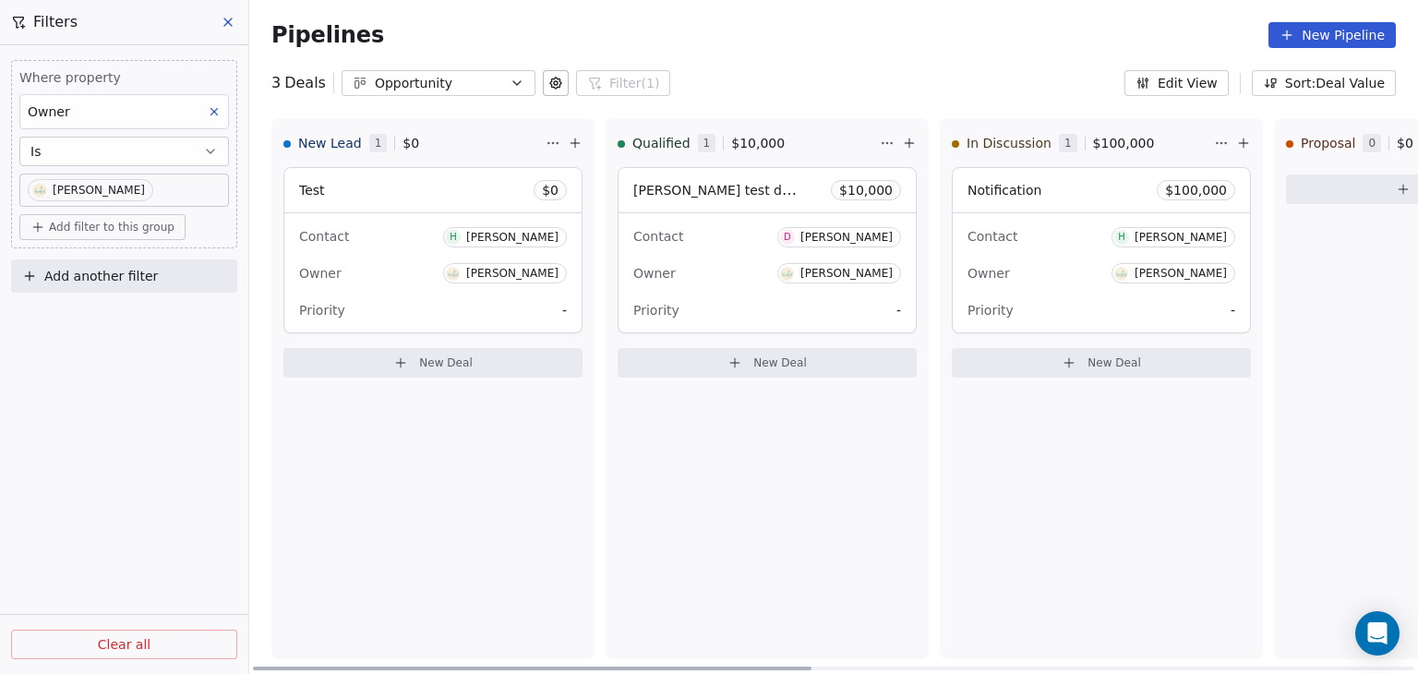
click at [612, 670] on div at bounding box center [532, 669] width 559 height 4
click at [218, 27] on button at bounding box center [229, 22] width 28 height 26
